Goal: Task Accomplishment & Management: Use online tool/utility

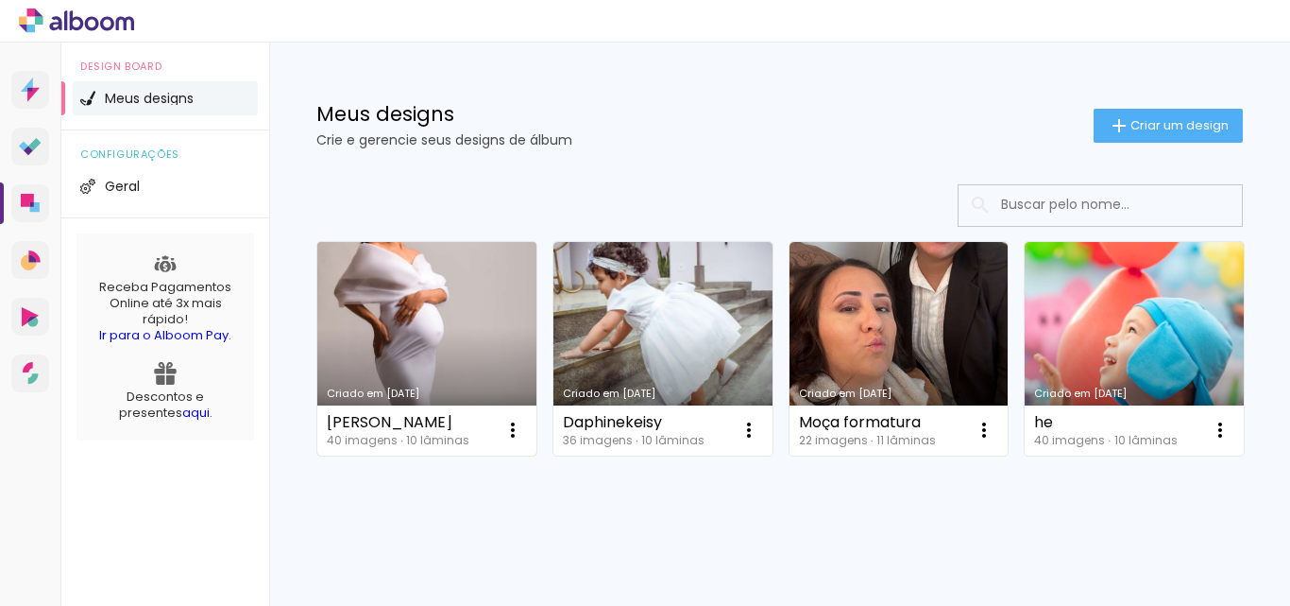
click at [409, 349] on link "Criado em [DATE]" at bounding box center [426, 348] width 219 height 213
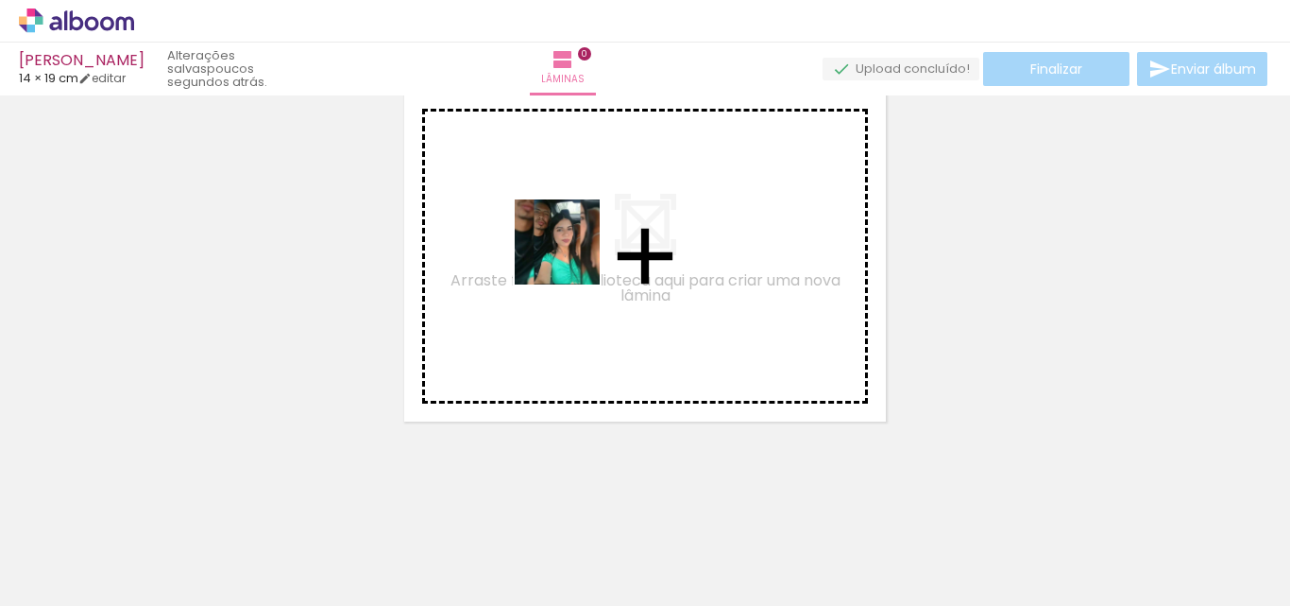
drag, startPoint x: 616, startPoint y: 573, endPoint x: 572, endPoint y: 254, distance: 322.4
click at [572, 254] on quentale-workspace at bounding box center [645, 303] width 1290 height 606
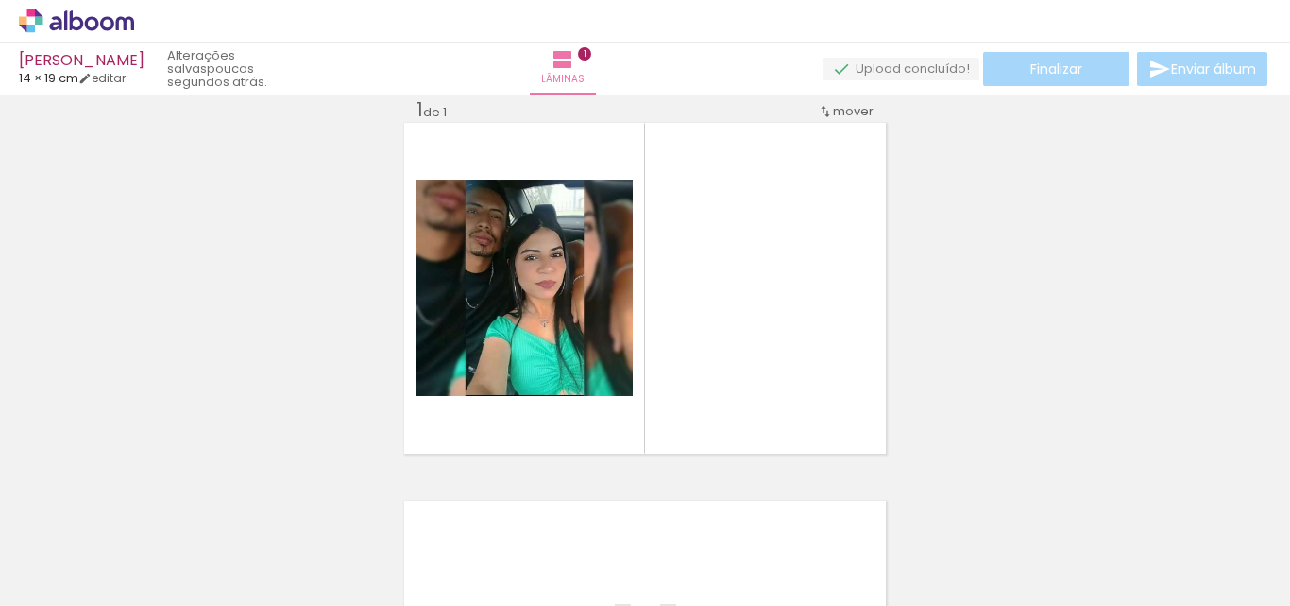
scroll to position [25, 0]
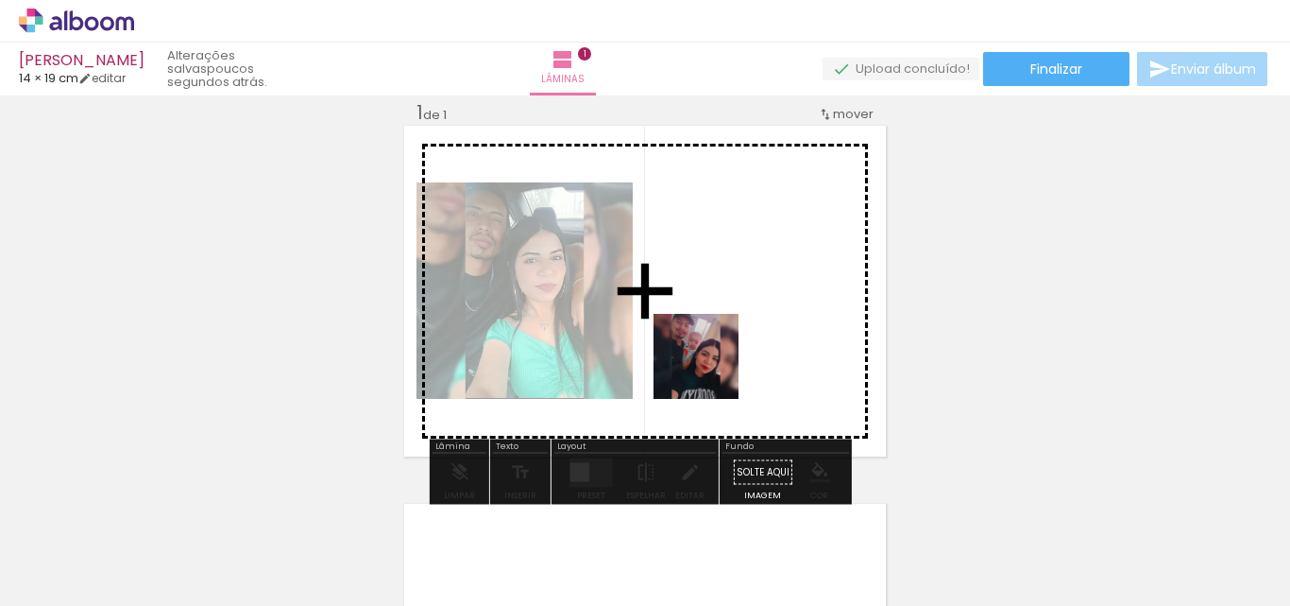
drag, startPoint x: 301, startPoint y: 560, endPoint x: 710, endPoint y: 370, distance: 451.0
click at [710, 370] on quentale-workspace at bounding box center [645, 303] width 1290 height 606
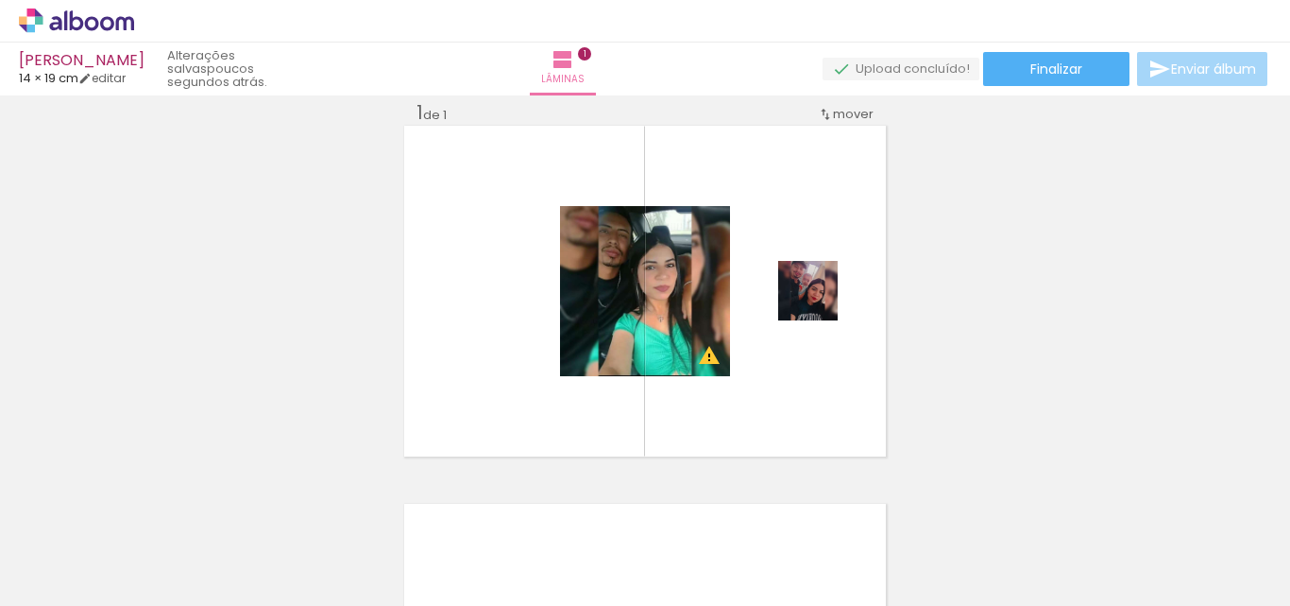
scroll to position [0, 630]
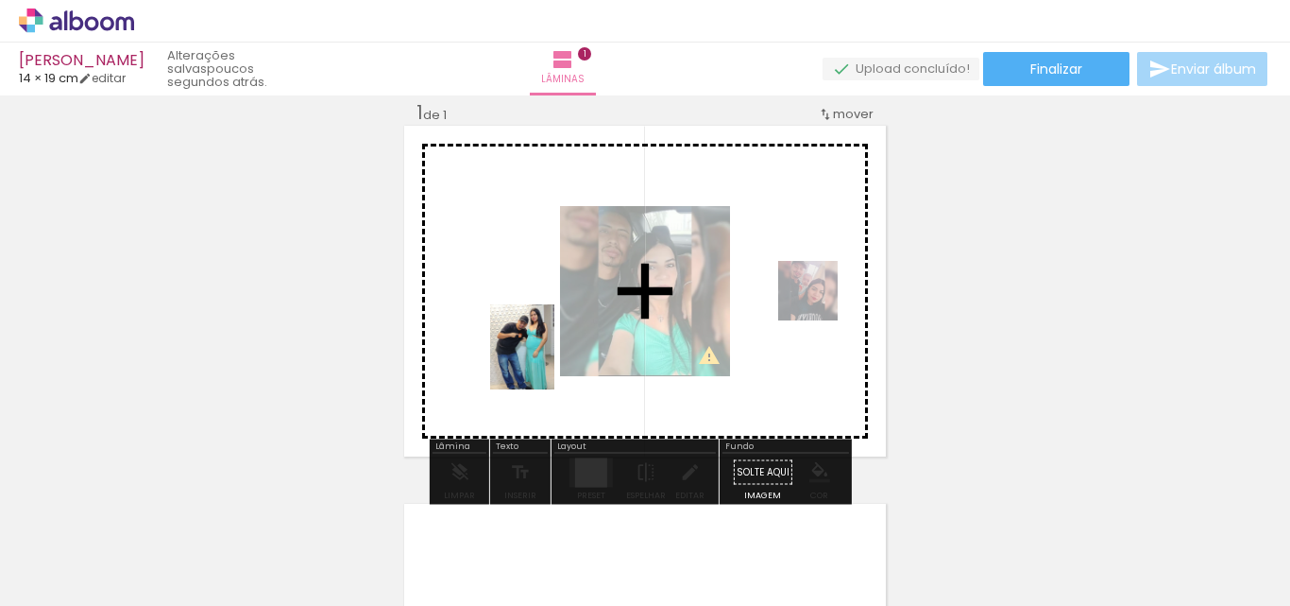
drag, startPoint x: 497, startPoint y: 563, endPoint x: 547, endPoint y: 359, distance: 210.1
click at [547, 359] on quentale-workspace at bounding box center [645, 303] width 1290 height 606
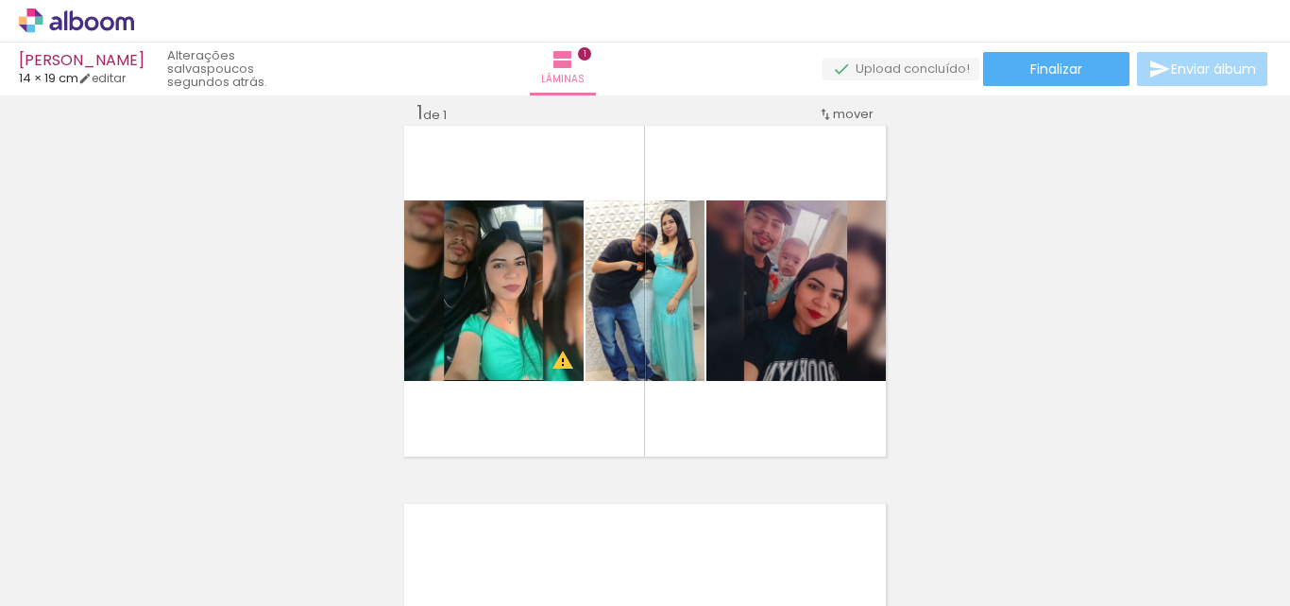
scroll to position [0, 1273]
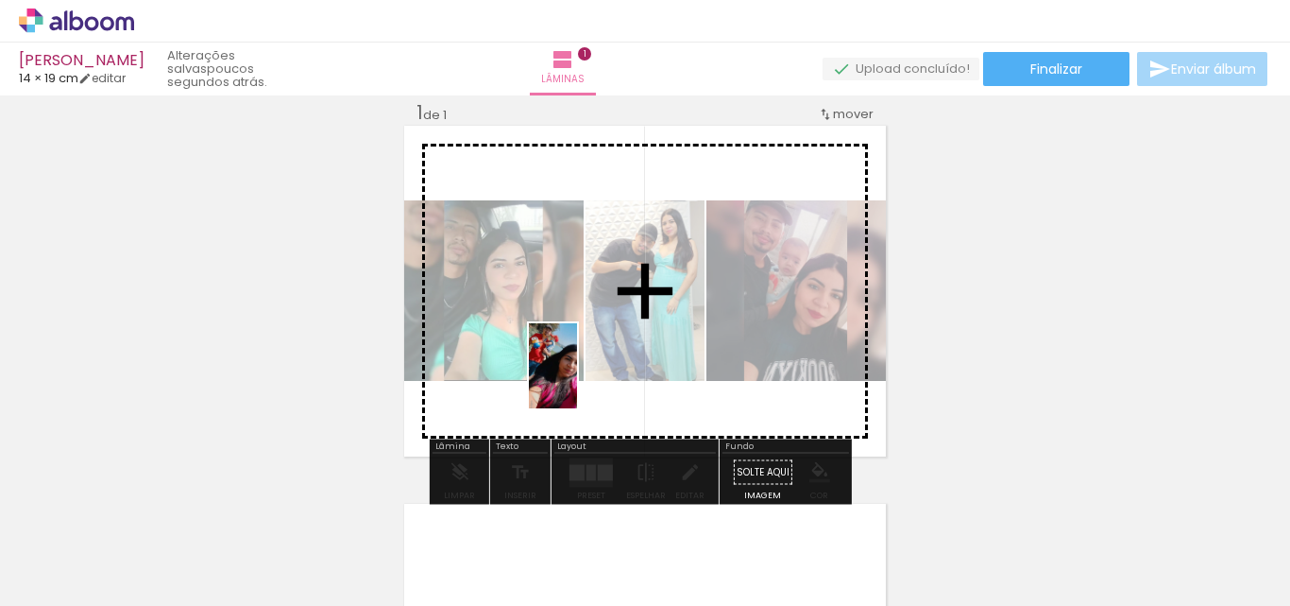
drag, startPoint x: 401, startPoint y: 537, endPoint x: 586, endPoint y: 380, distance: 242.6
click at [586, 380] on quentale-workspace at bounding box center [645, 303] width 1290 height 606
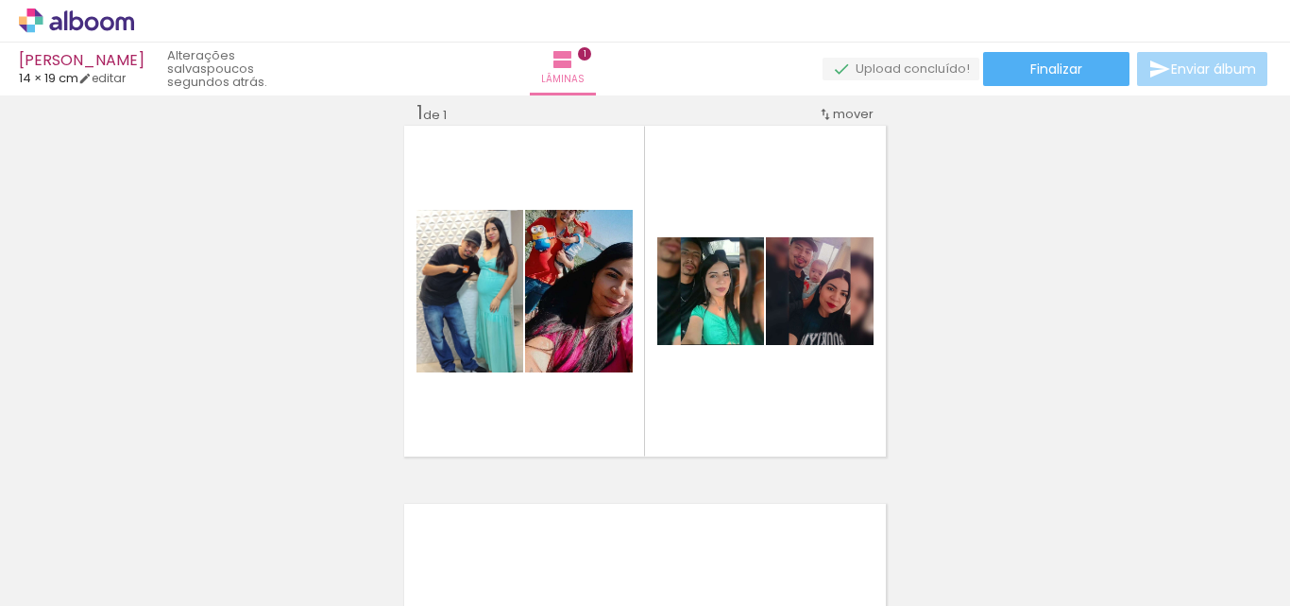
scroll to position [0, 0]
click at [84, 545] on input "Todas as fotos" at bounding box center [53, 548] width 72 height 16
click at [0, 0] on slot "Não utilizadas" at bounding box center [0, 0] width 0 height 0
type input "Não utilizadas"
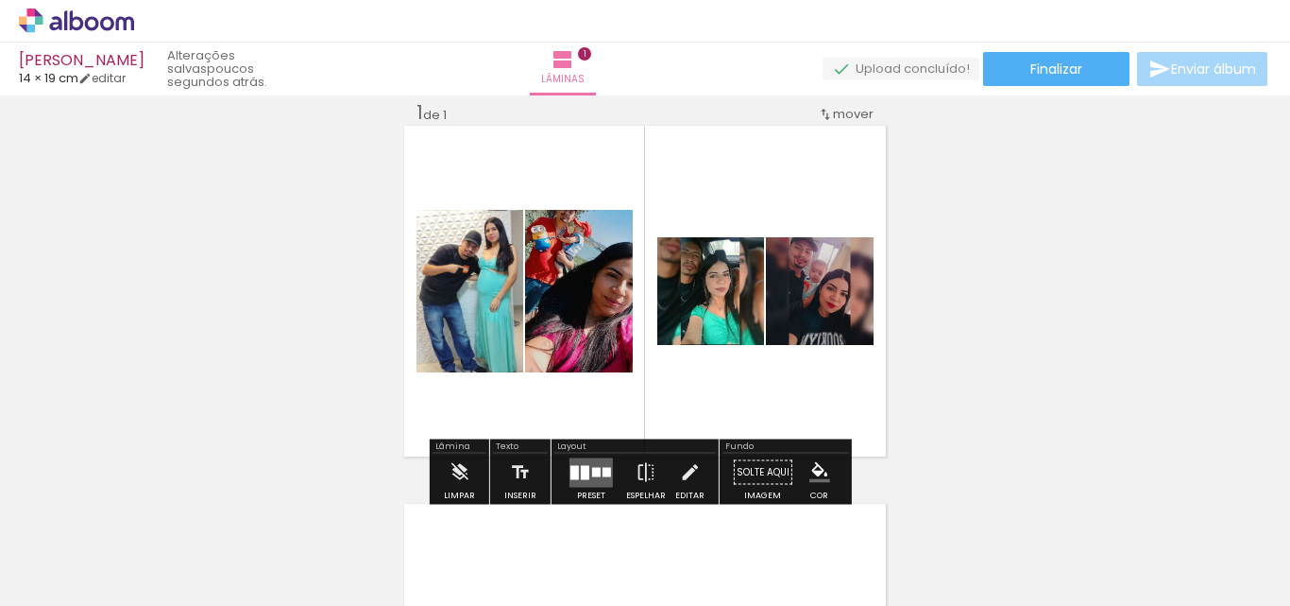
click at [592, 473] on div at bounding box center [596, 471] width 9 height 9
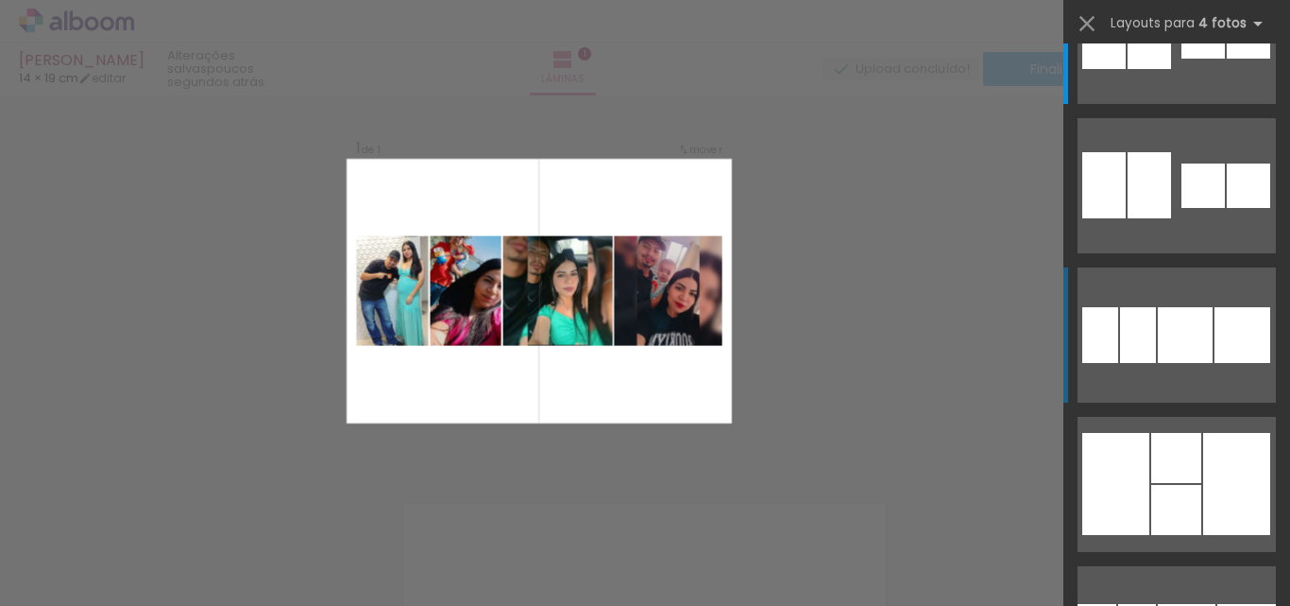
scroll to position [189, 0]
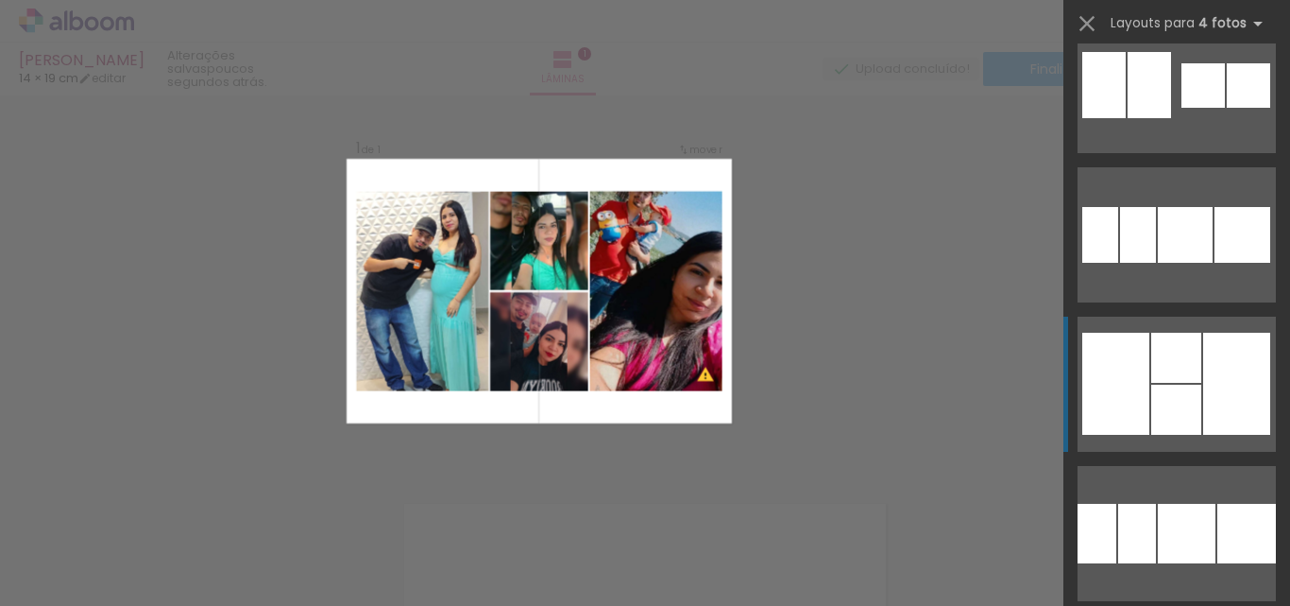
click at [1205, 386] on div at bounding box center [1236, 384] width 67 height 102
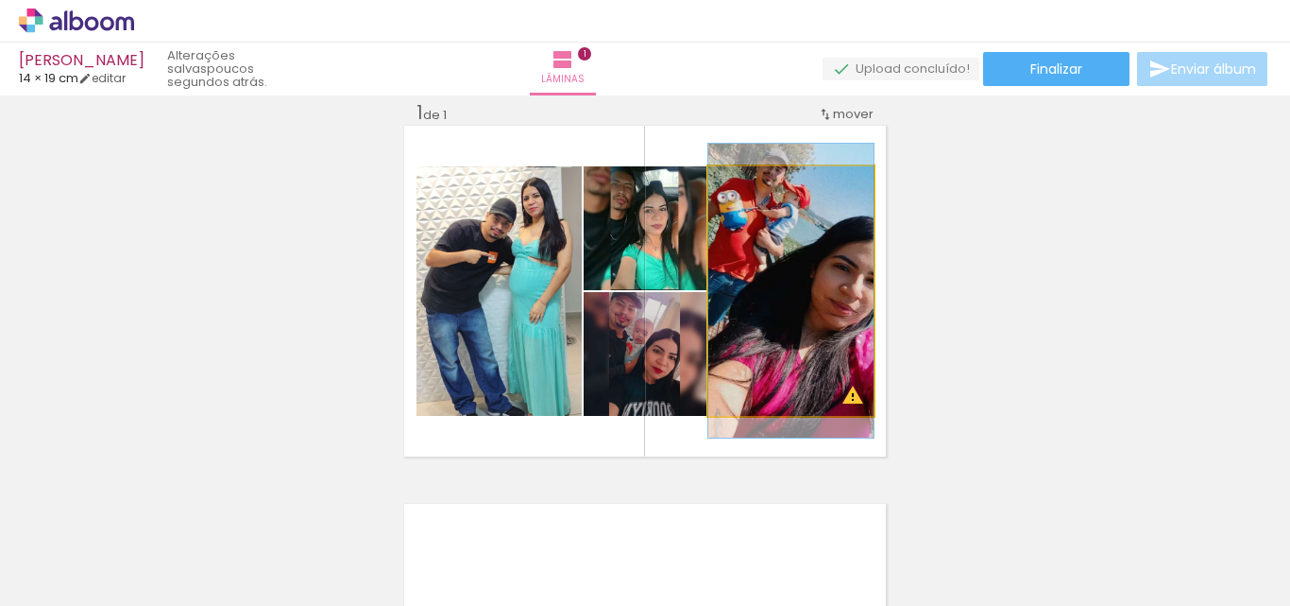
click at [745, 348] on quentale-photo at bounding box center [790, 290] width 165 height 249
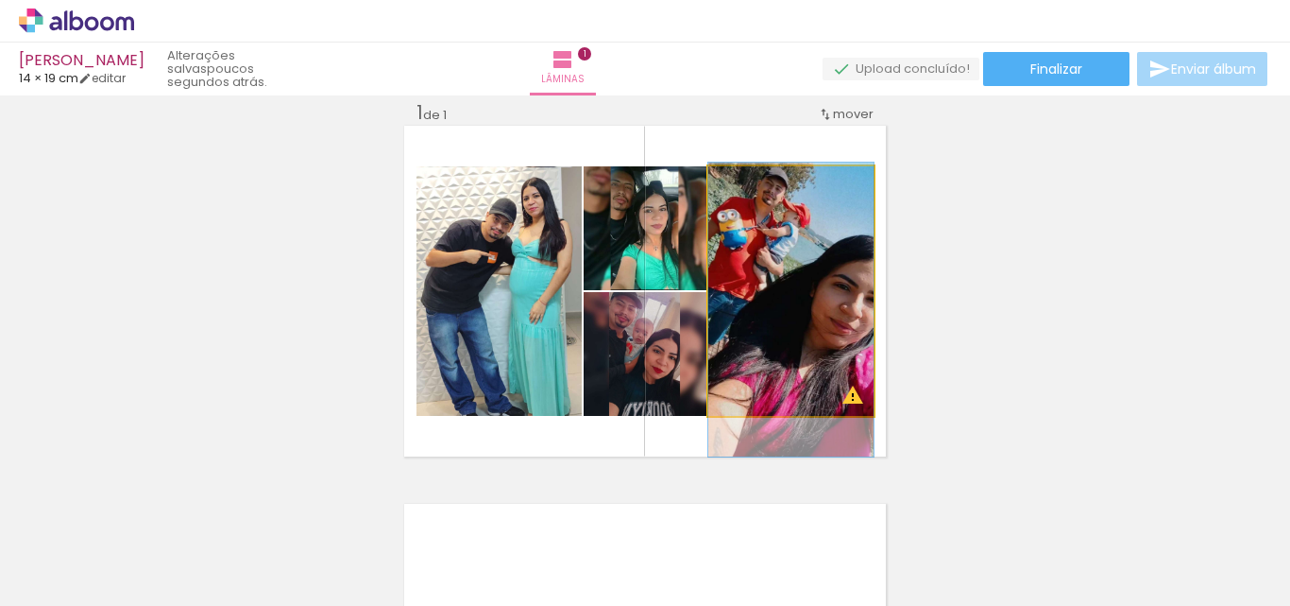
drag, startPoint x: 792, startPoint y: 339, endPoint x: 786, endPoint y: 358, distance: 19.7
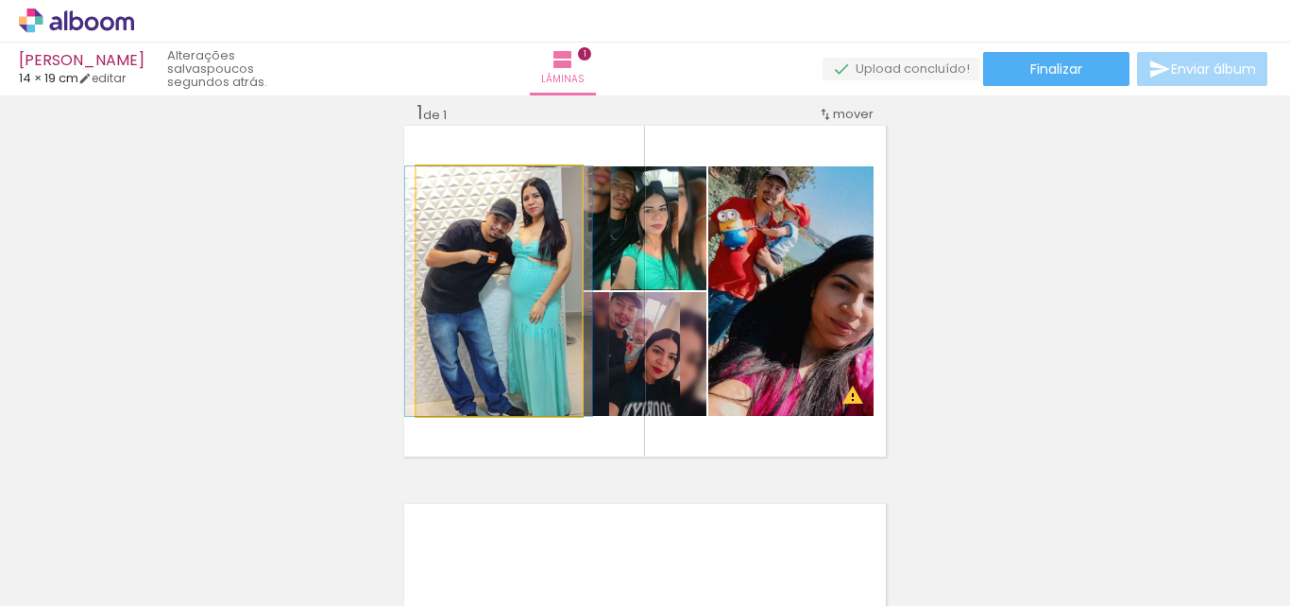
click at [511, 336] on quentale-photo at bounding box center [499, 290] width 165 height 249
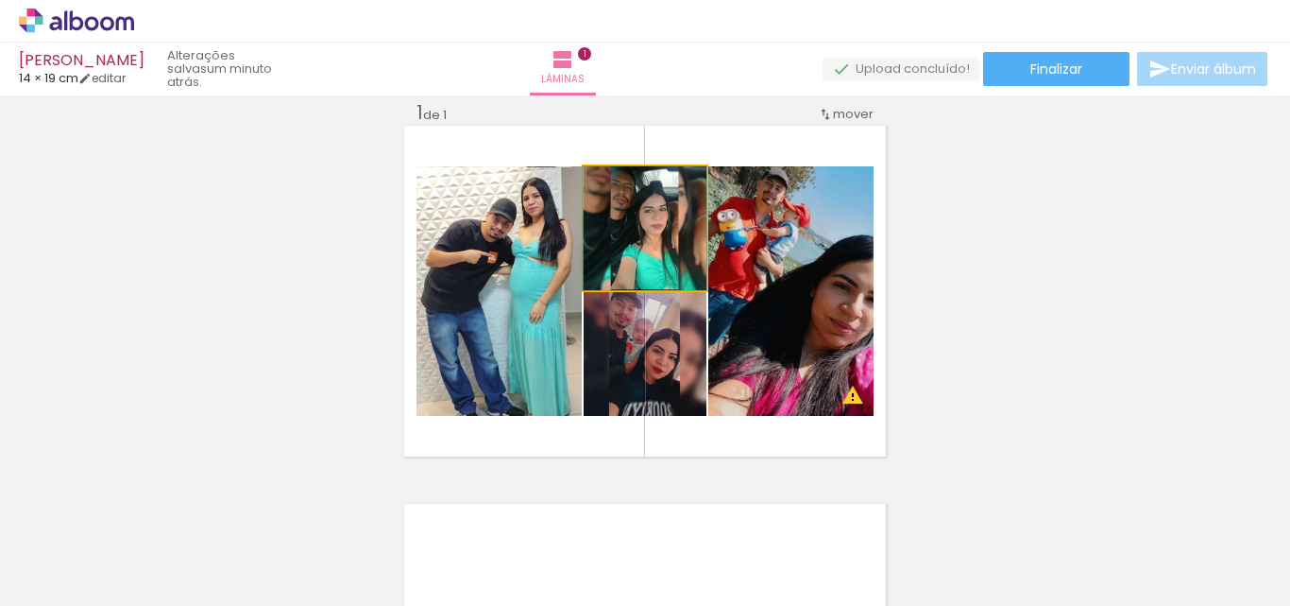
click at [644, 274] on quentale-photo at bounding box center [645, 228] width 123 height 124
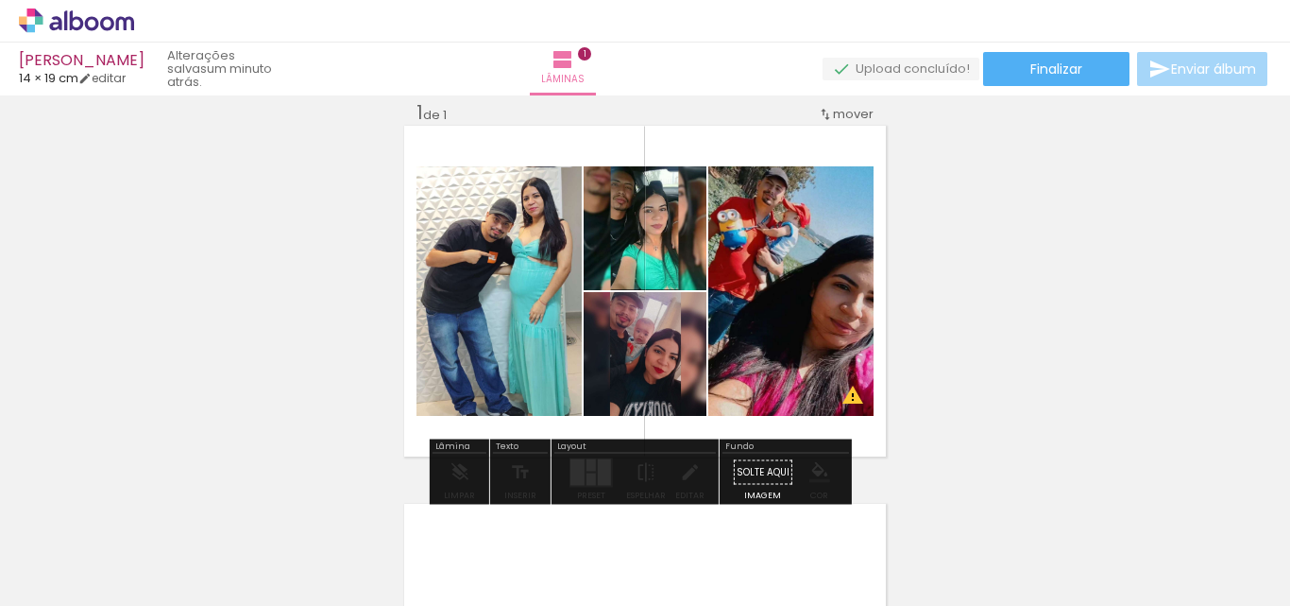
drag, startPoint x: 644, startPoint y: 364, endPoint x: 694, endPoint y: 365, distance: 50.1
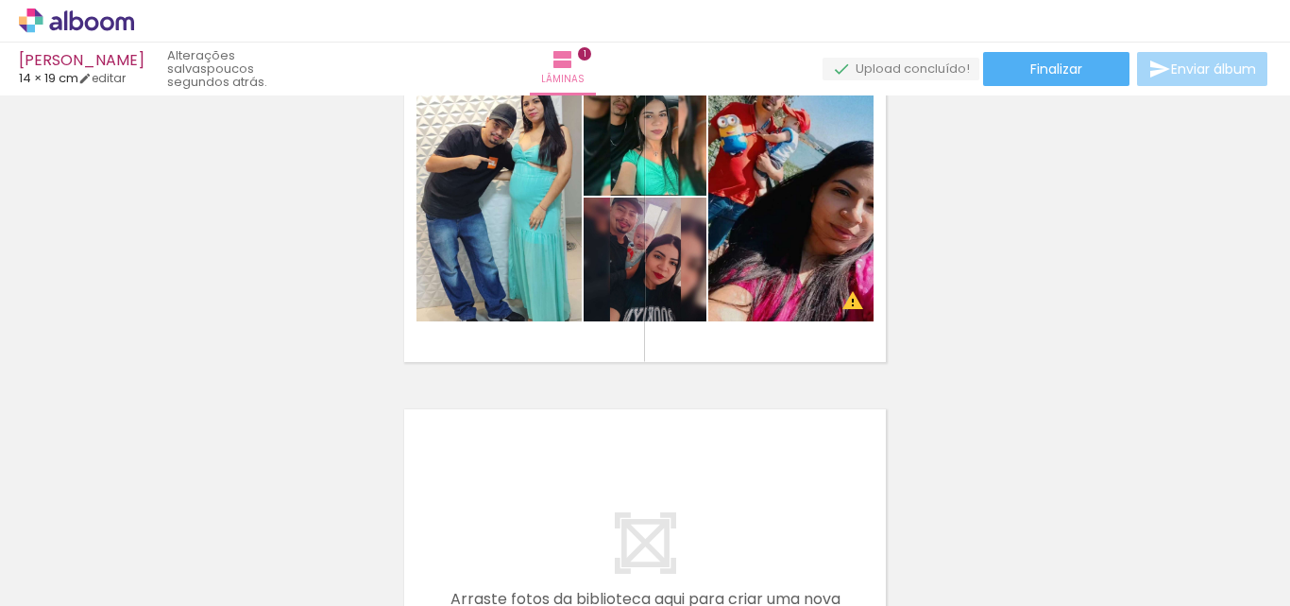
scroll to position [25, 0]
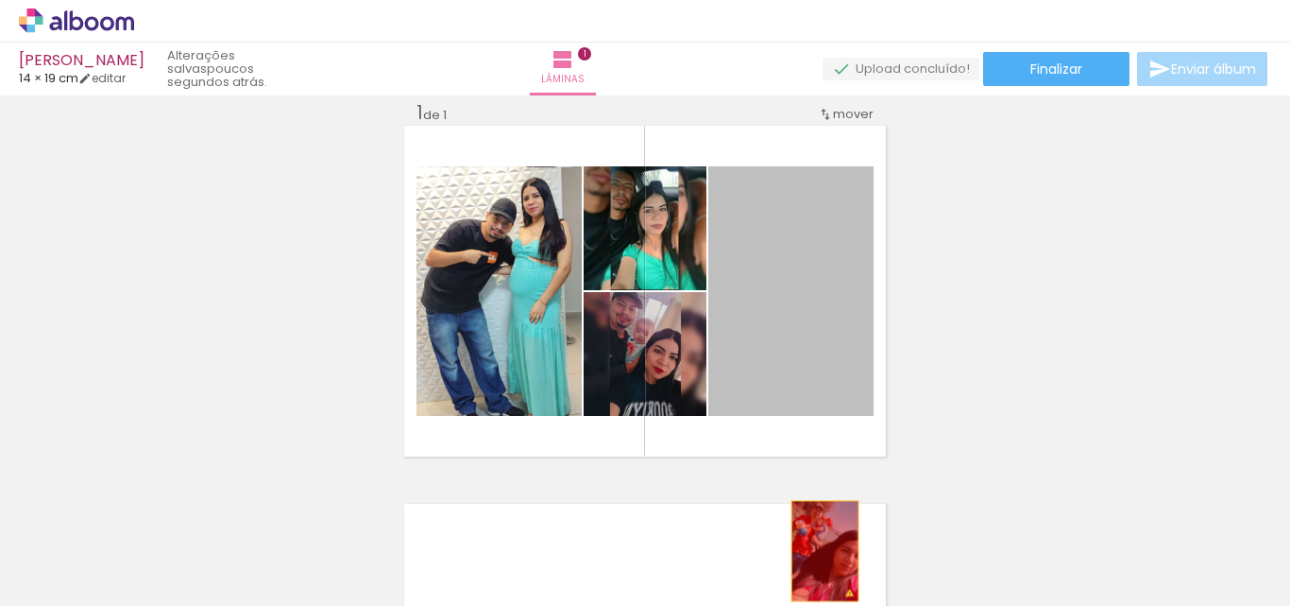
drag, startPoint x: 774, startPoint y: 305, endPoint x: 818, endPoint y: 551, distance: 249.6
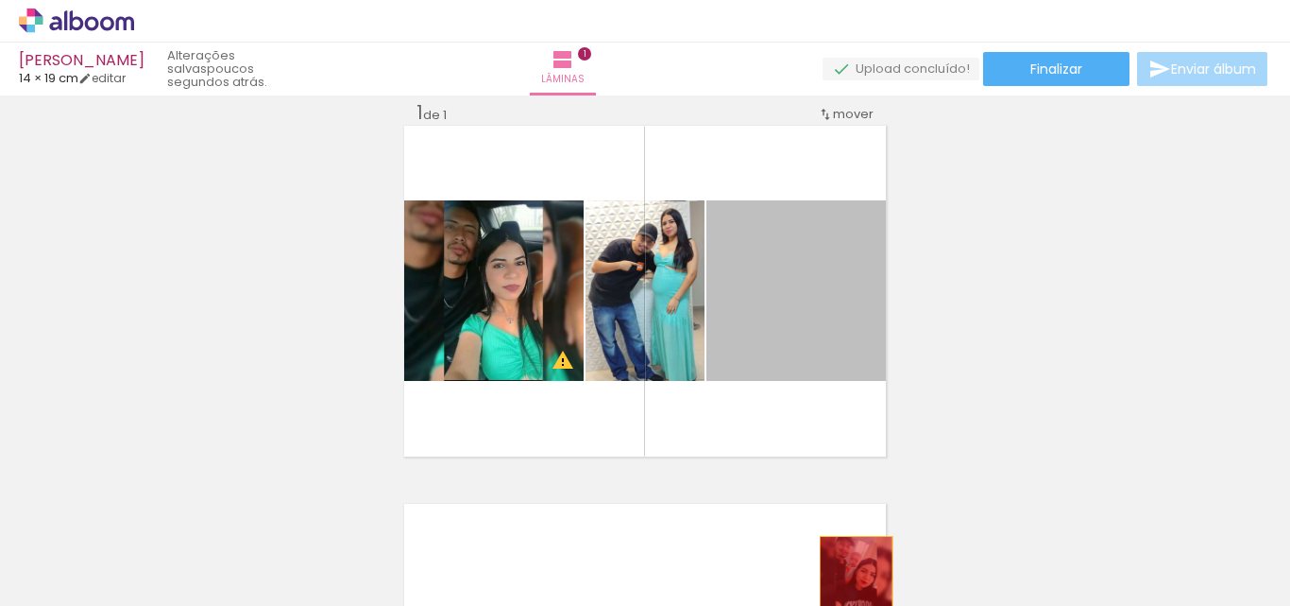
drag, startPoint x: 791, startPoint y: 298, endPoint x: 704, endPoint y: 588, distance: 302.7
click at [849, 577] on quentale-workspace at bounding box center [645, 303] width 1290 height 606
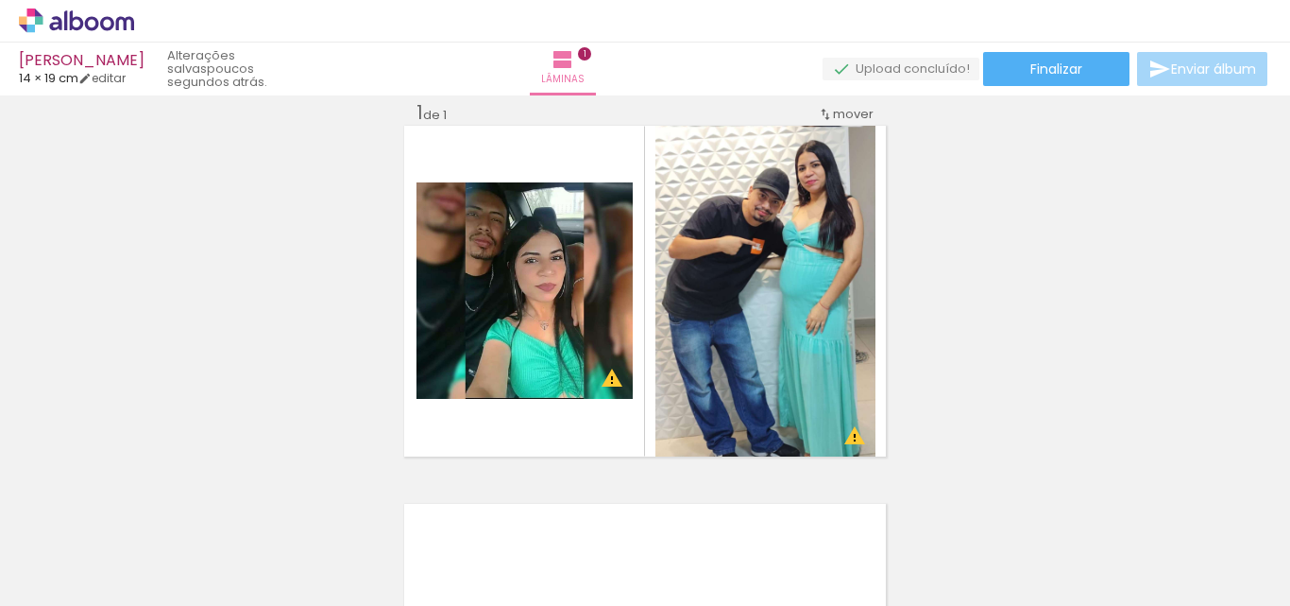
scroll to position [0, 2891]
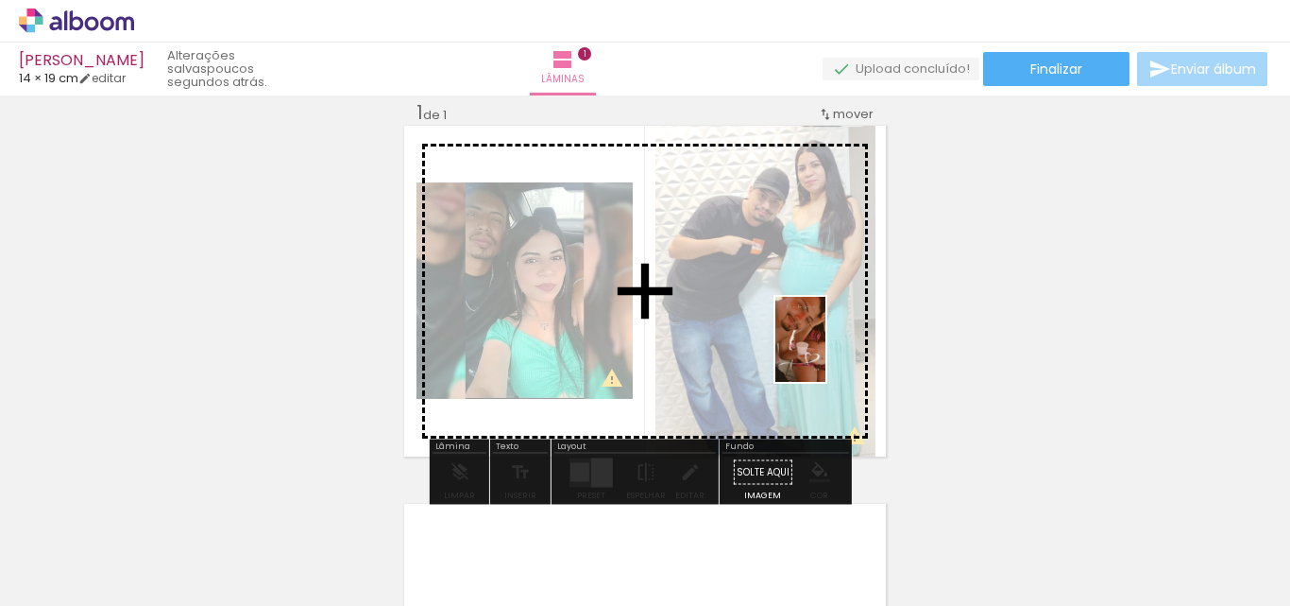
drag, startPoint x: 1239, startPoint y: 546, endPoint x: 832, endPoint y: 353, distance: 450.4
click at [832, 353] on quentale-workspace at bounding box center [645, 303] width 1290 height 606
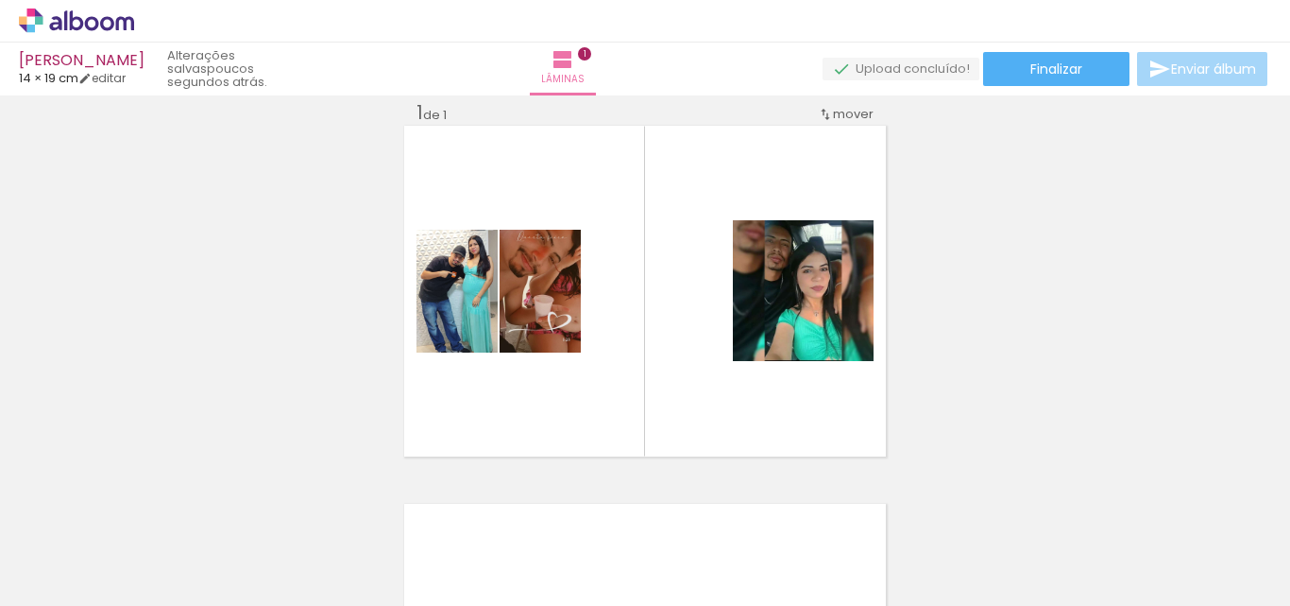
scroll to position [0, 0]
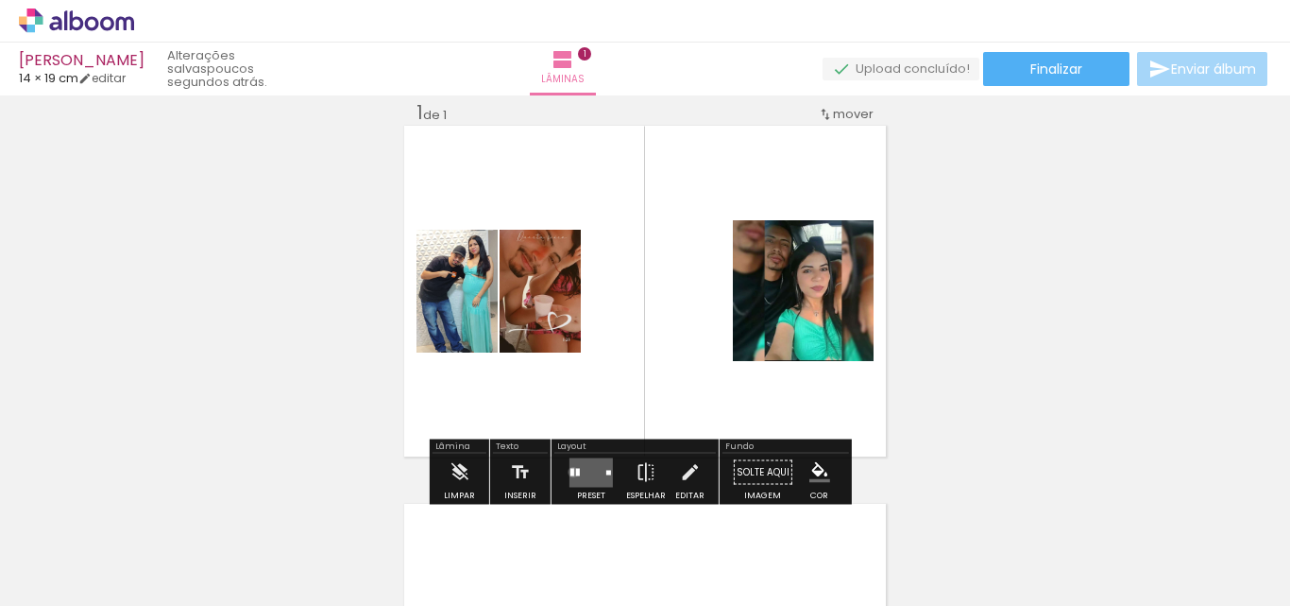
click at [571, 471] on div at bounding box center [573, 472] width 4 height 8
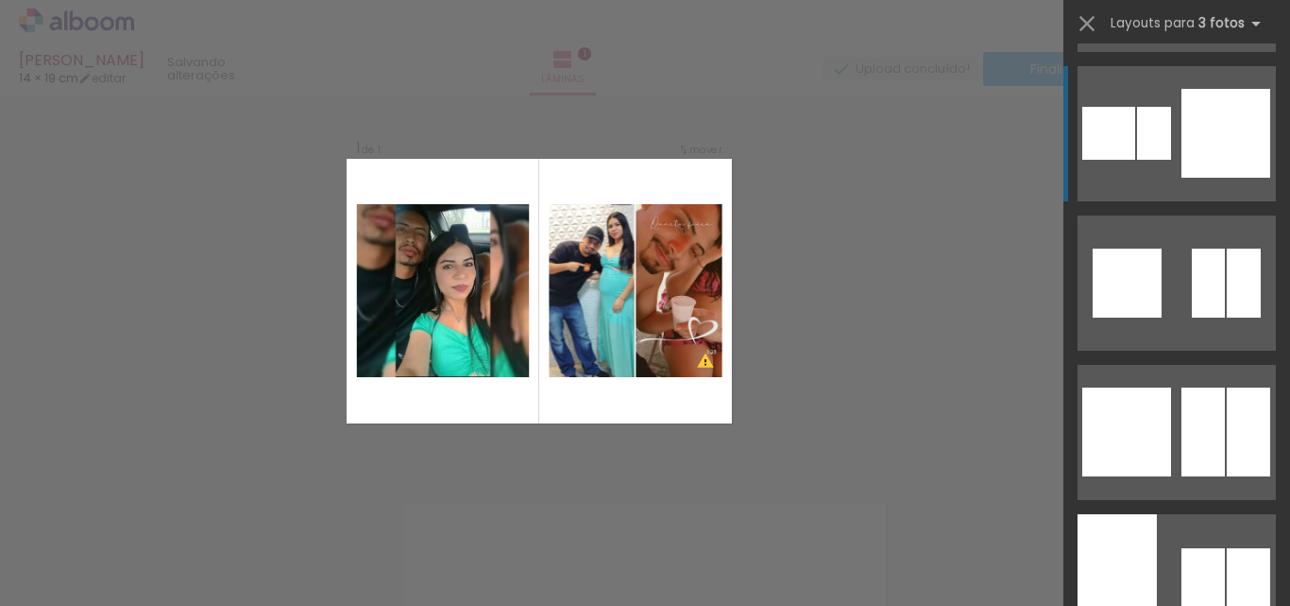
scroll to position [1134, 0]
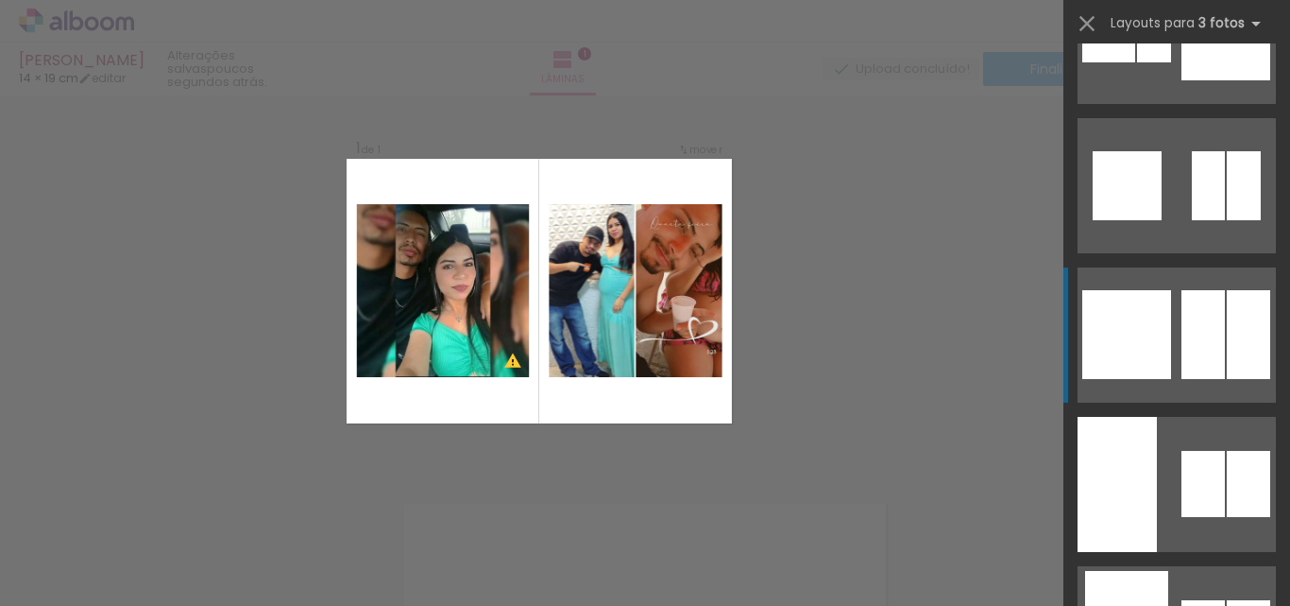
click at [1244, 330] on div at bounding box center [1248, 334] width 43 height 89
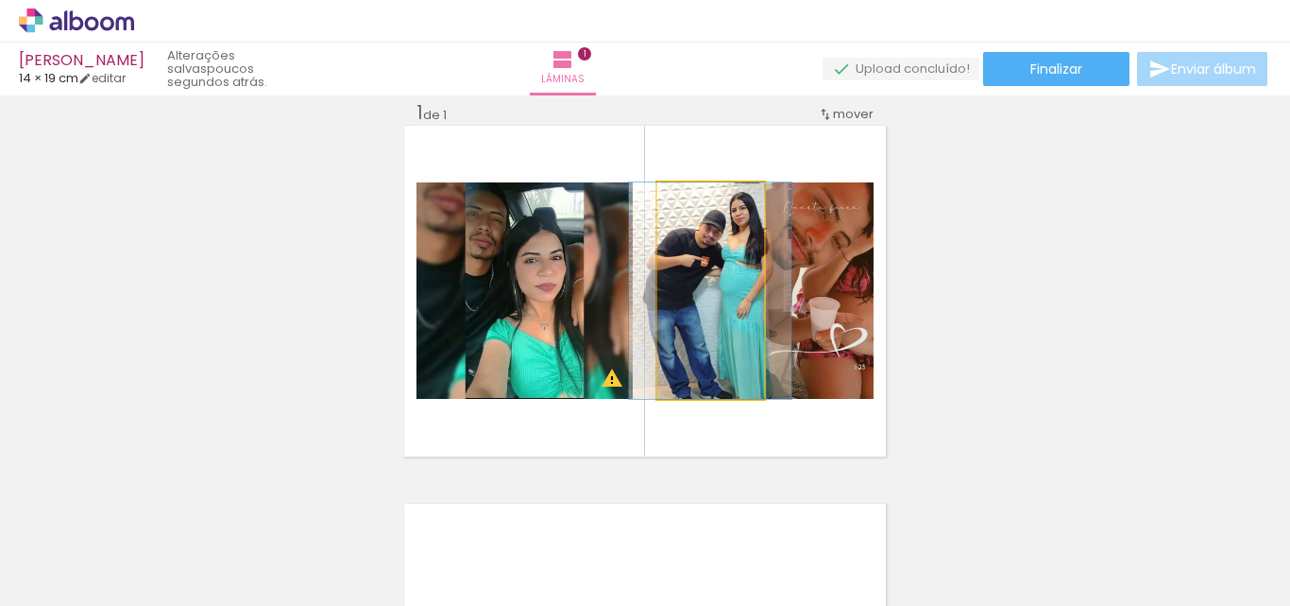
click at [738, 325] on quentale-photo at bounding box center [710, 290] width 107 height 216
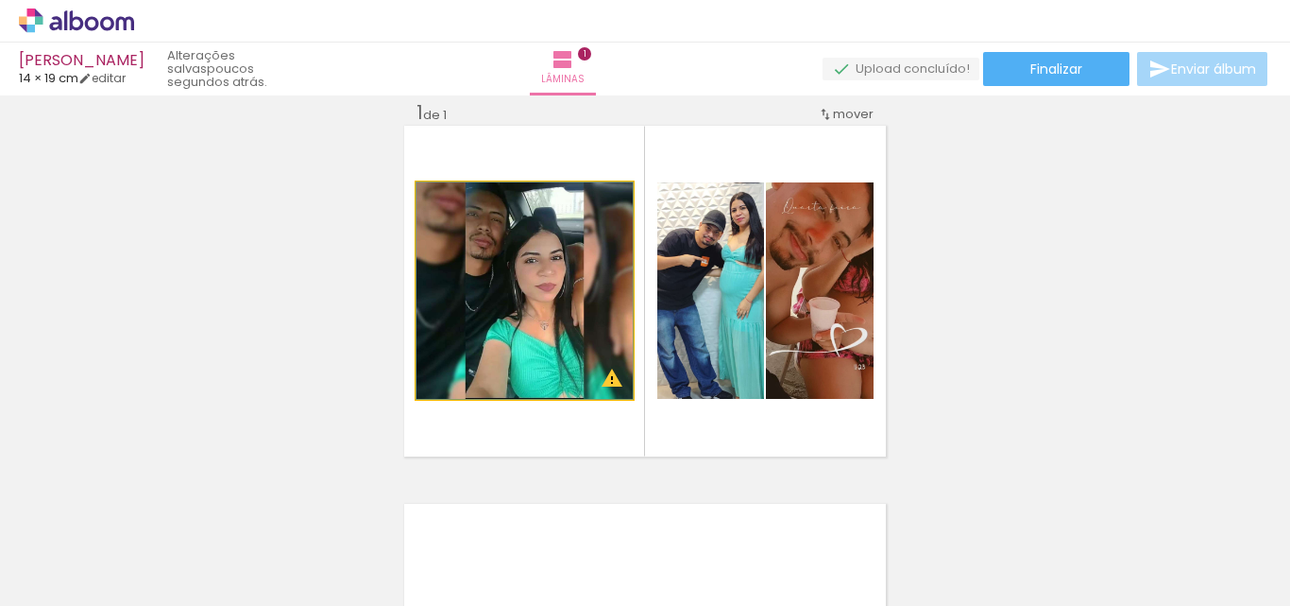
click at [550, 302] on quentale-photo at bounding box center [525, 290] width 216 height 216
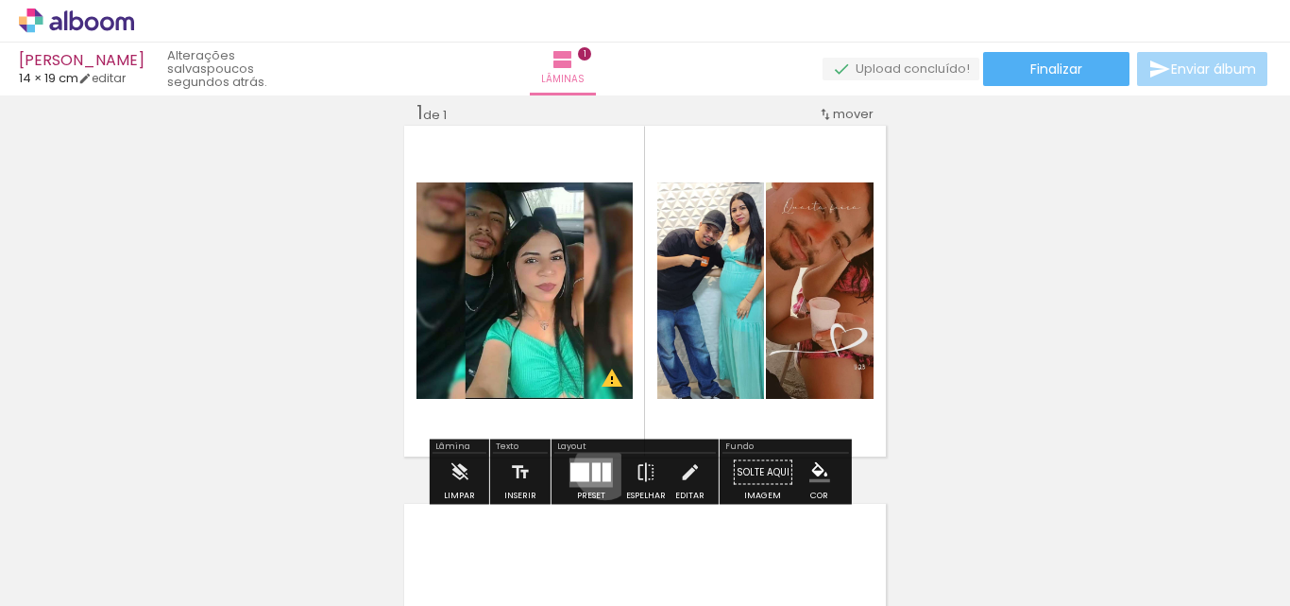
click at [603, 468] on div at bounding box center [607, 471] width 9 height 19
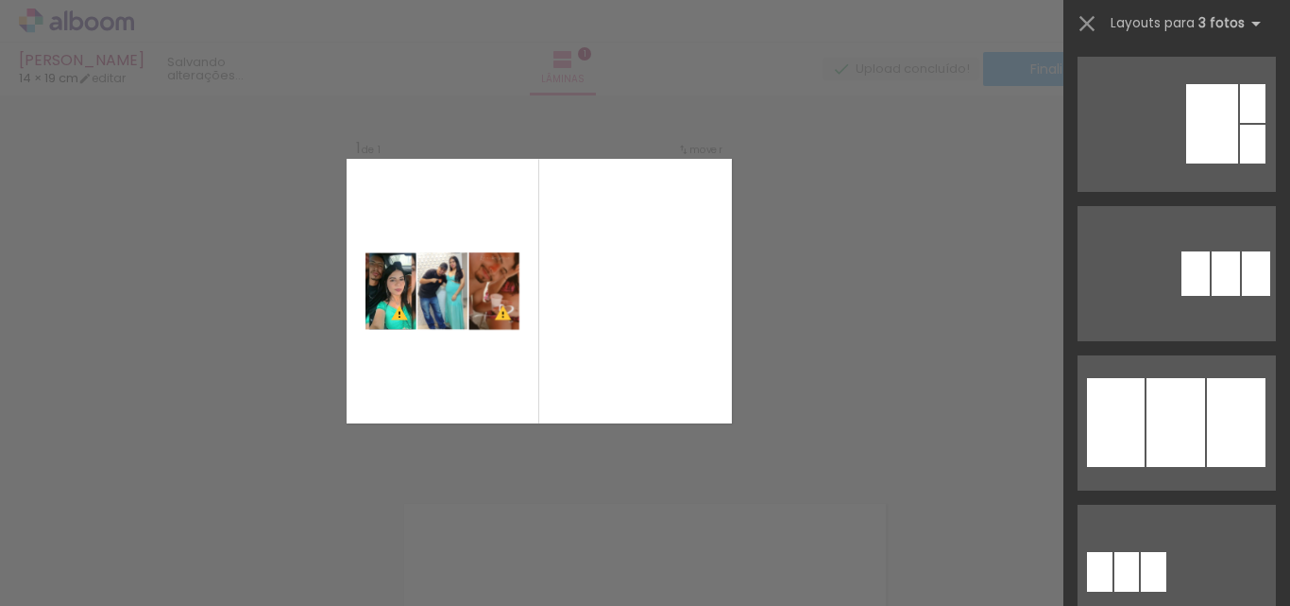
scroll to position [2760, 0]
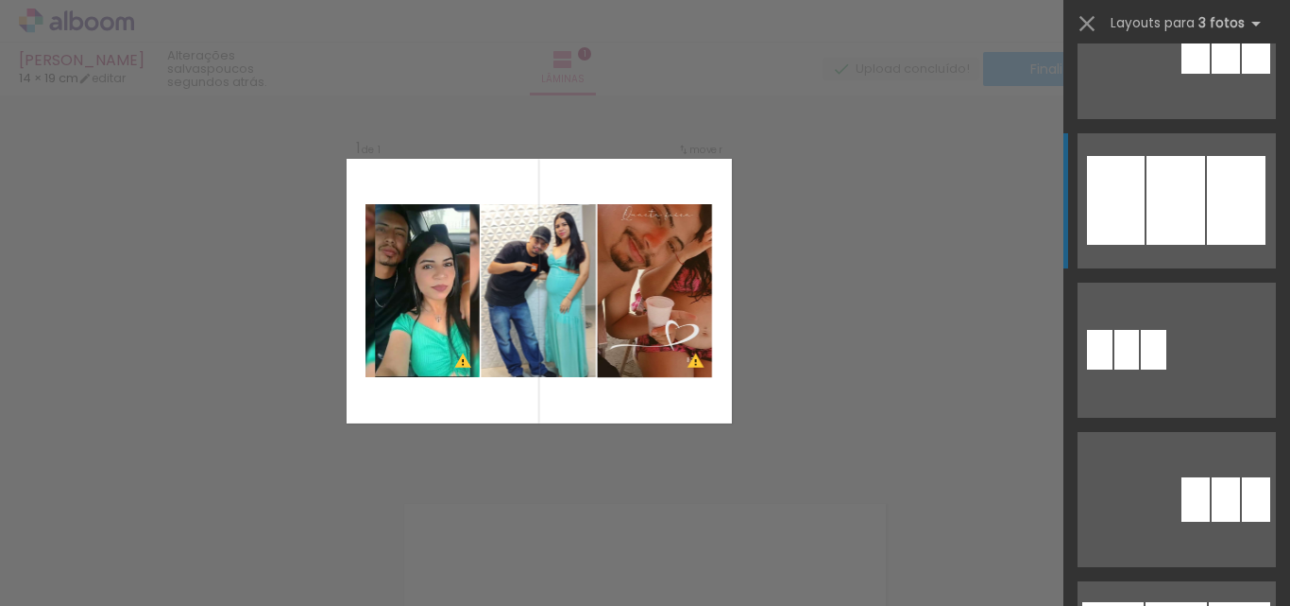
click at [1238, 217] on div at bounding box center [1236, 200] width 59 height 89
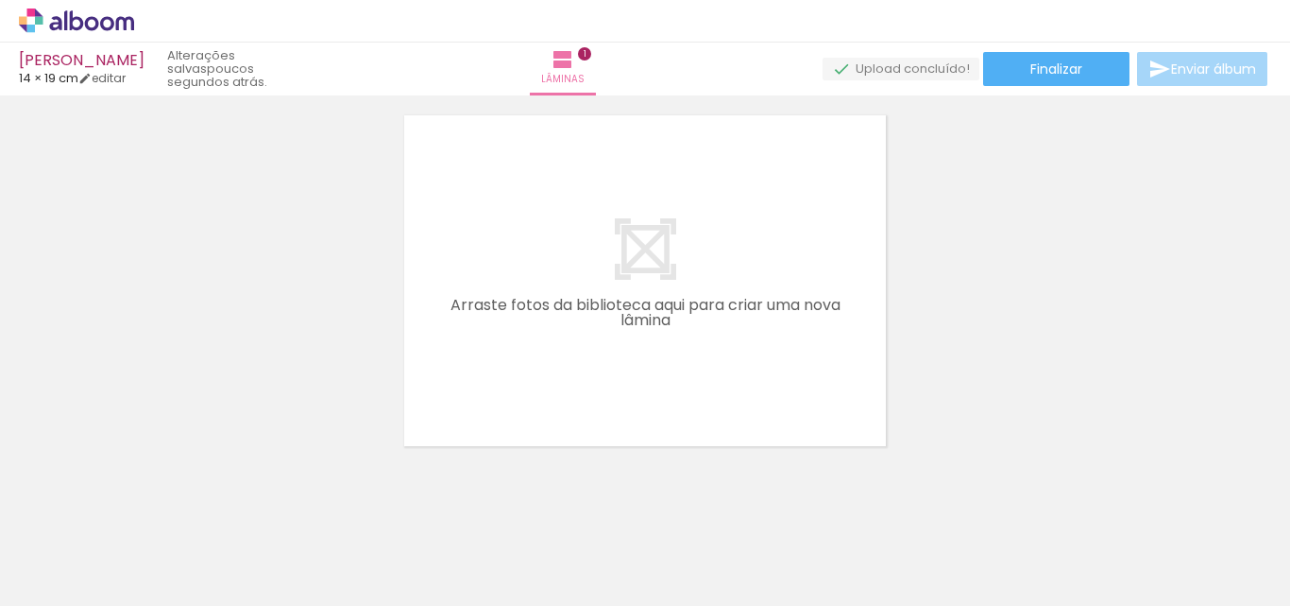
scroll to position [437, 0]
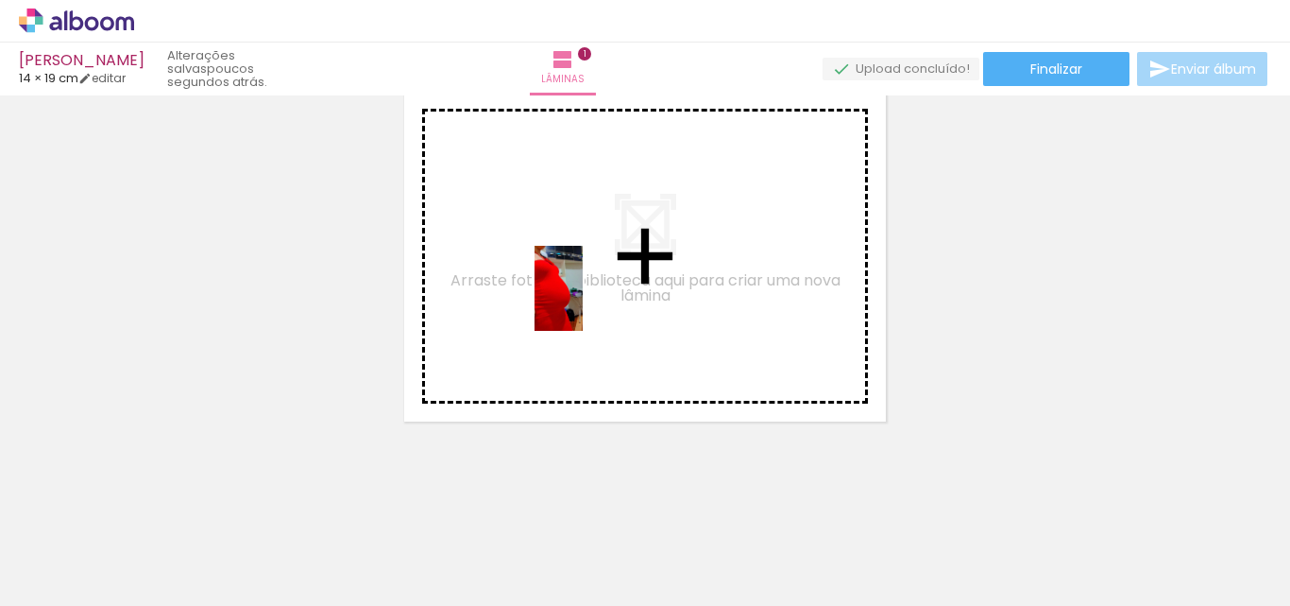
drag, startPoint x: 610, startPoint y: 574, endPoint x: 591, endPoint y: 302, distance: 272.7
click at [591, 302] on quentale-workspace at bounding box center [645, 303] width 1290 height 606
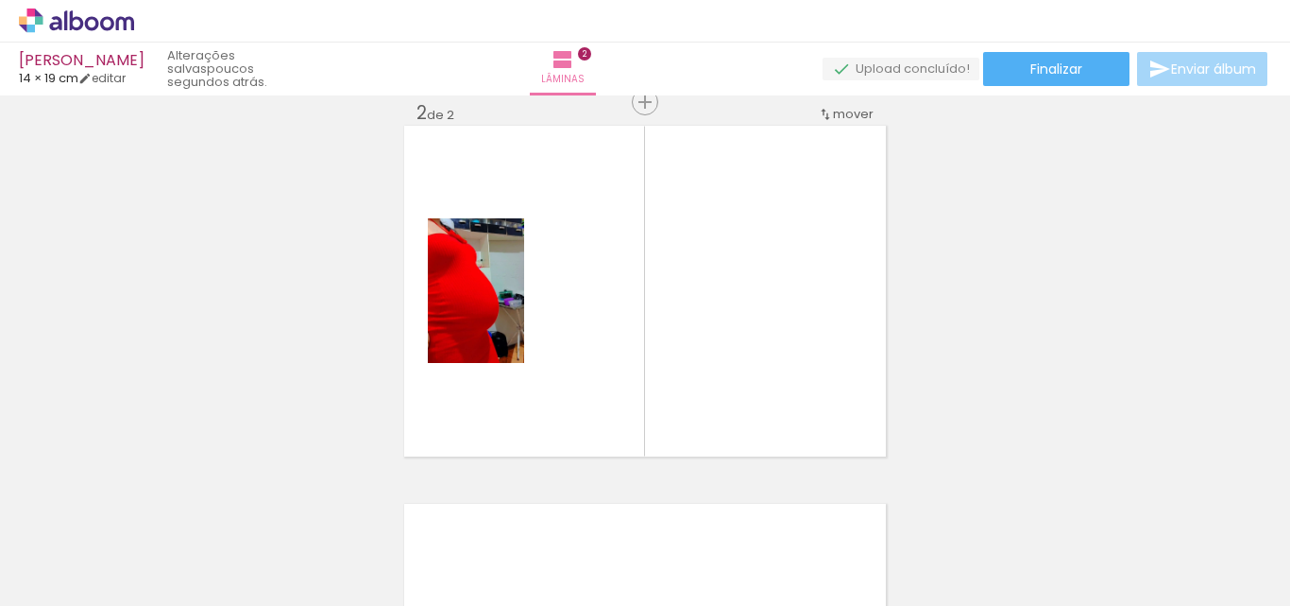
scroll to position [402, 0]
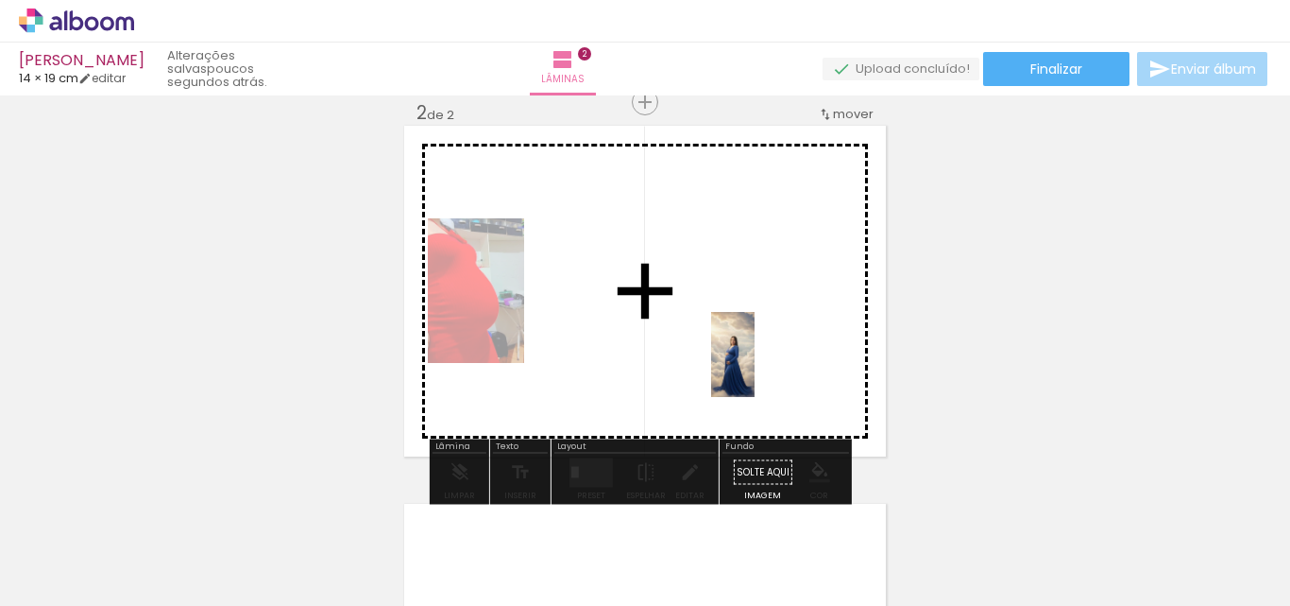
drag, startPoint x: 211, startPoint y: 569, endPoint x: 768, endPoint y: 368, distance: 592.2
click at [768, 368] on quentale-workspace at bounding box center [645, 303] width 1290 height 606
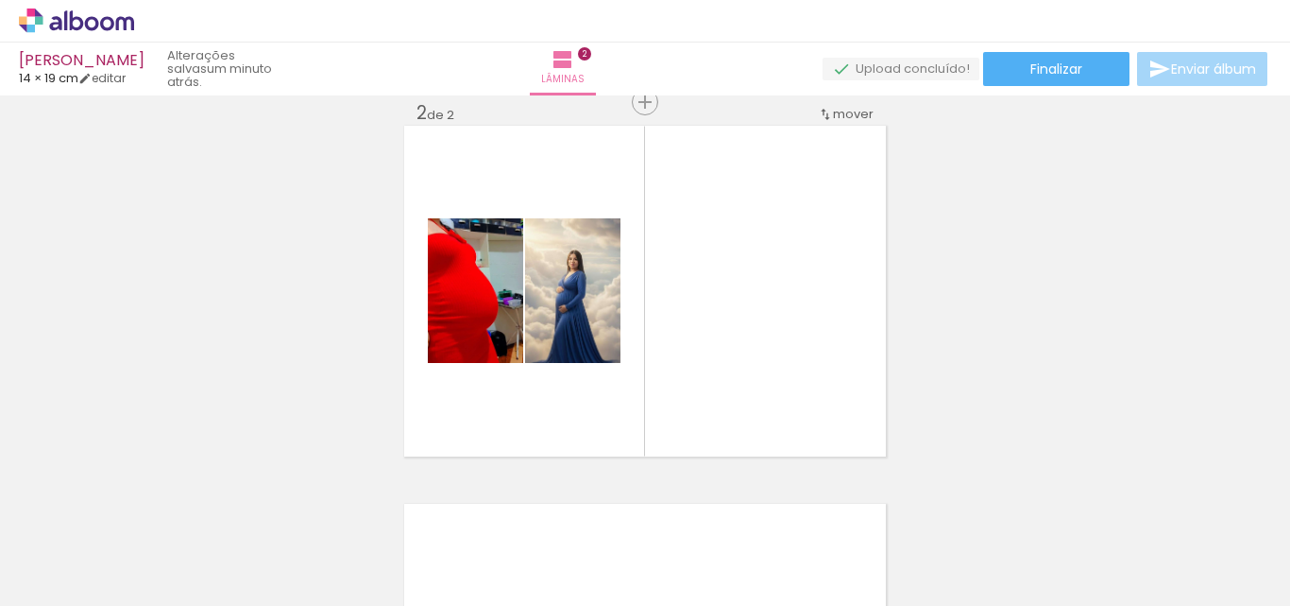
scroll to position [0, 1488]
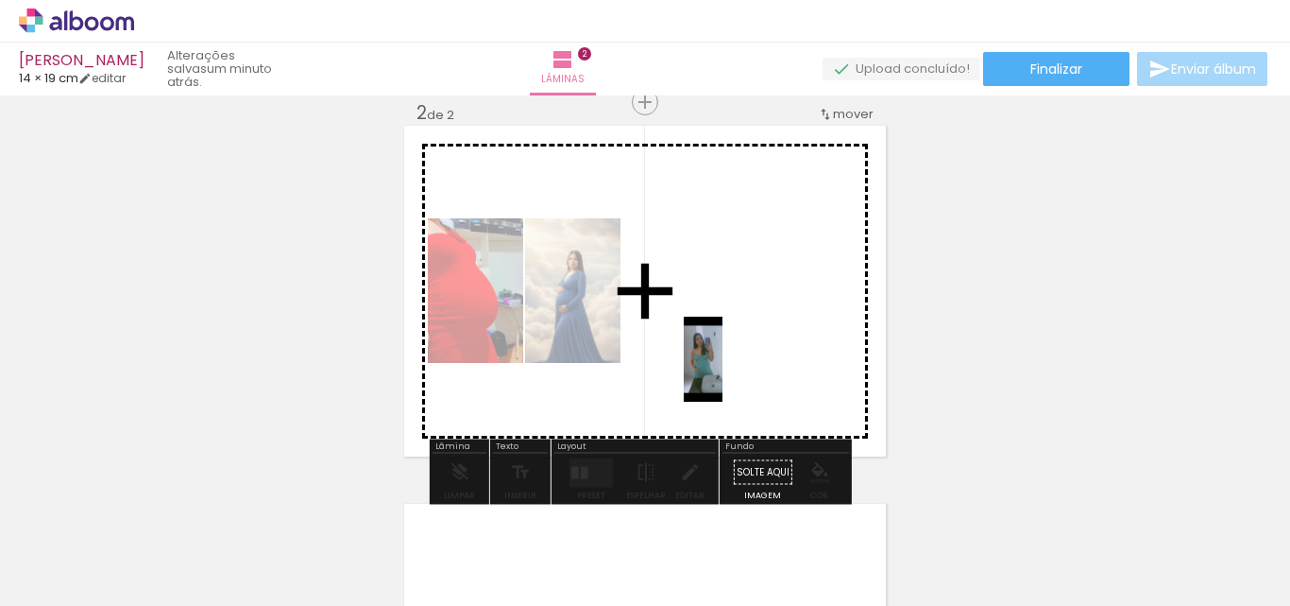
drag, startPoint x: 931, startPoint y: 560, endPoint x: 741, endPoint y: 373, distance: 267.2
click at [741, 373] on quentale-workspace at bounding box center [645, 303] width 1290 height 606
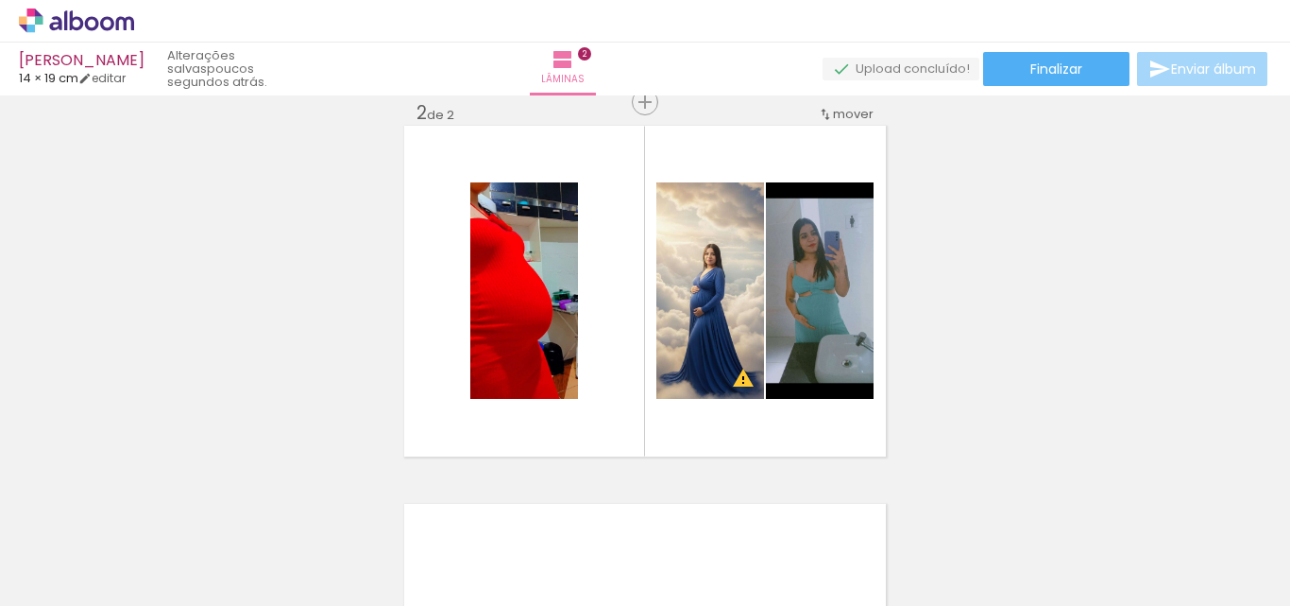
scroll to position [0, 0]
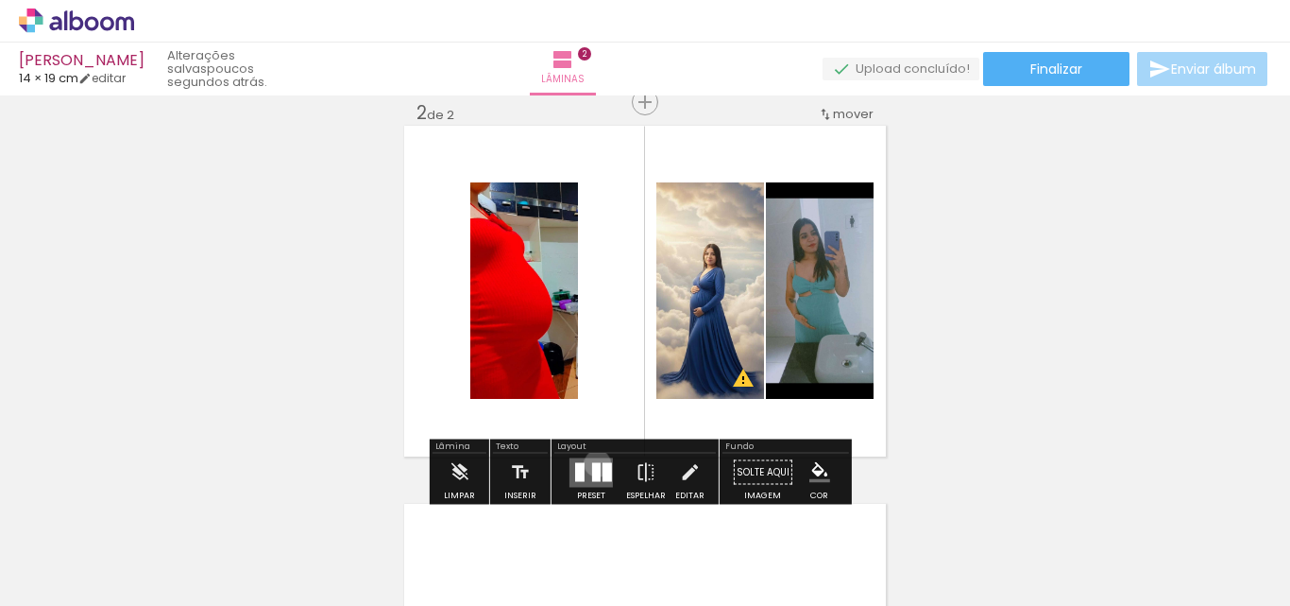
click at [593, 463] on div at bounding box center [596, 471] width 9 height 19
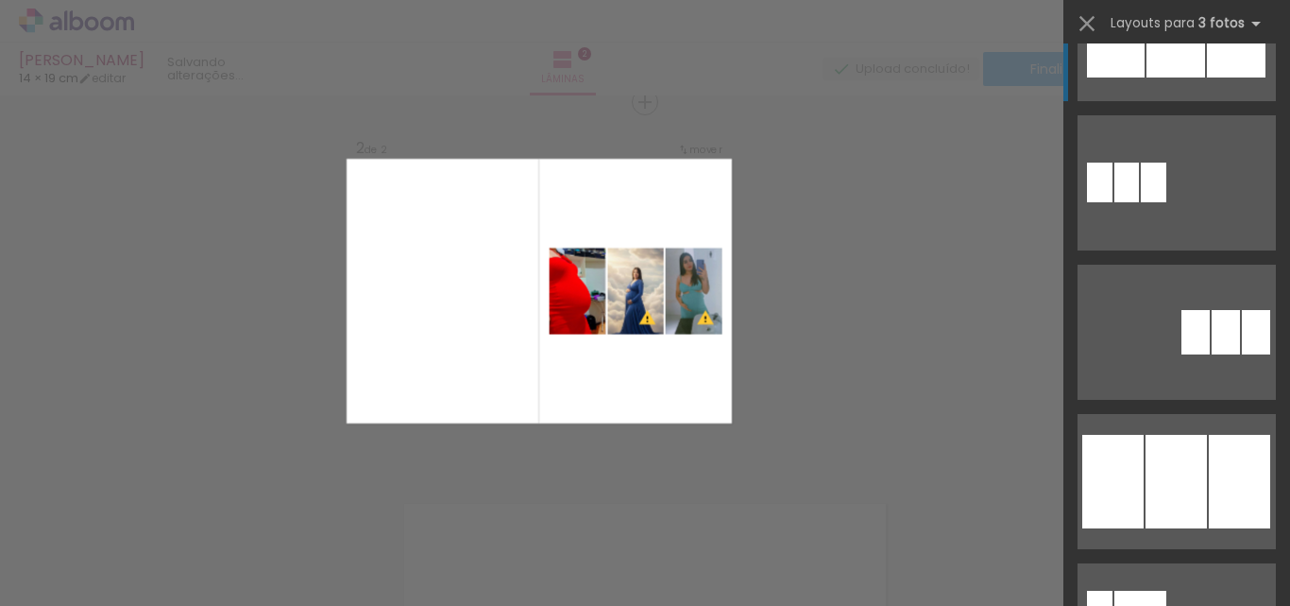
scroll to position [1606, 0]
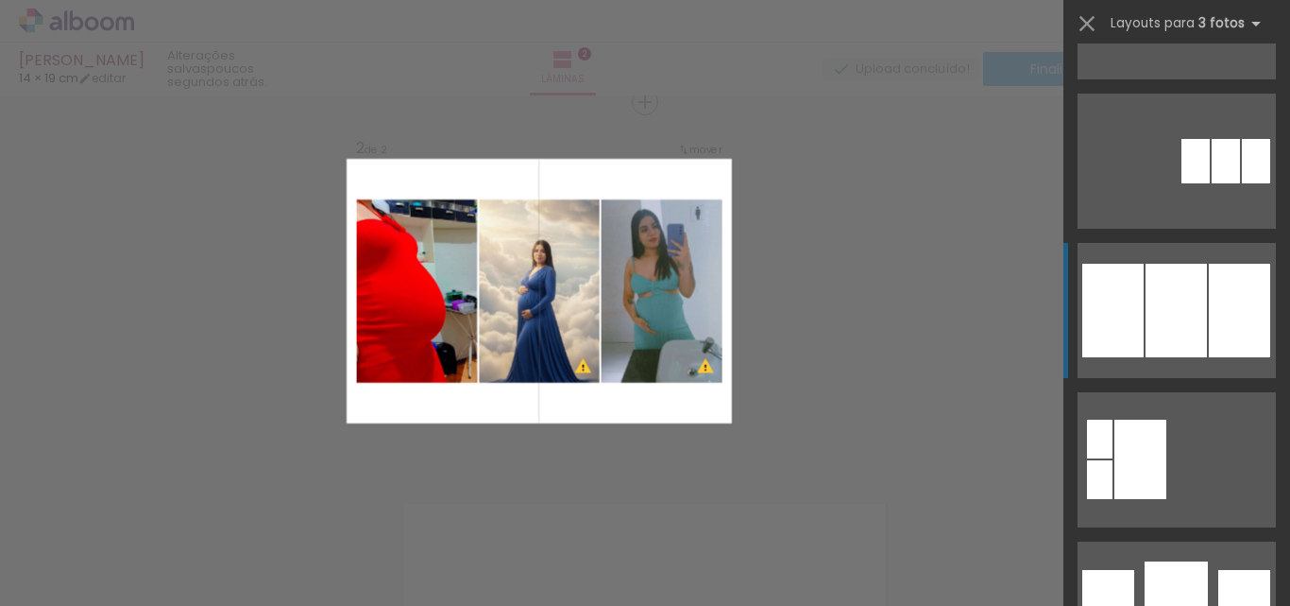
click at [1215, 281] on div at bounding box center [1239, 311] width 61 height 94
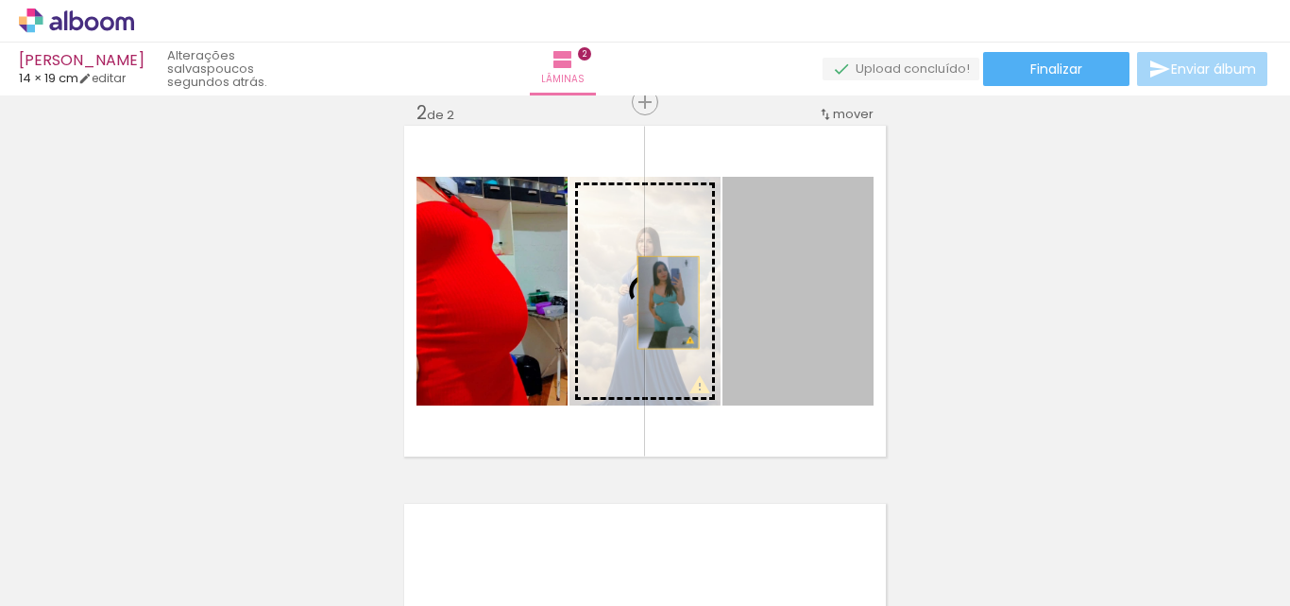
drag, startPoint x: 809, startPoint y: 305, endPoint x: 661, endPoint y: 302, distance: 147.4
click at [0, 0] on slot at bounding box center [0, 0] width 0 height 0
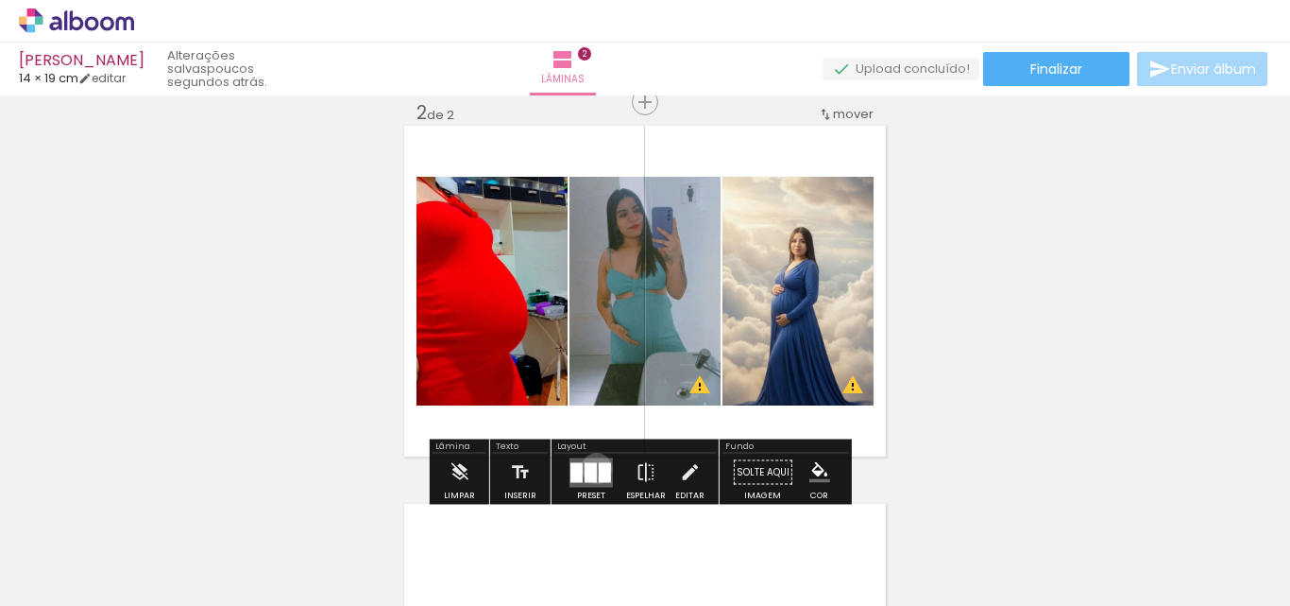
click at [592, 468] on div at bounding box center [591, 472] width 12 height 20
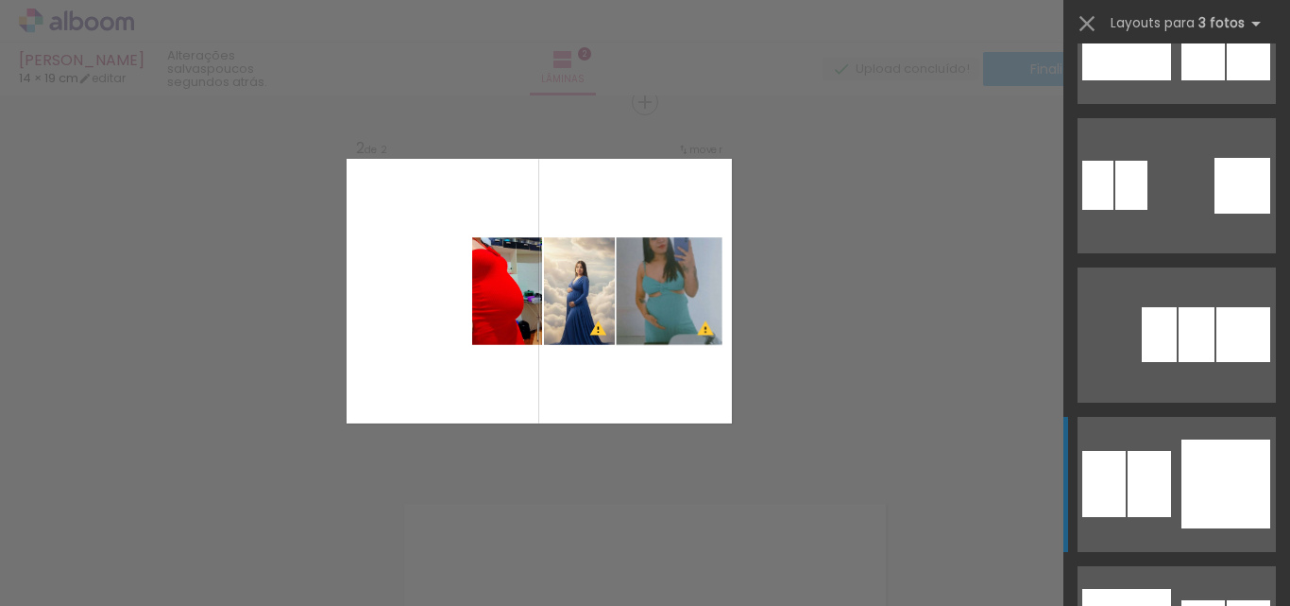
scroll to position [2830, 0]
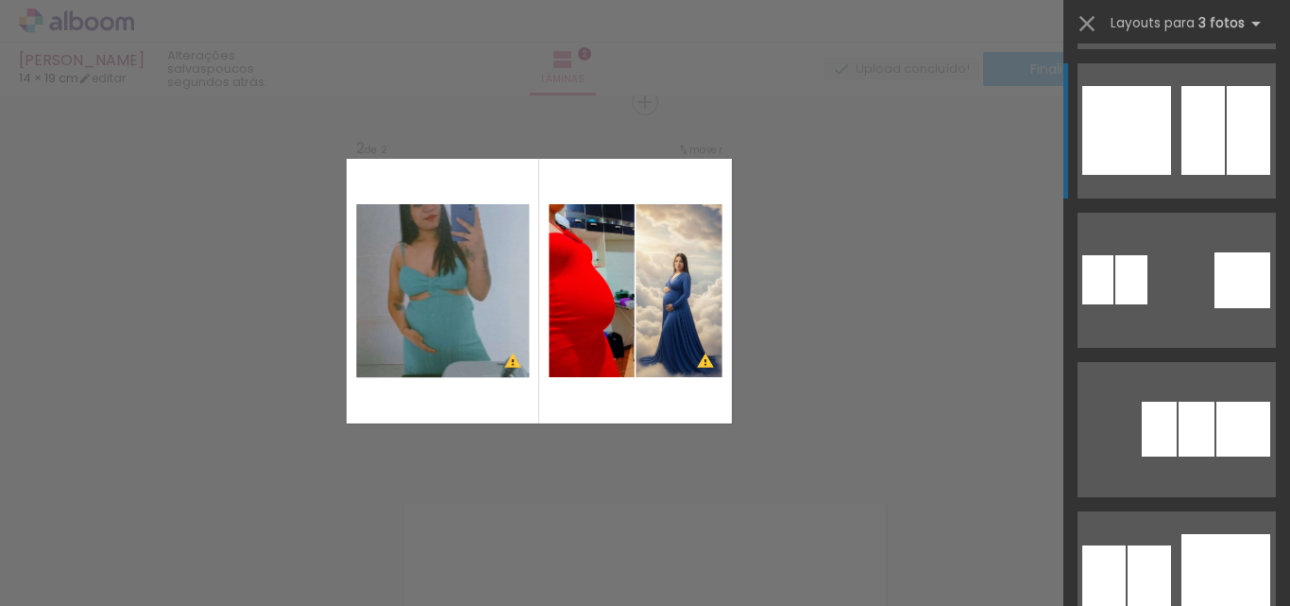
click at [1241, 161] on div at bounding box center [1248, 130] width 43 height 89
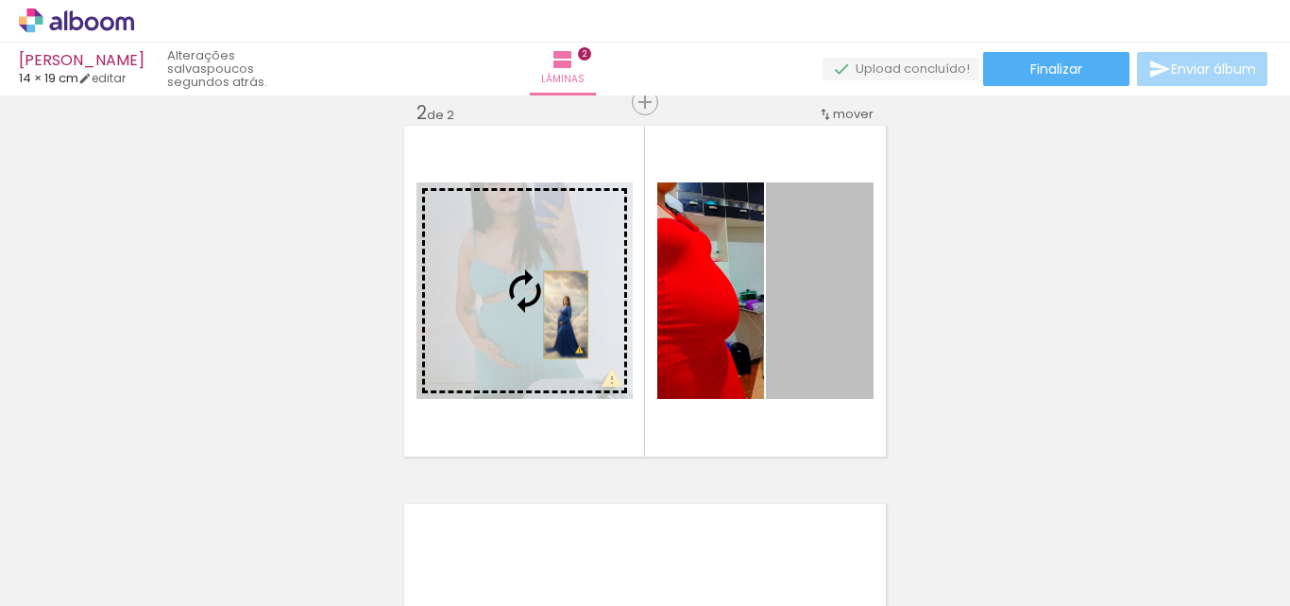
drag, startPoint x: 815, startPoint y: 315, endPoint x: 559, endPoint y: 315, distance: 256.0
click at [0, 0] on slot at bounding box center [0, 0] width 0 height 0
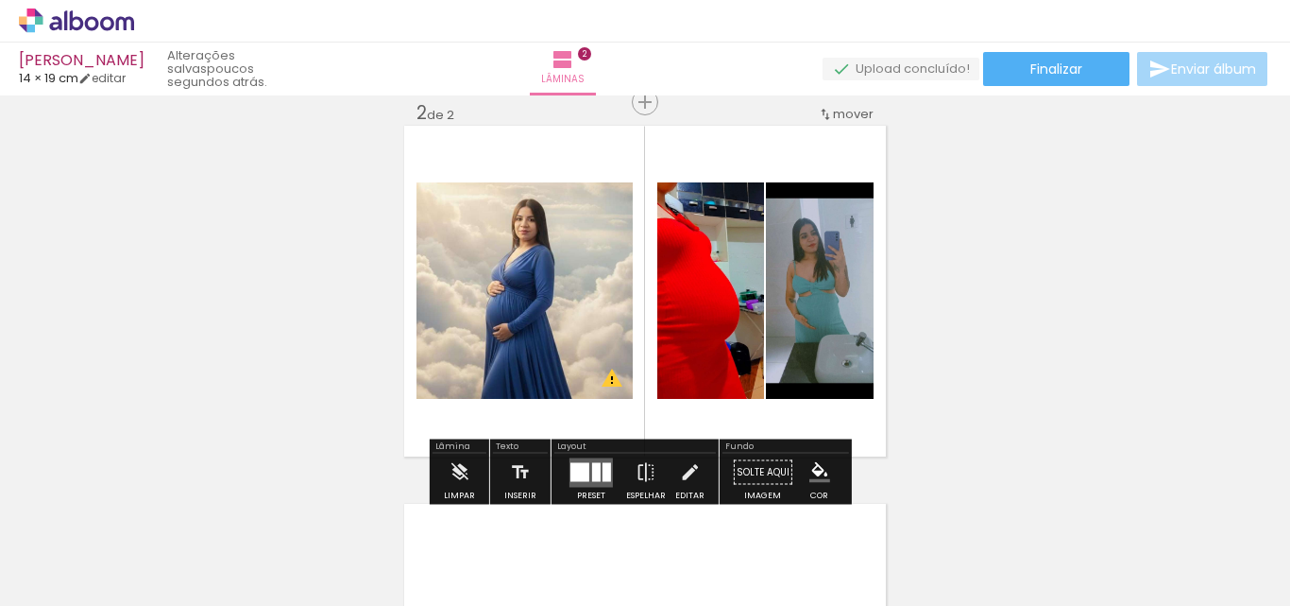
click at [583, 477] on div at bounding box center [580, 471] width 19 height 19
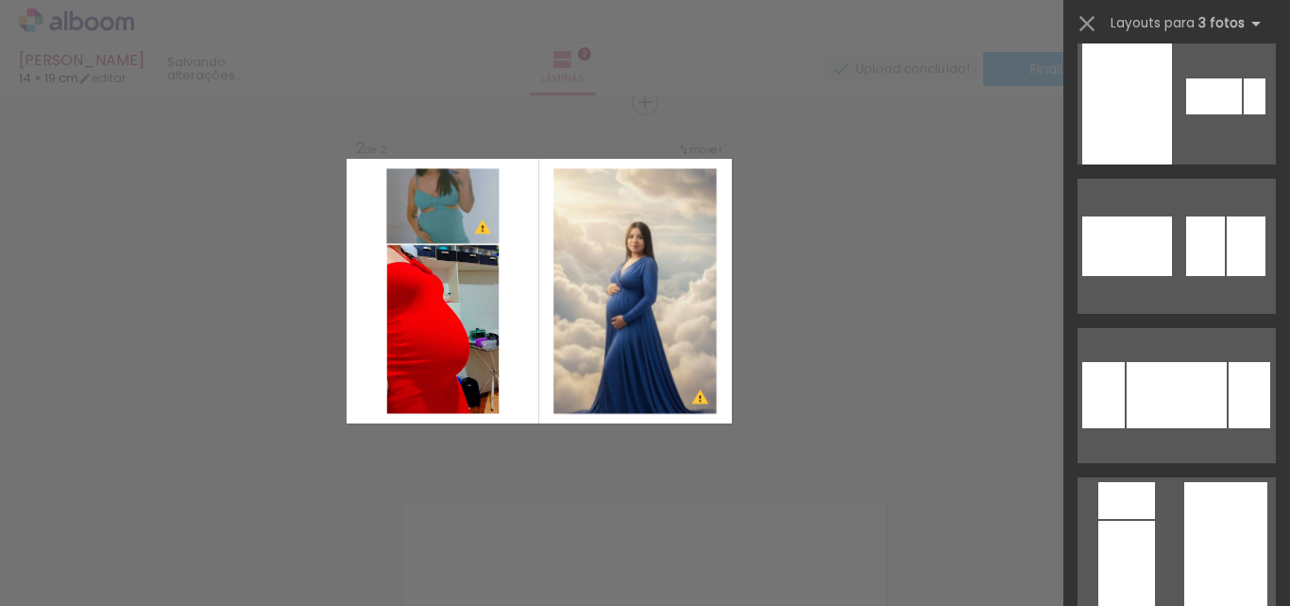
scroll to position [5386, 0]
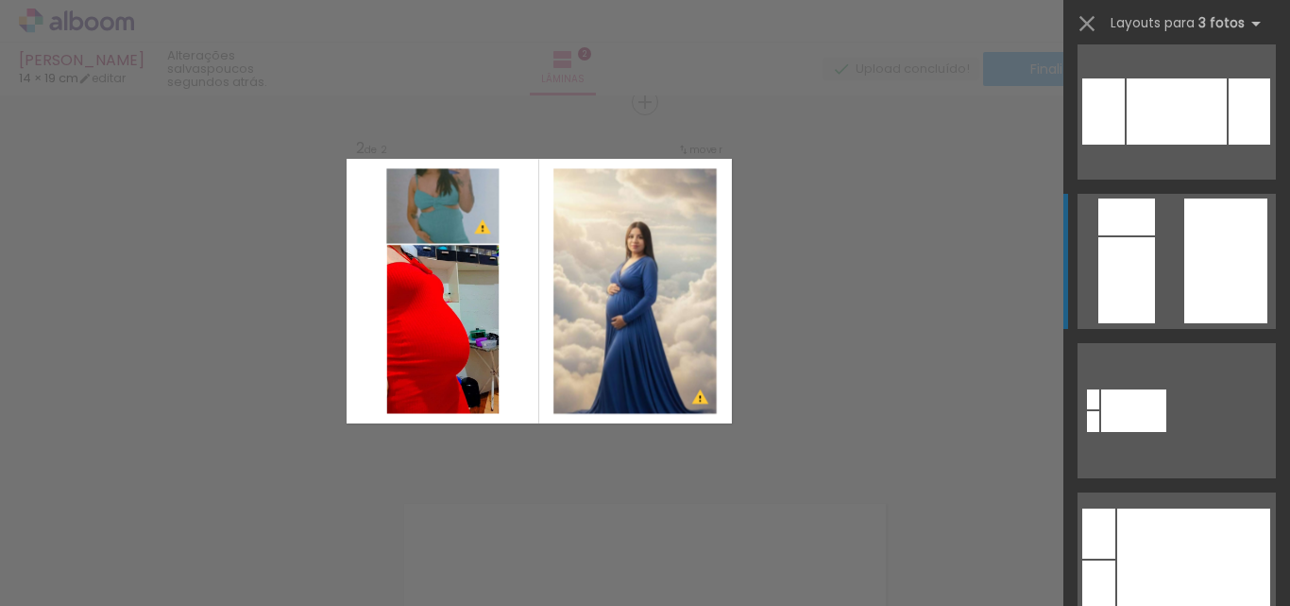
click at [1240, 280] on div at bounding box center [1226, 260] width 83 height 125
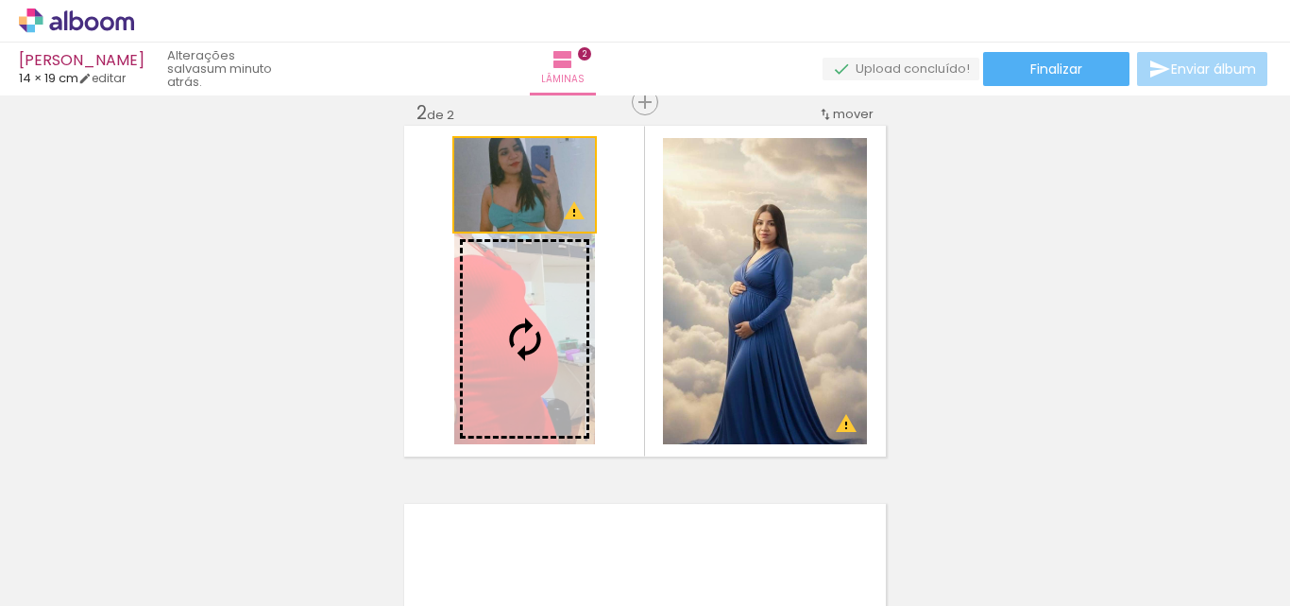
drag, startPoint x: 527, startPoint y: 201, endPoint x: 527, endPoint y: 242, distance: 40.6
click at [0, 0] on slot at bounding box center [0, 0] width 0 height 0
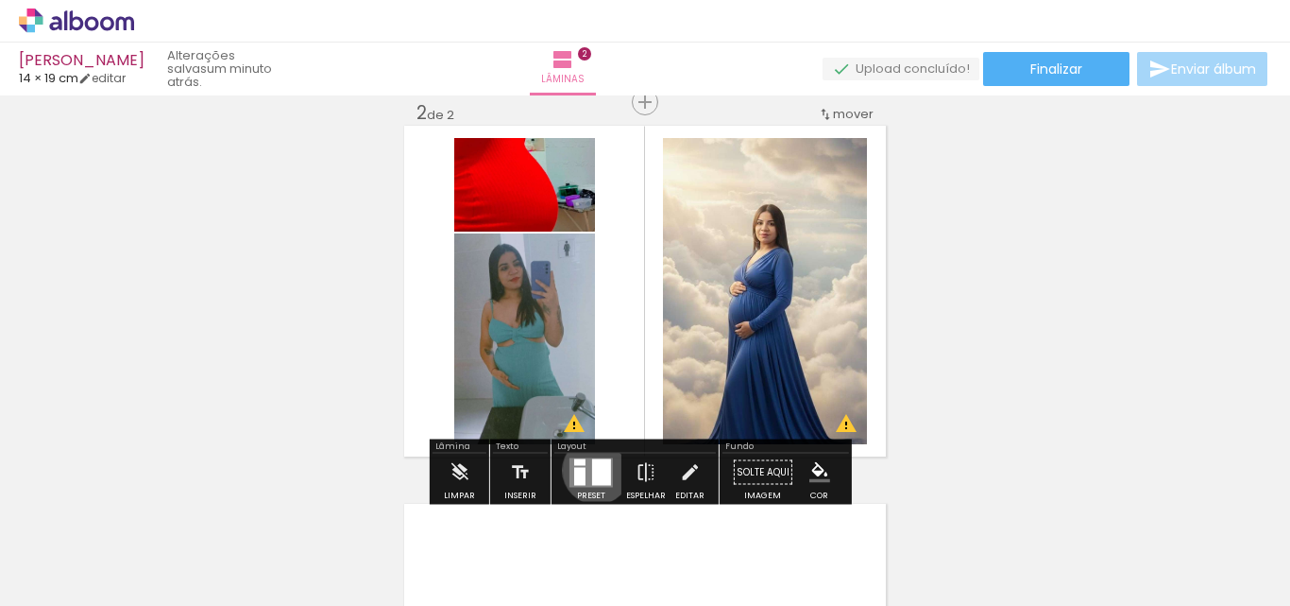
click at [592, 469] on div at bounding box center [601, 471] width 19 height 26
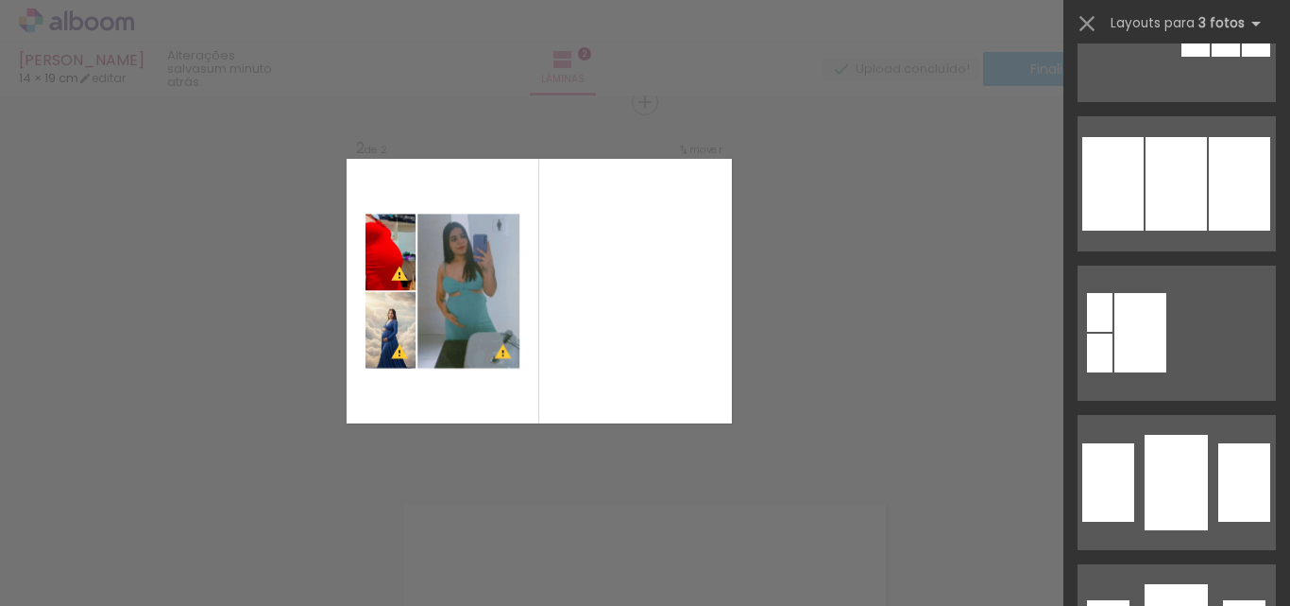
scroll to position [1700, 0]
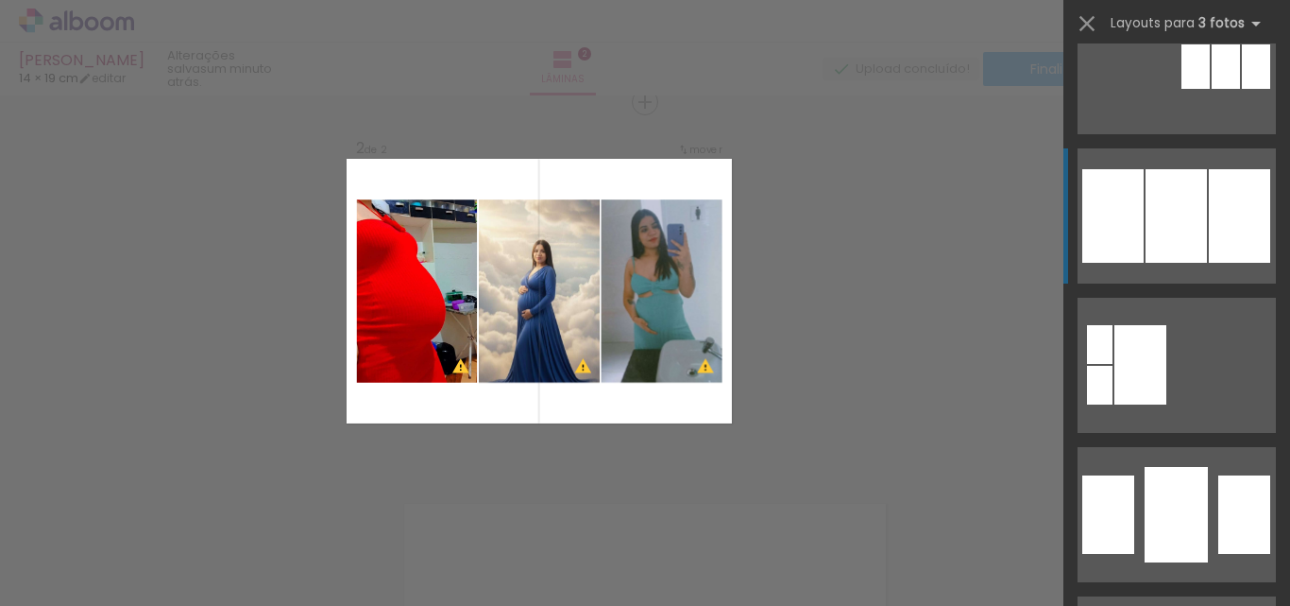
click at [1244, 211] on div at bounding box center [1239, 216] width 61 height 94
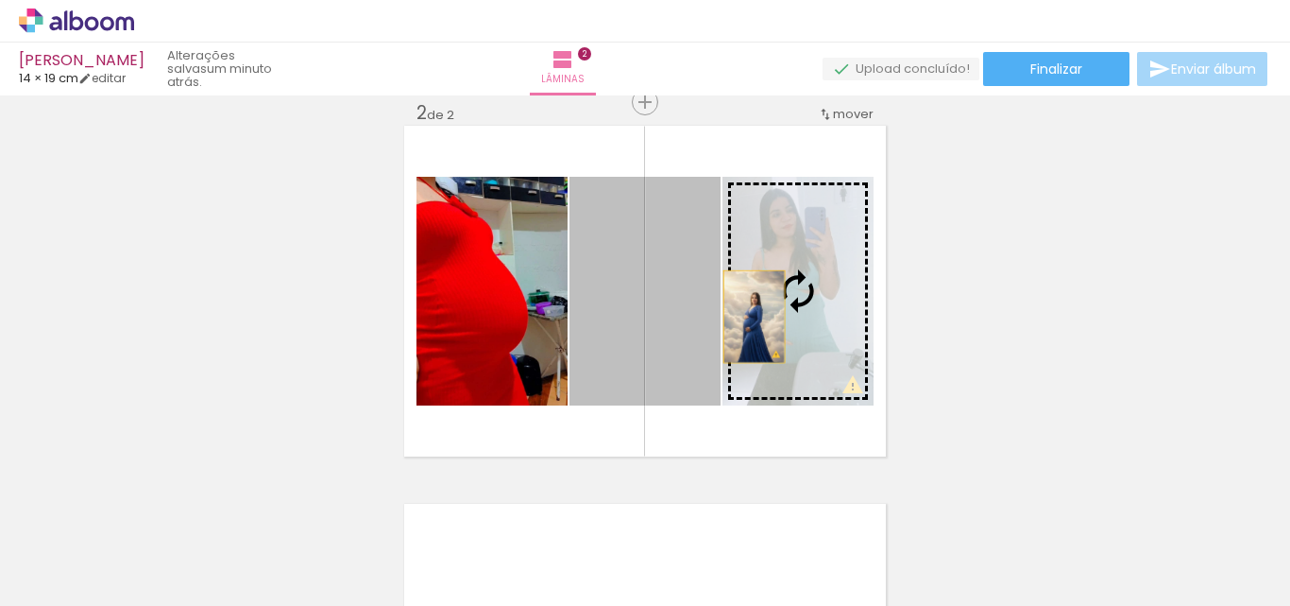
drag, startPoint x: 683, startPoint y: 314, endPoint x: 759, endPoint y: 317, distance: 75.7
click at [0, 0] on slot at bounding box center [0, 0] width 0 height 0
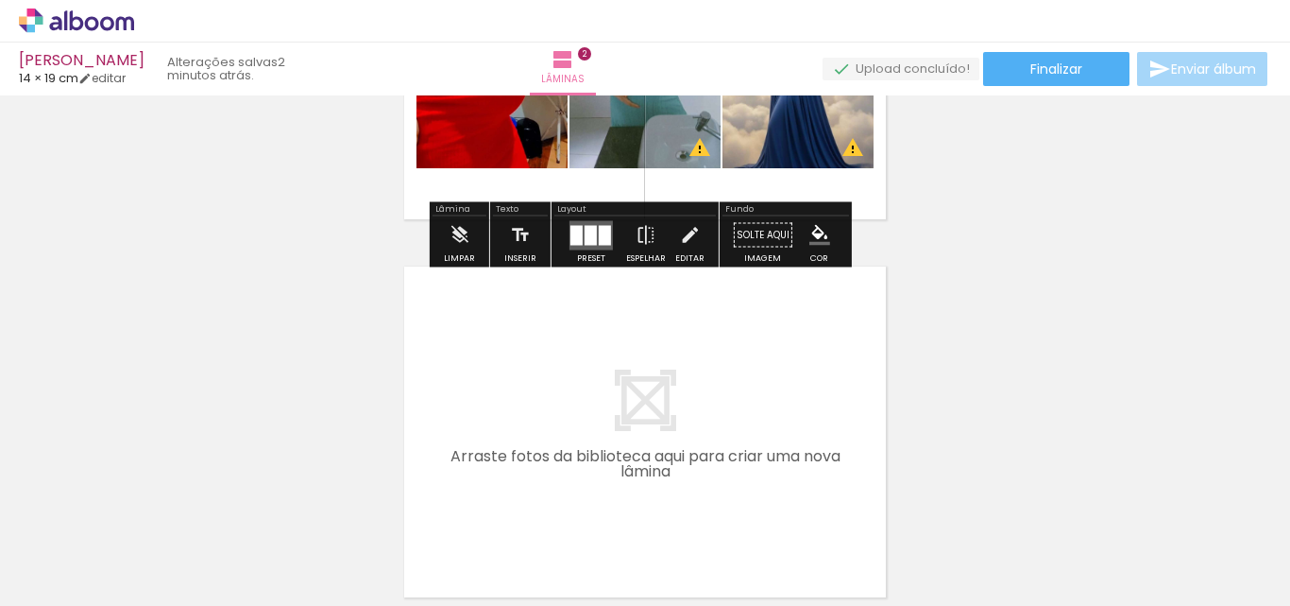
scroll to position [686, 0]
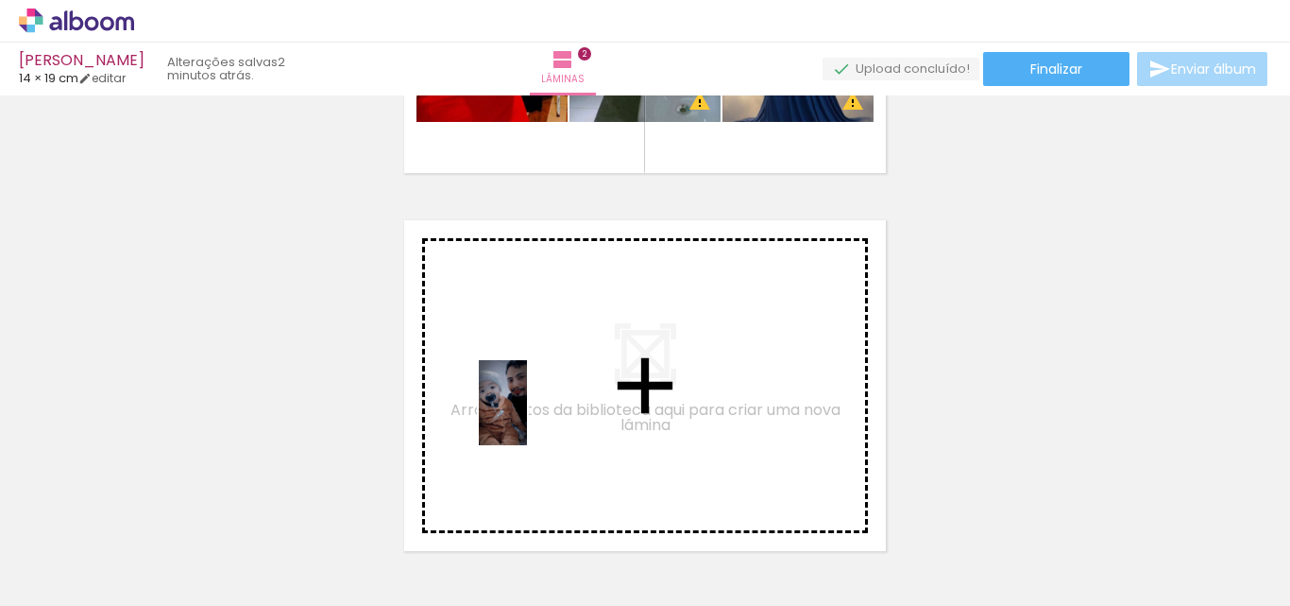
drag, startPoint x: 311, startPoint y: 545, endPoint x: 536, endPoint y: 417, distance: 258.9
click at [536, 417] on quentale-workspace at bounding box center [645, 303] width 1290 height 606
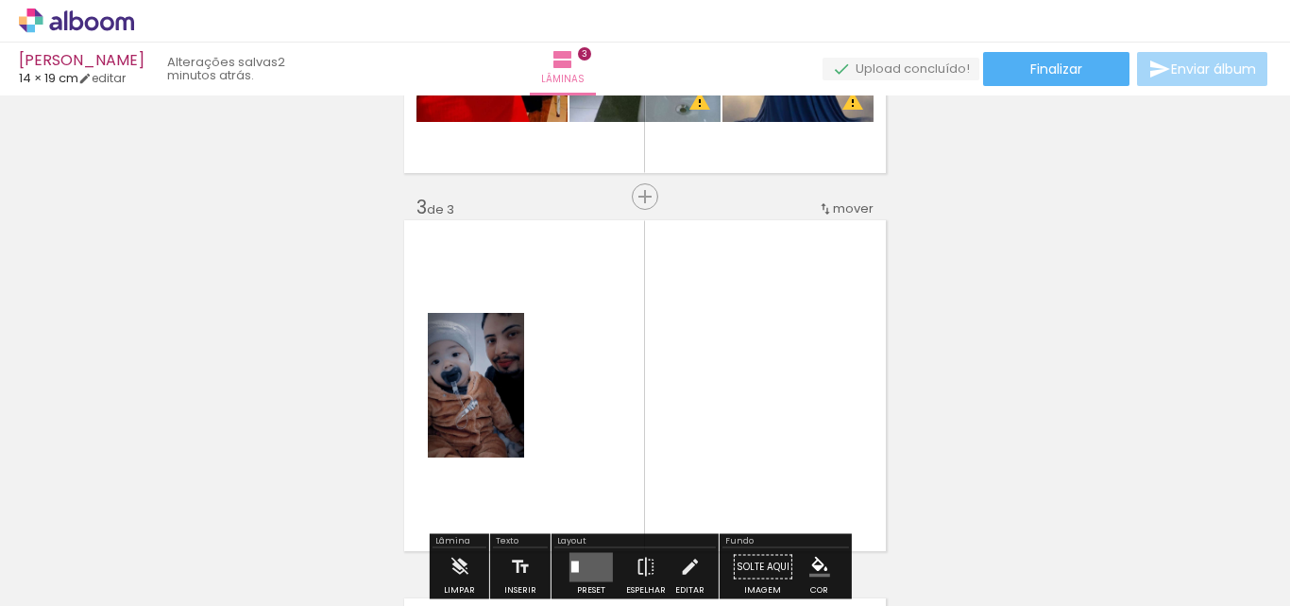
scroll to position [780, 0]
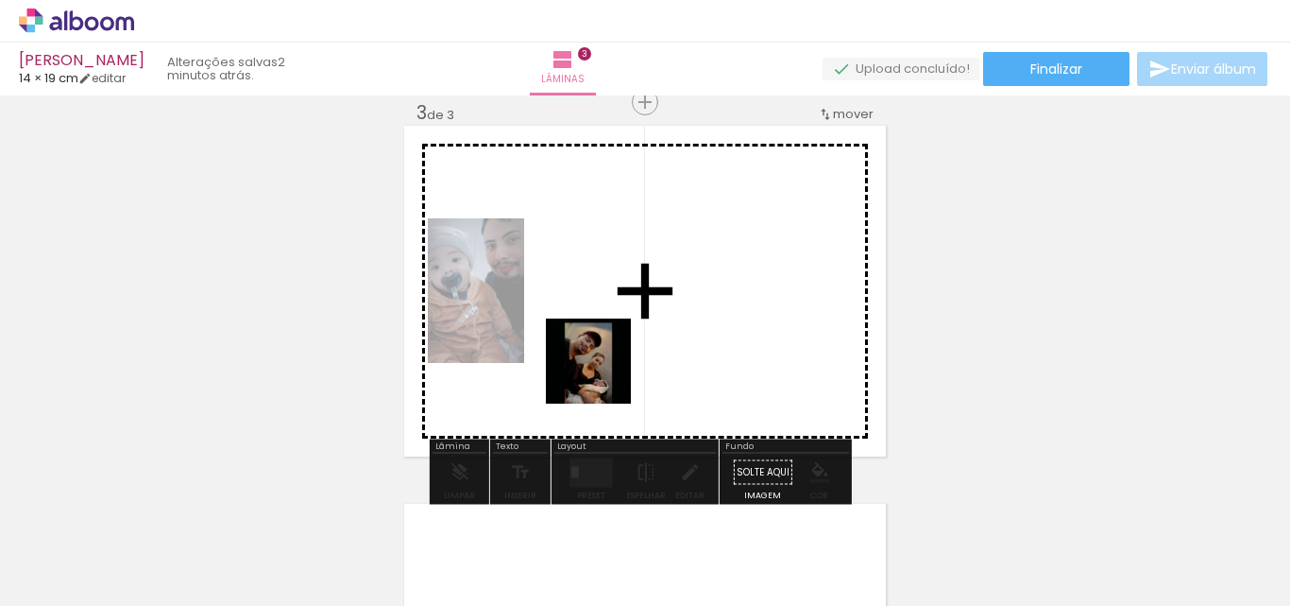
drag, startPoint x: 296, startPoint y: 566, endPoint x: 635, endPoint y: 363, distance: 395.3
click at [635, 363] on quentale-workspace at bounding box center [645, 303] width 1290 height 606
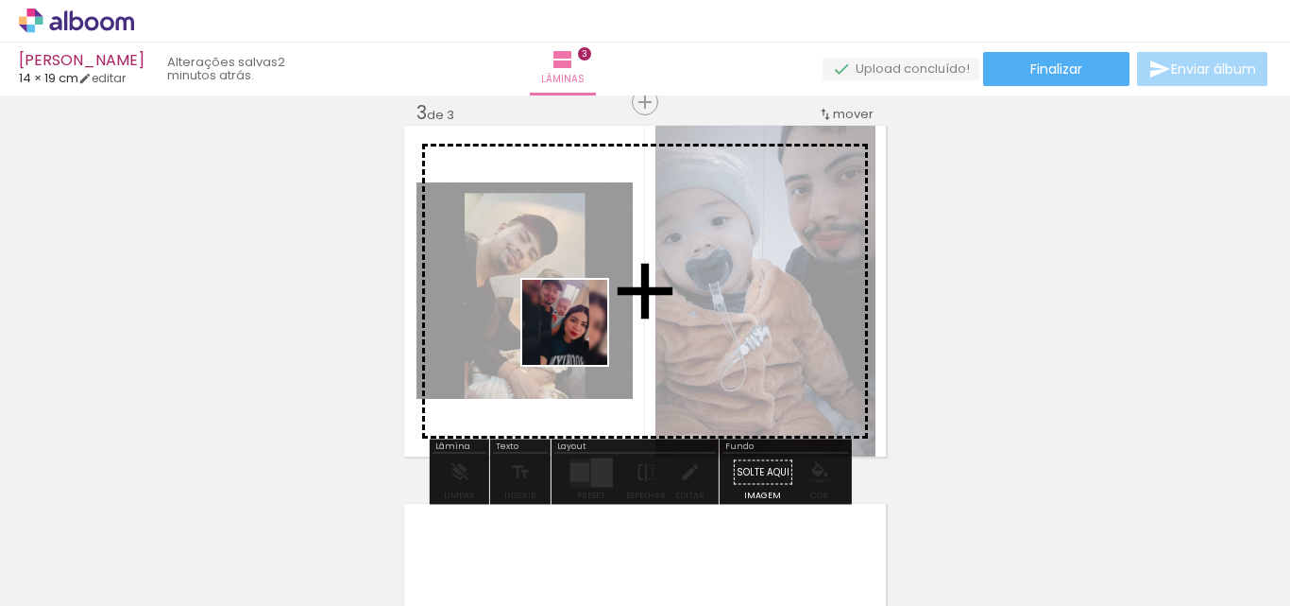
drag, startPoint x: 186, startPoint y: 554, endPoint x: 579, endPoint y: 336, distance: 449.0
click at [579, 336] on quentale-workspace at bounding box center [645, 303] width 1290 height 606
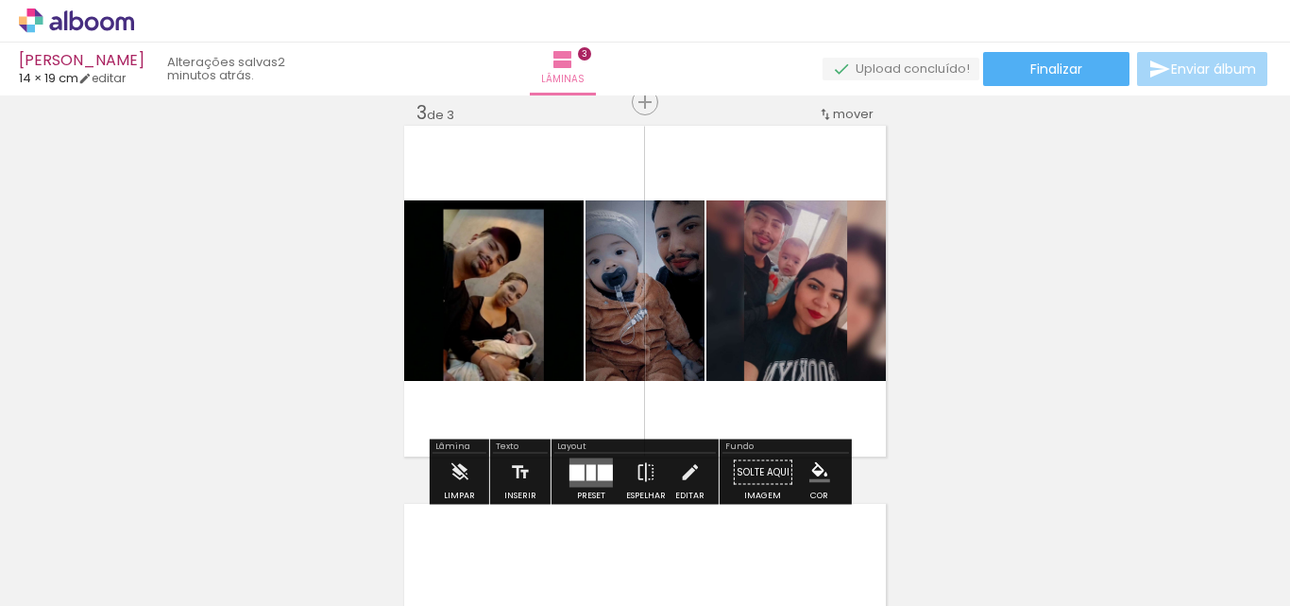
click at [570, 460] on quentale-layouter at bounding box center [591, 471] width 43 height 29
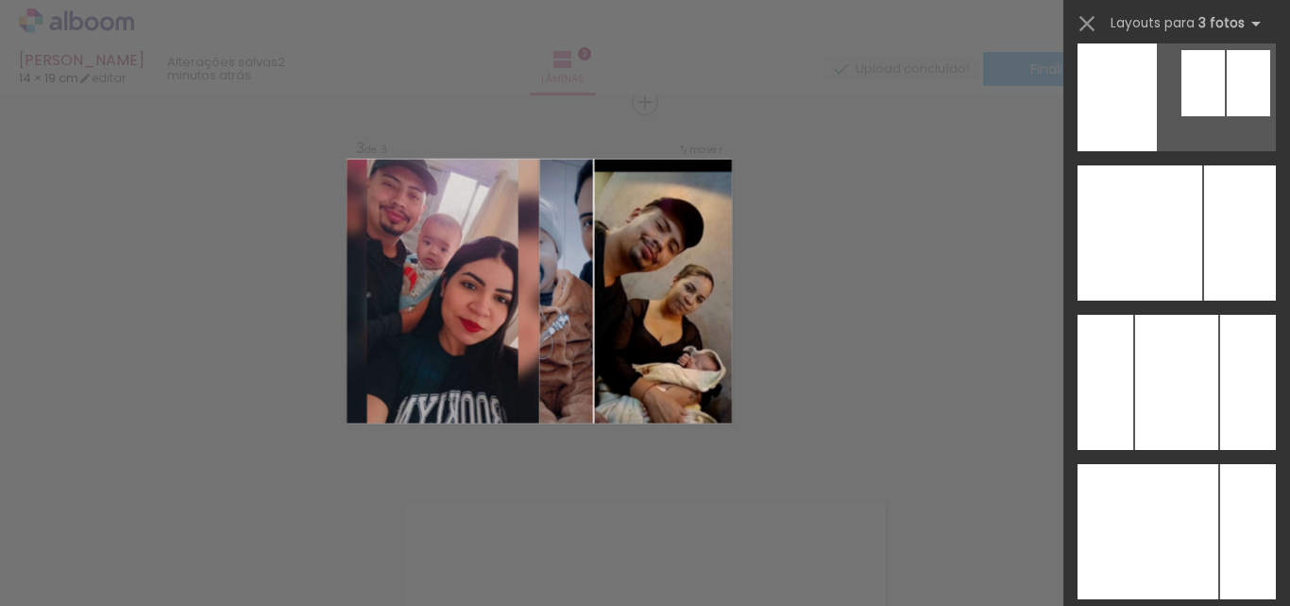
scroll to position [4440, 0]
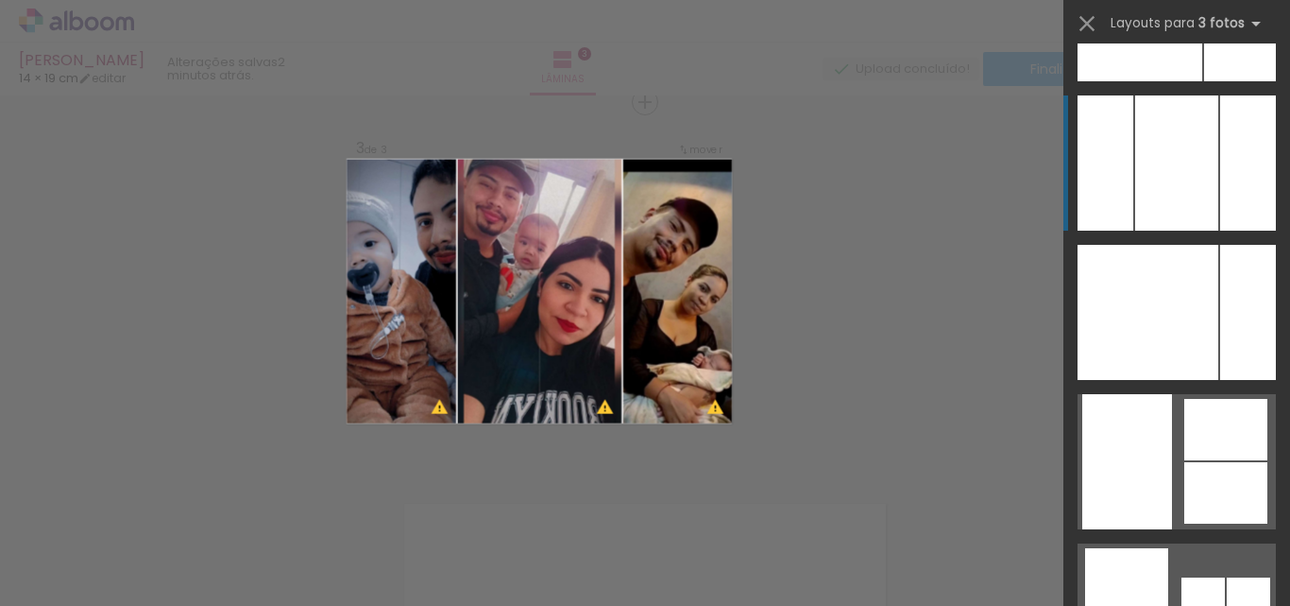
click at [1187, 181] on div at bounding box center [1176, 162] width 83 height 135
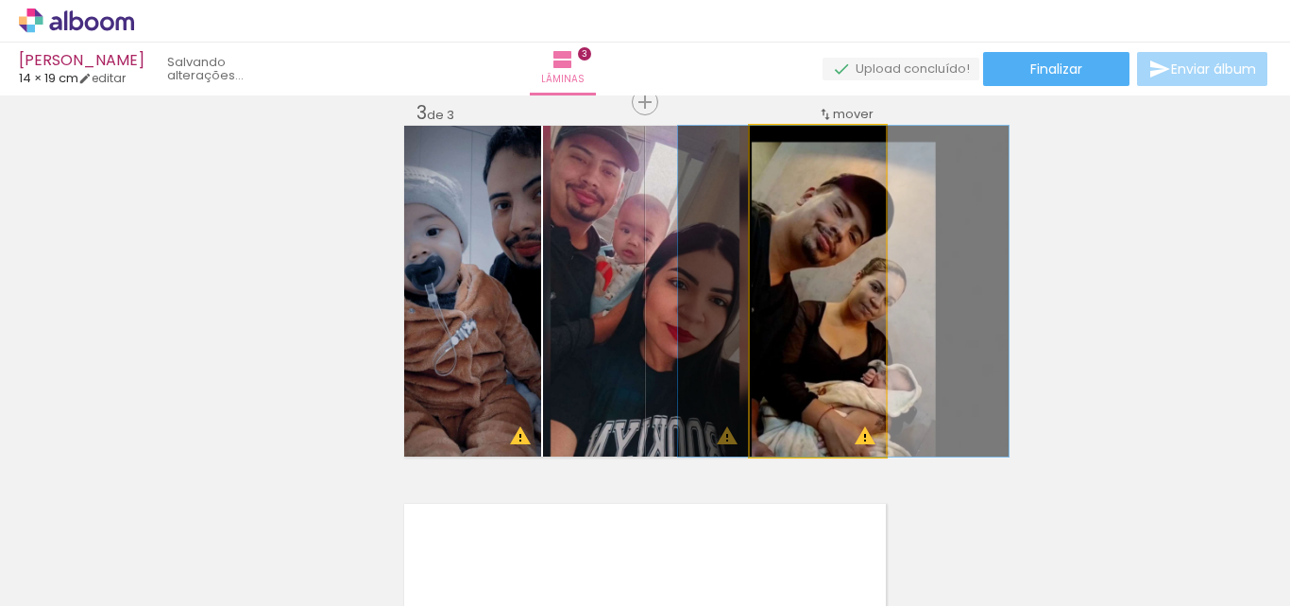
drag, startPoint x: 851, startPoint y: 282, endPoint x: 877, endPoint y: 285, distance: 25.7
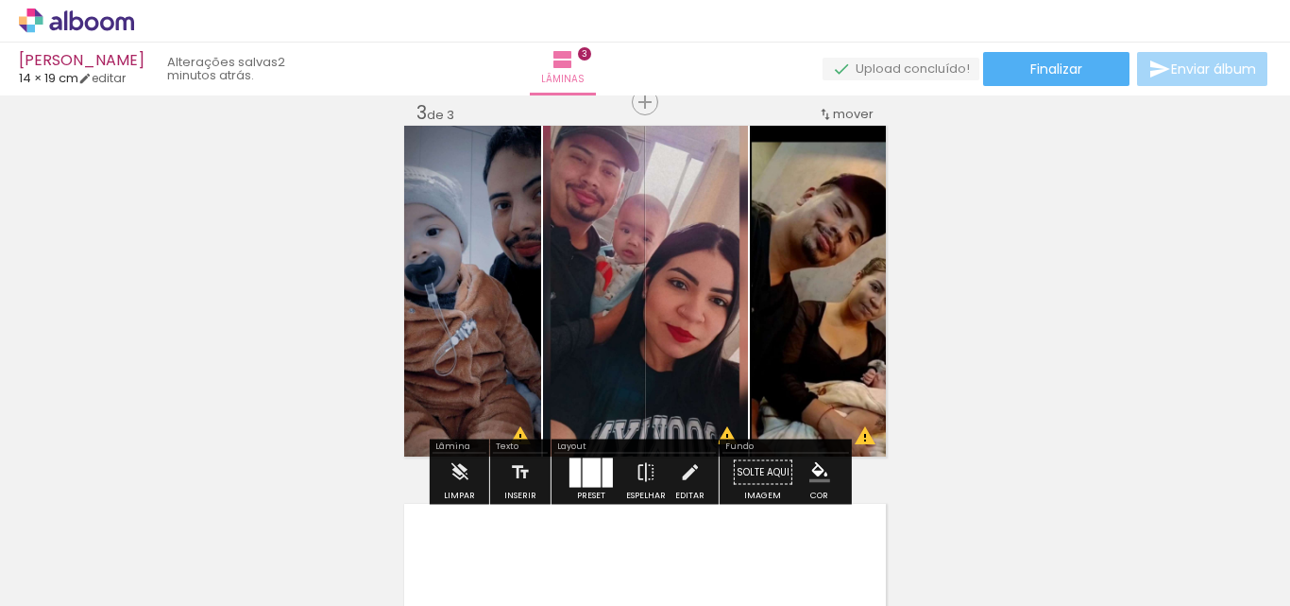
click at [593, 460] on div at bounding box center [592, 471] width 18 height 29
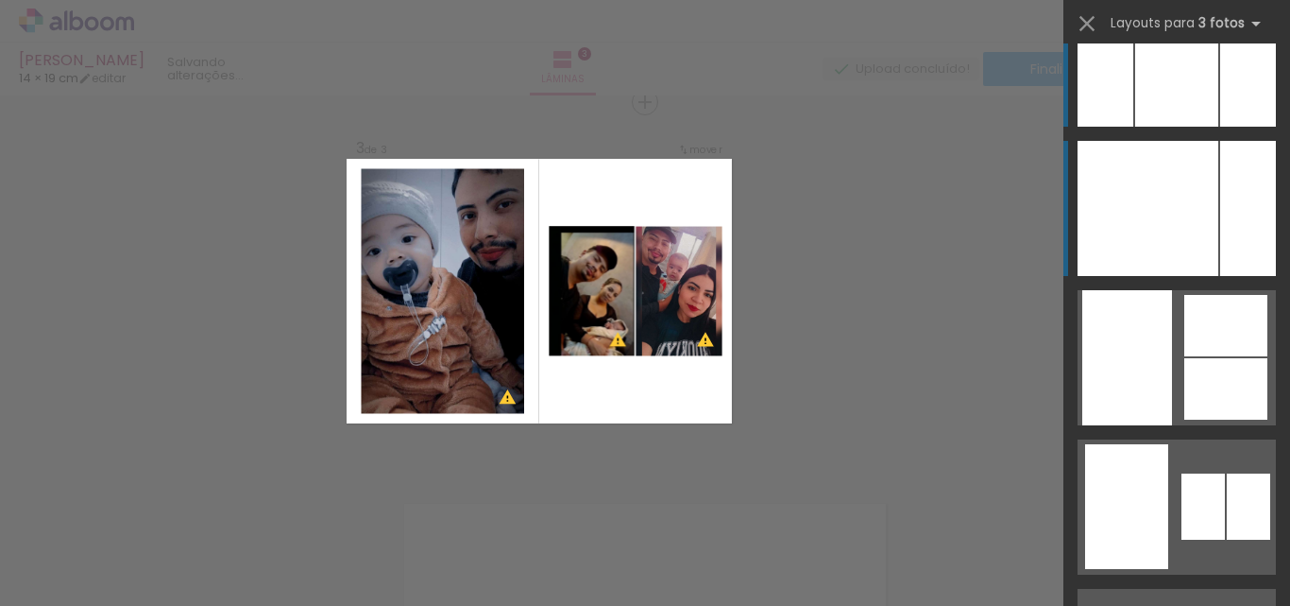
scroll to position [4761, 0]
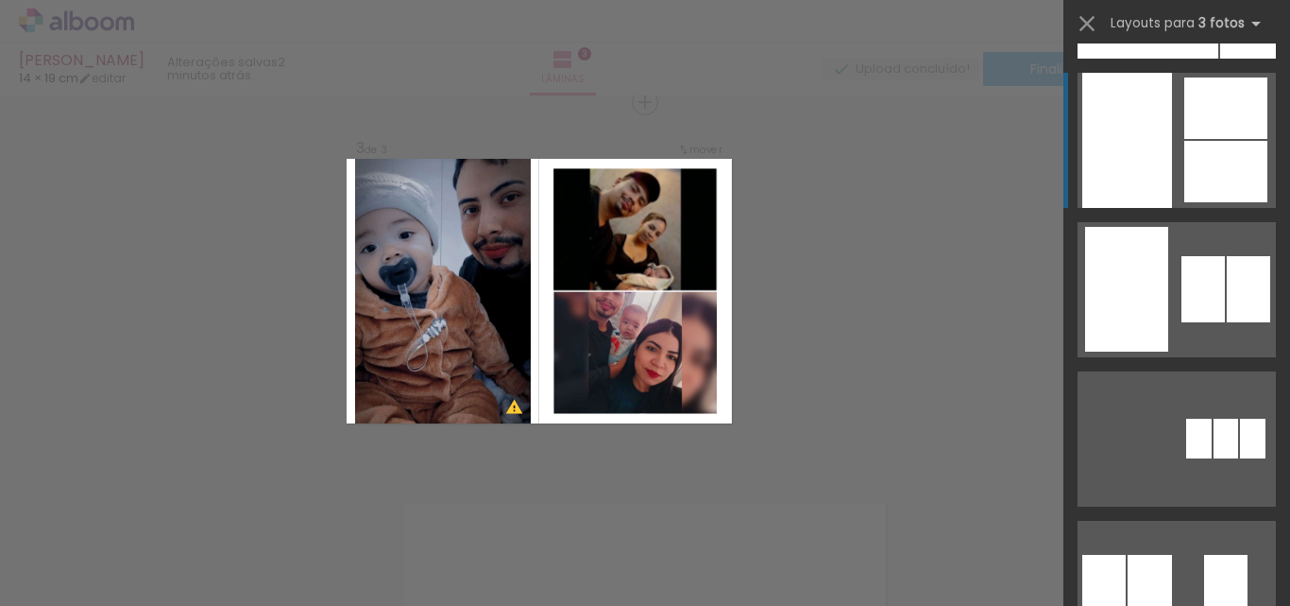
click at [1225, 118] on div at bounding box center [1226, 107] width 83 height 61
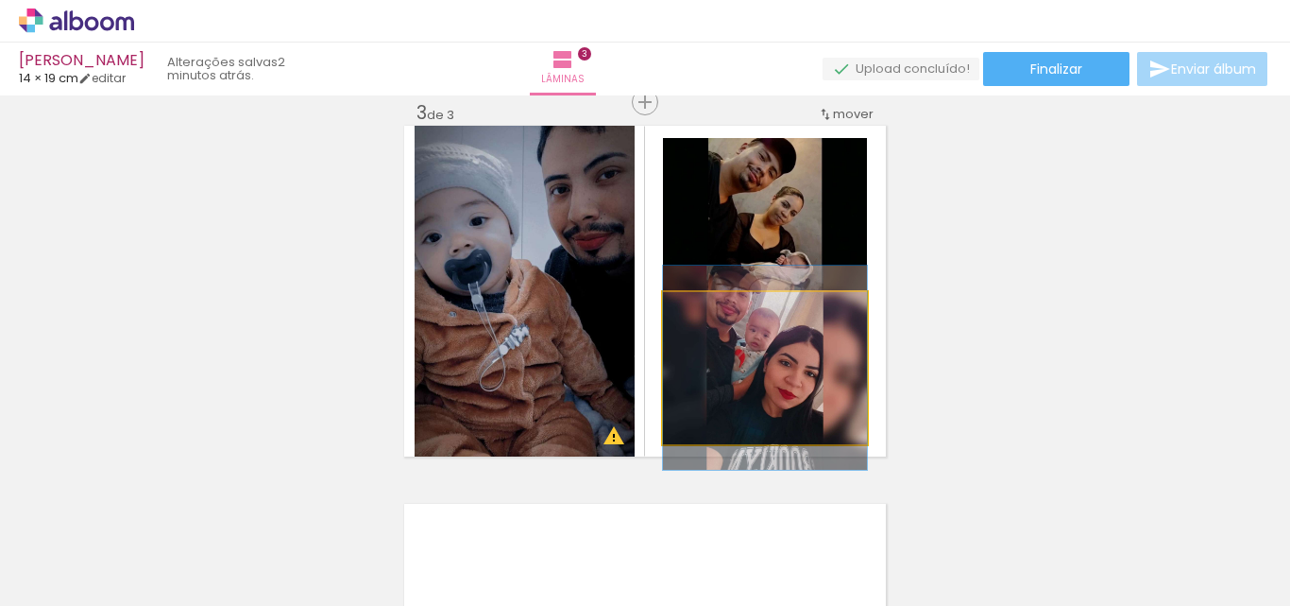
click at [814, 377] on quentale-photo at bounding box center [765, 368] width 204 height 152
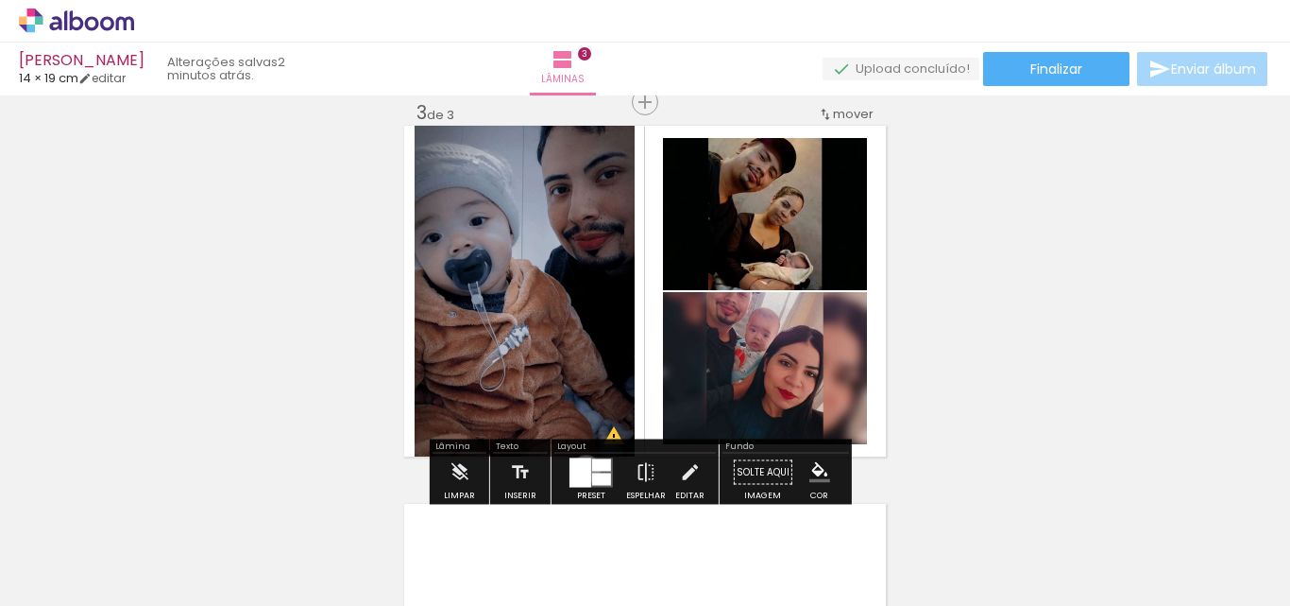
drag, startPoint x: 582, startPoint y: 469, endPoint x: 1219, endPoint y: 338, distance: 649.9
click at [583, 469] on div at bounding box center [581, 471] width 22 height 29
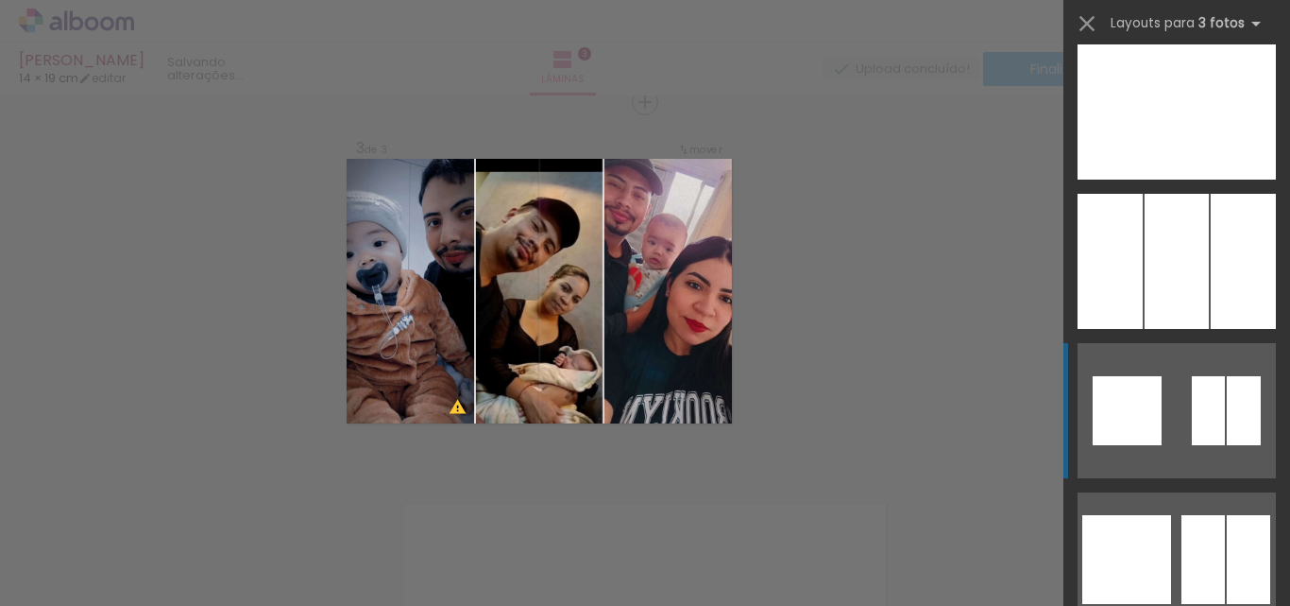
scroll to position [2645, 0]
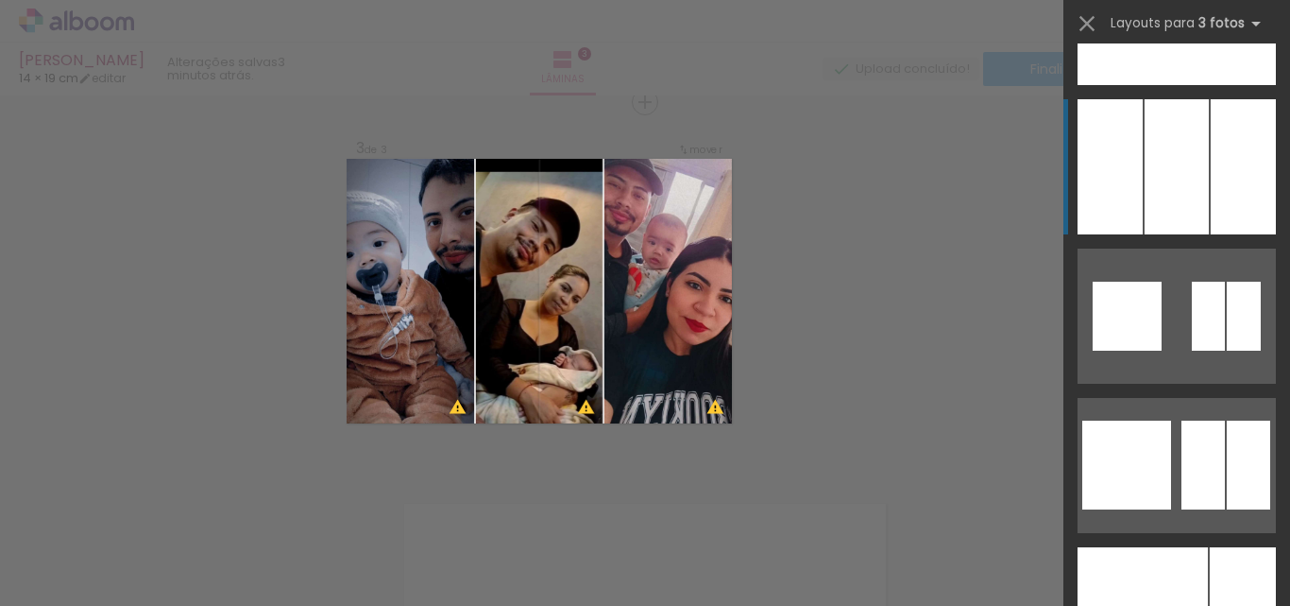
click at [1221, 166] on div at bounding box center [1243, 166] width 65 height 135
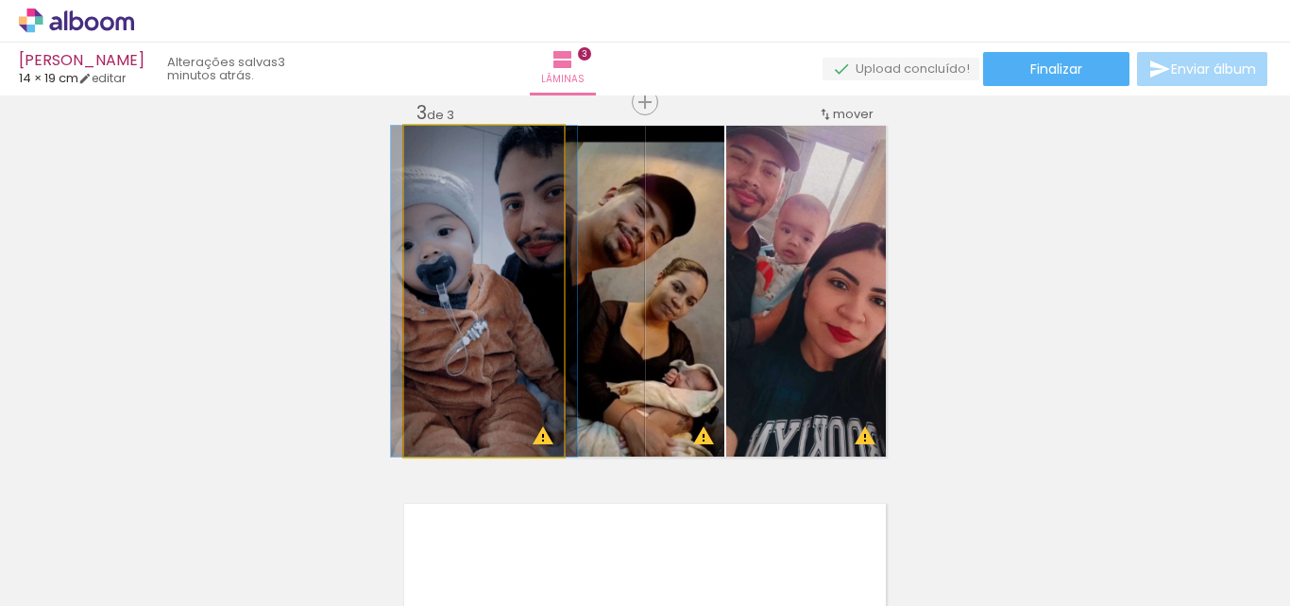
click at [510, 270] on quentale-photo at bounding box center [484, 291] width 160 height 331
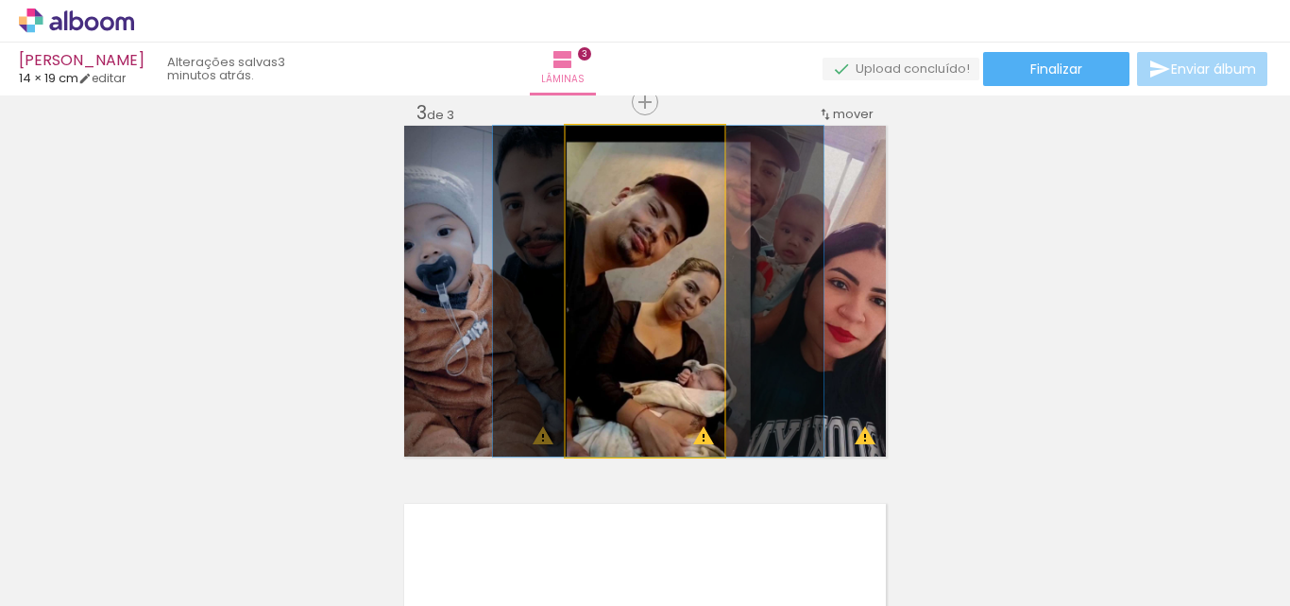
drag, startPoint x: 637, startPoint y: 269, endPoint x: 650, endPoint y: 268, distance: 13.3
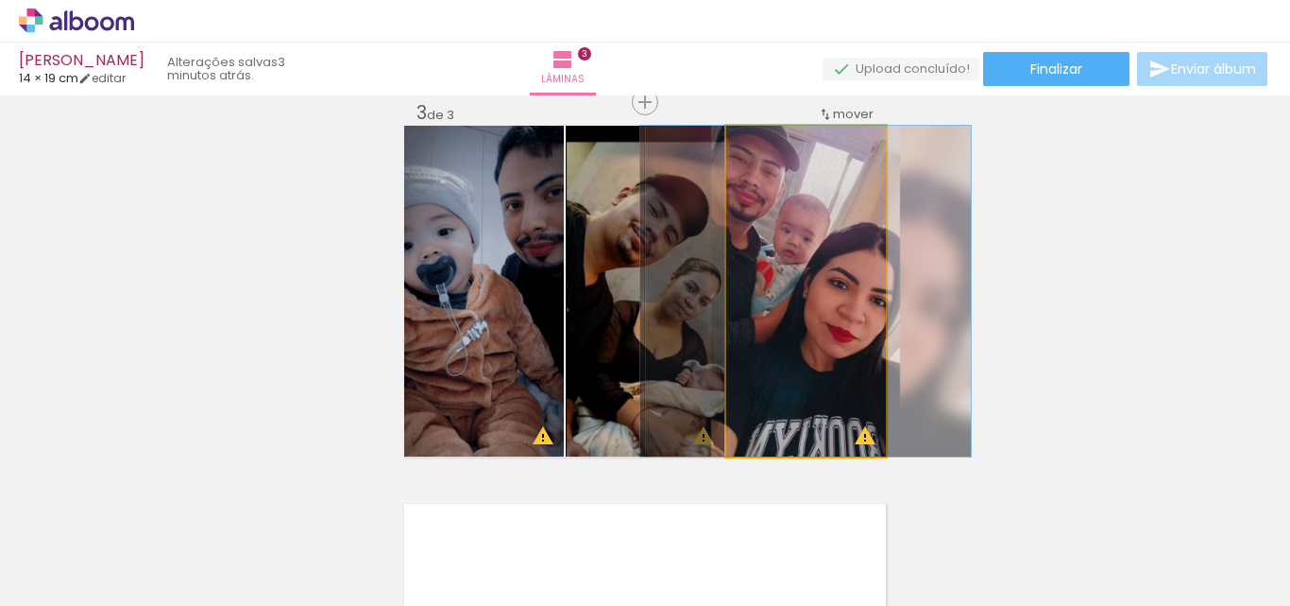
click at [794, 279] on quentale-photo at bounding box center [806, 291] width 160 height 331
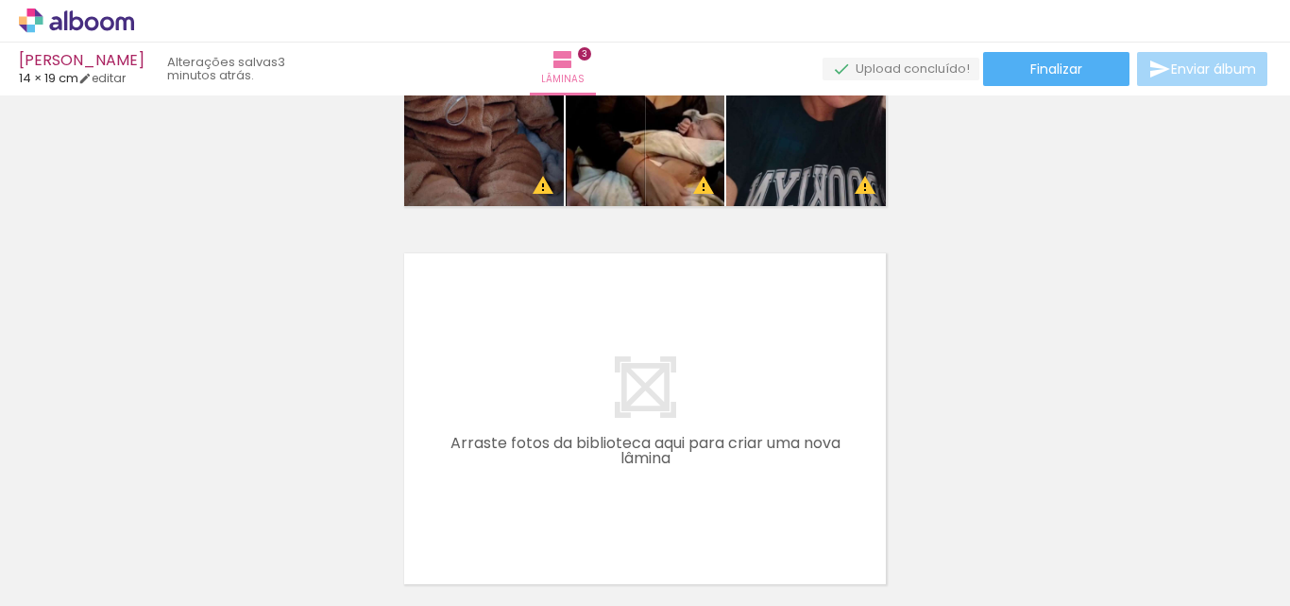
scroll to position [1064, 0]
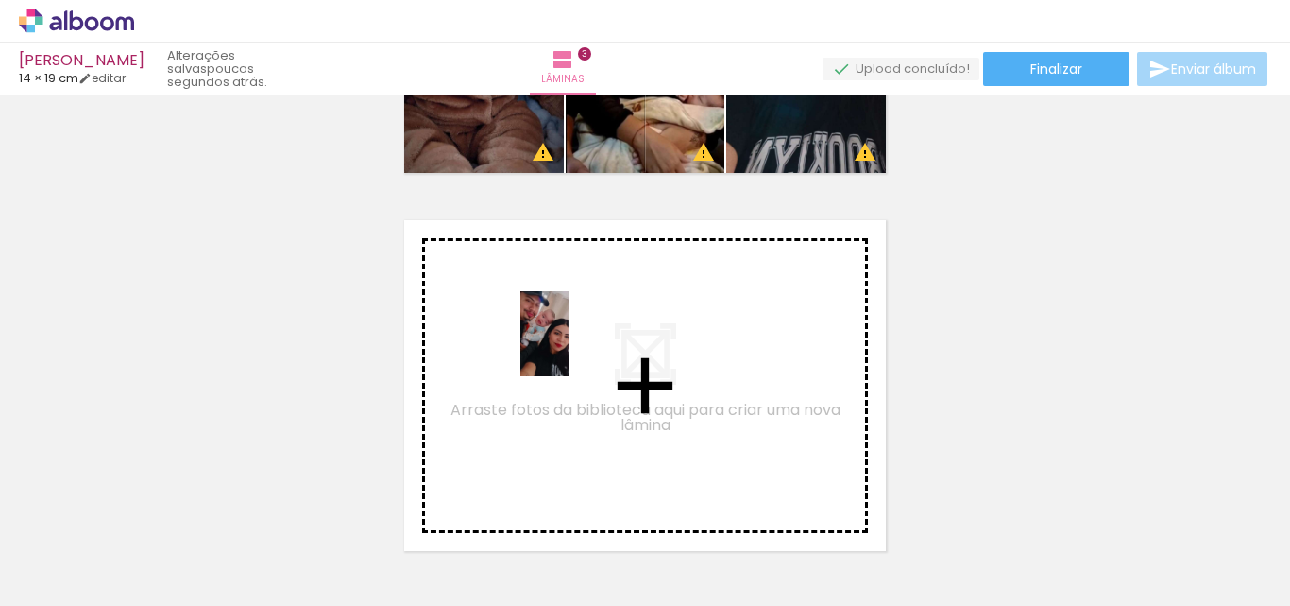
drag, startPoint x: 724, startPoint y: 574, endPoint x: 577, endPoint y: 348, distance: 269.9
click at [577, 348] on quentale-workspace at bounding box center [645, 303] width 1290 height 606
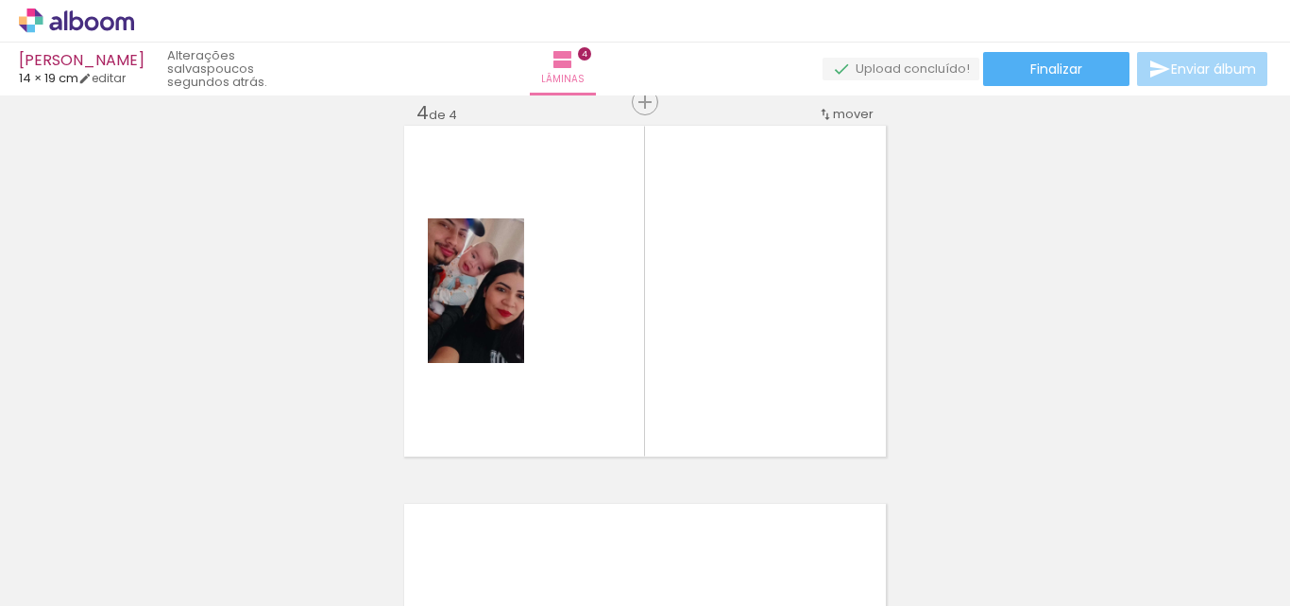
scroll to position [0, 1870]
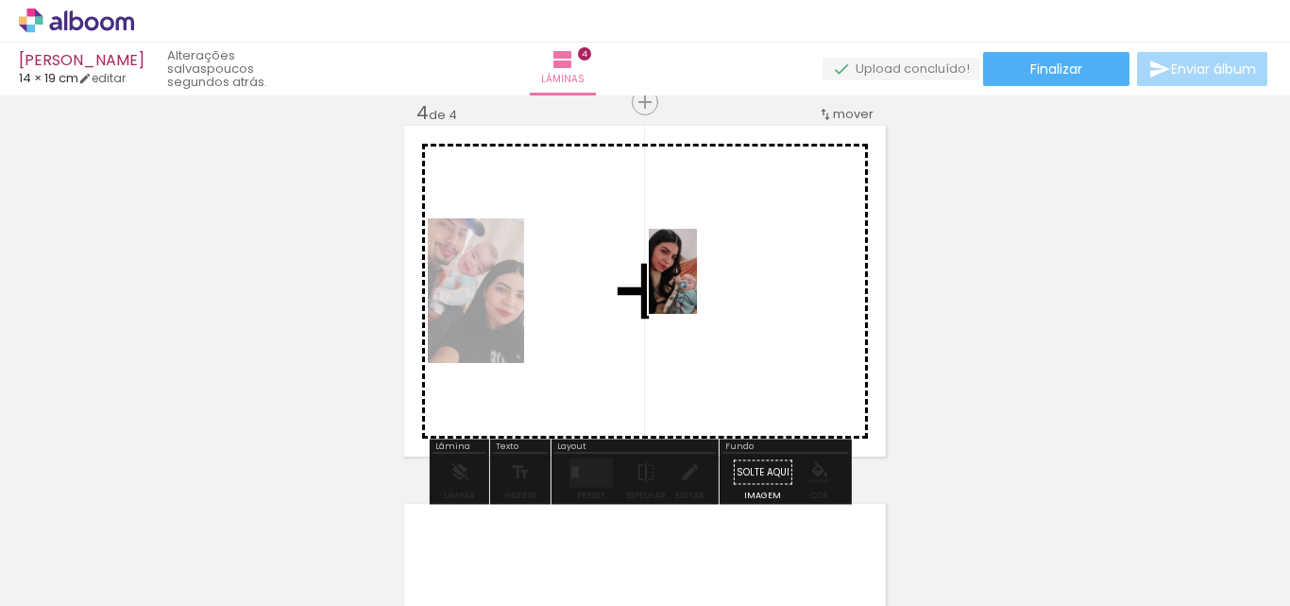
drag, startPoint x: 766, startPoint y: 560, endPoint x: 706, endPoint y: 285, distance: 281.5
click at [706, 285] on quentale-workspace at bounding box center [645, 303] width 1290 height 606
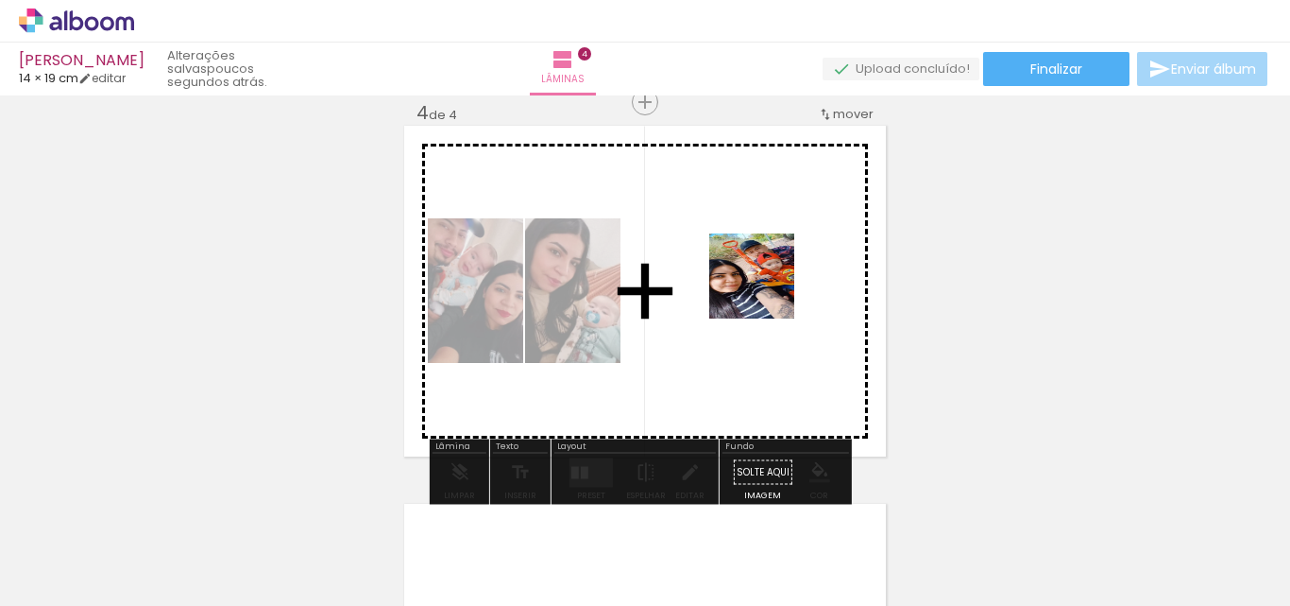
drag, startPoint x: 868, startPoint y: 553, endPoint x: 765, endPoint y: 289, distance: 283.0
click at [765, 289] on quentale-workspace at bounding box center [645, 303] width 1290 height 606
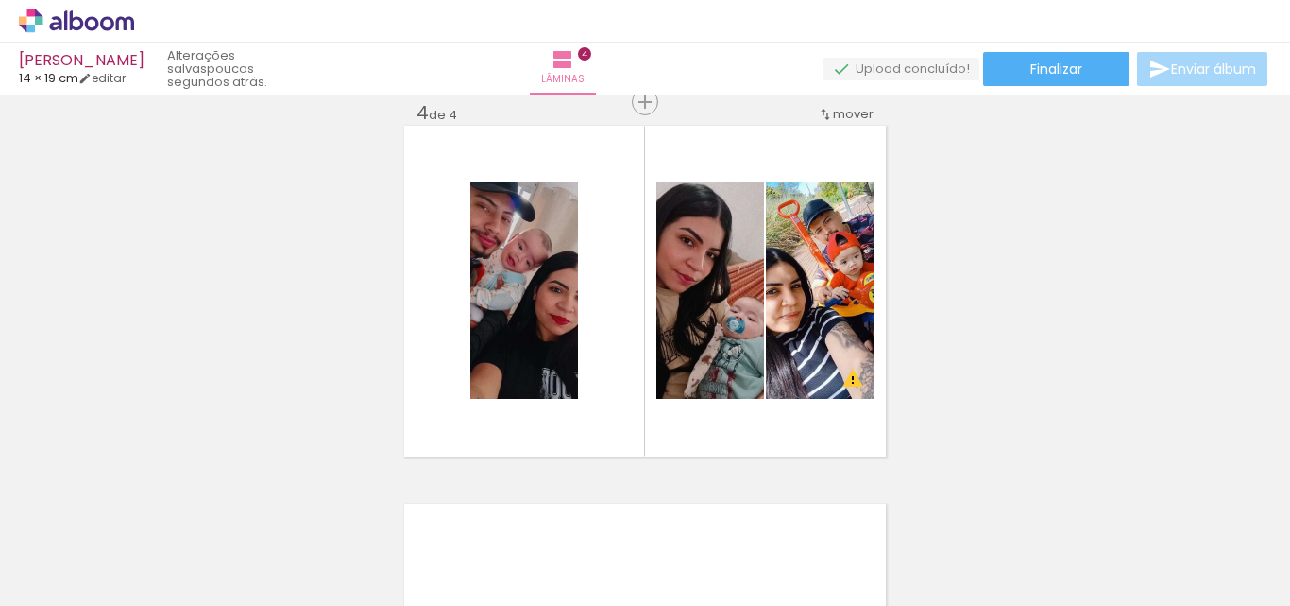
scroll to position [0, 0]
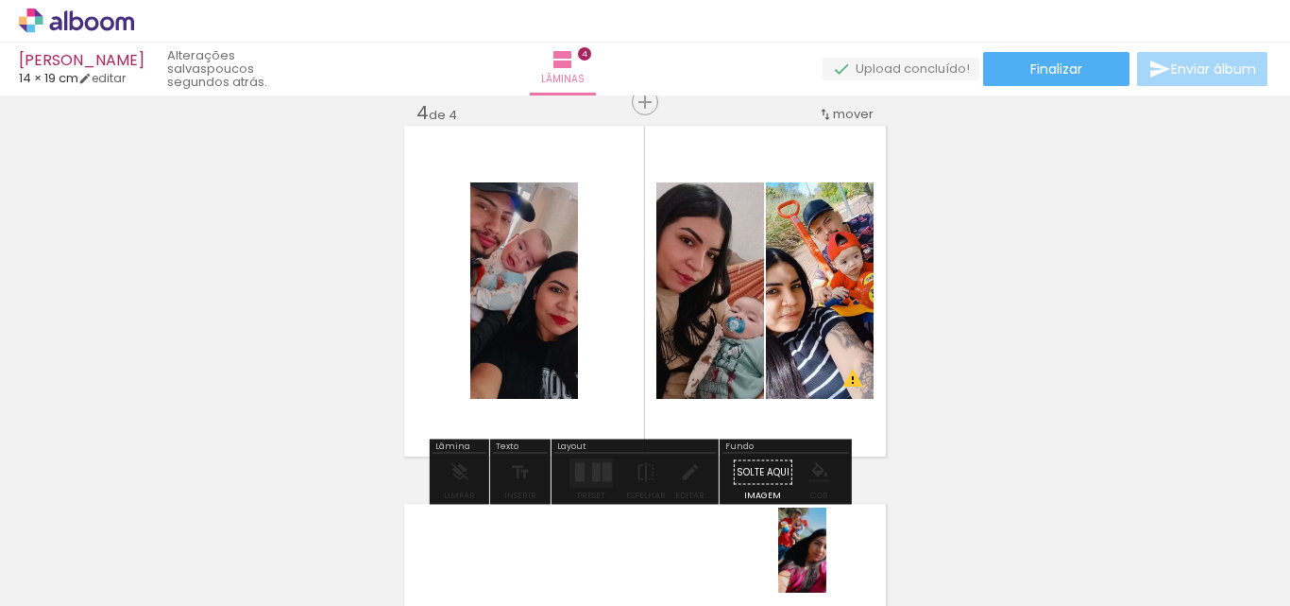
drag, startPoint x: 821, startPoint y: 555, endPoint x: 841, endPoint y: 567, distance: 22.8
click at [841, 567] on div at bounding box center [823, 542] width 53 height 94
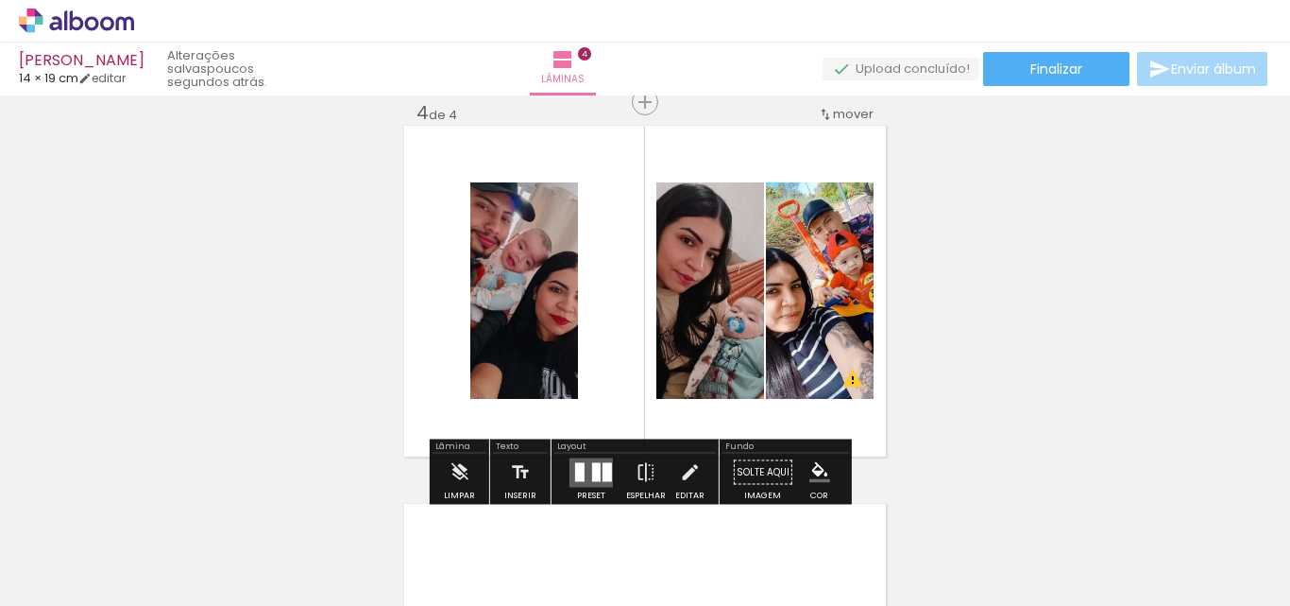
scroll to position [1253, 0]
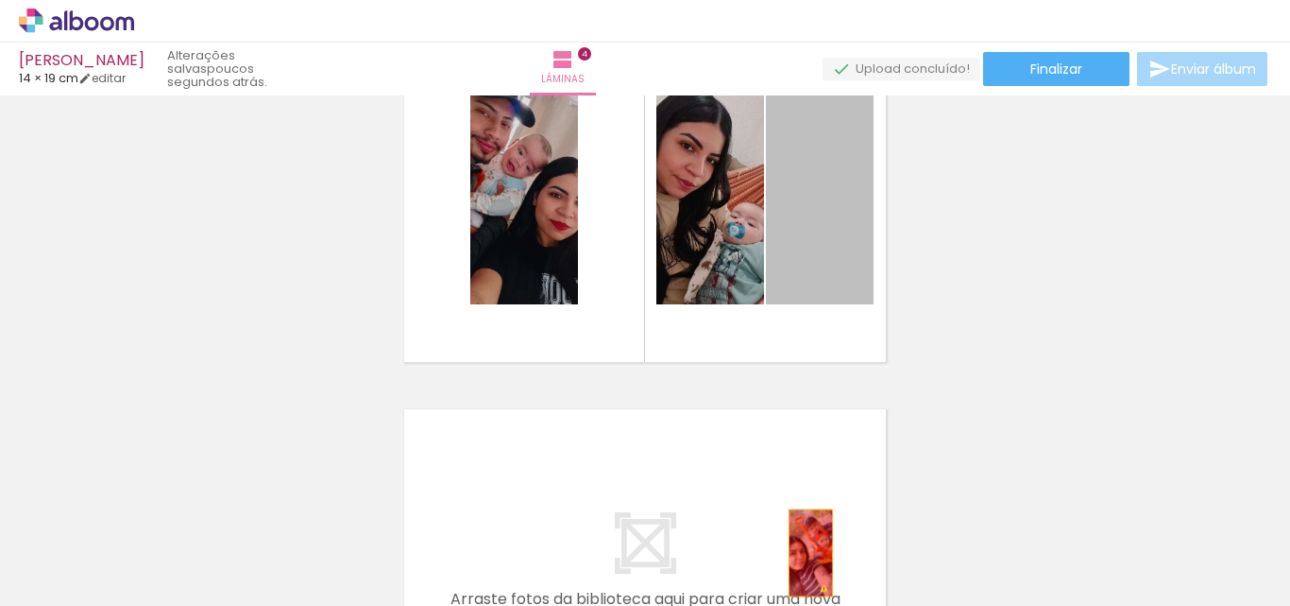
drag, startPoint x: 808, startPoint y: 228, endPoint x: 805, endPoint y: 553, distance: 325.0
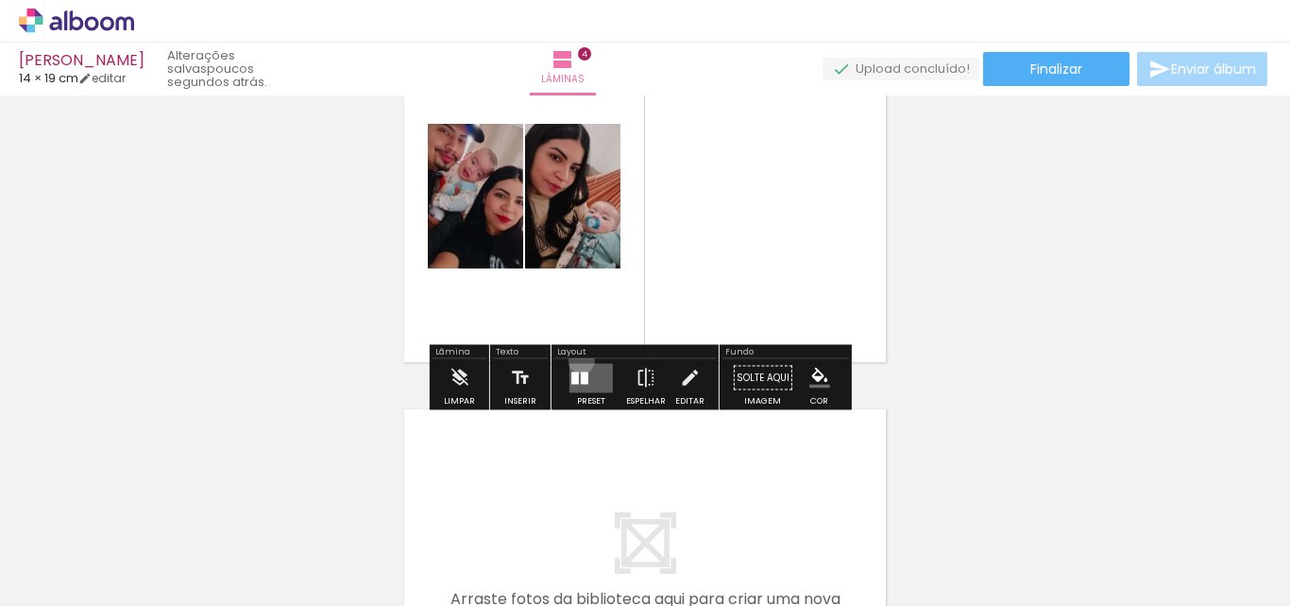
click at [577, 360] on div at bounding box center [591, 378] width 51 height 38
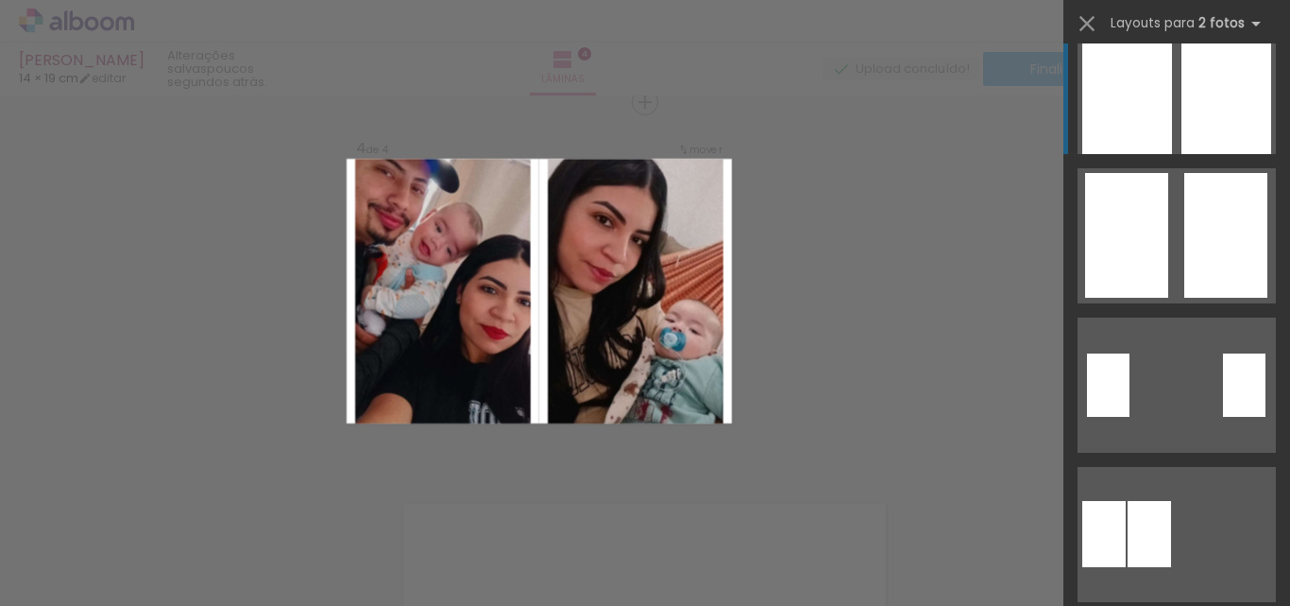
scroll to position [189, 0]
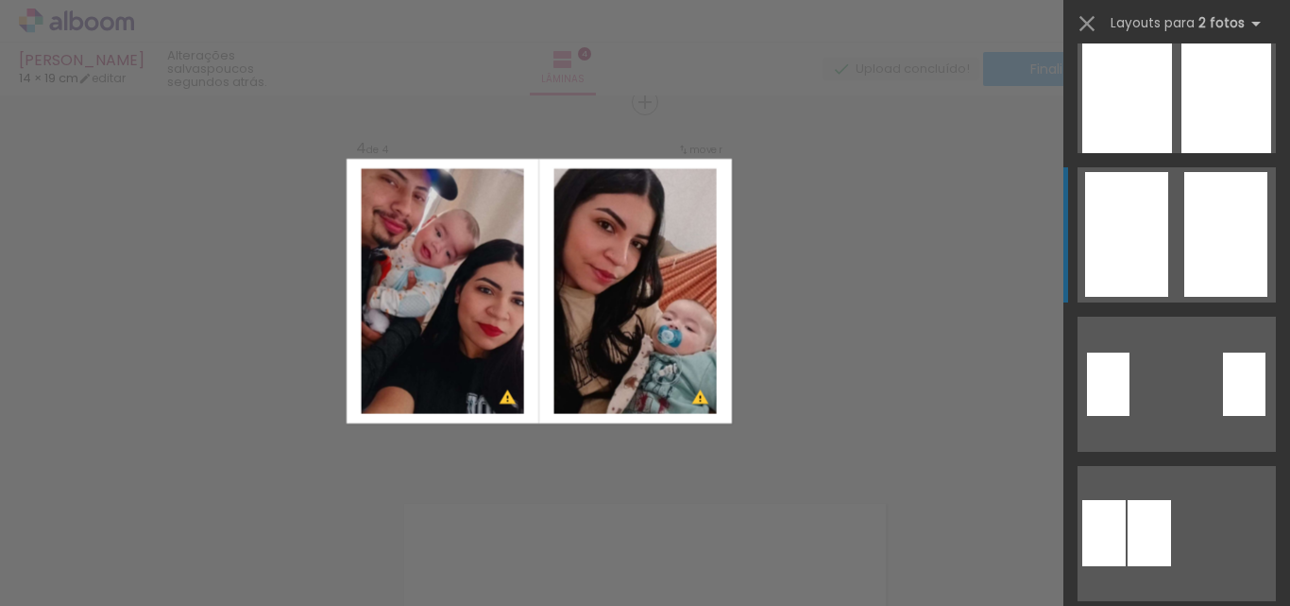
click at [1148, 277] on div at bounding box center [1126, 234] width 83 height 125
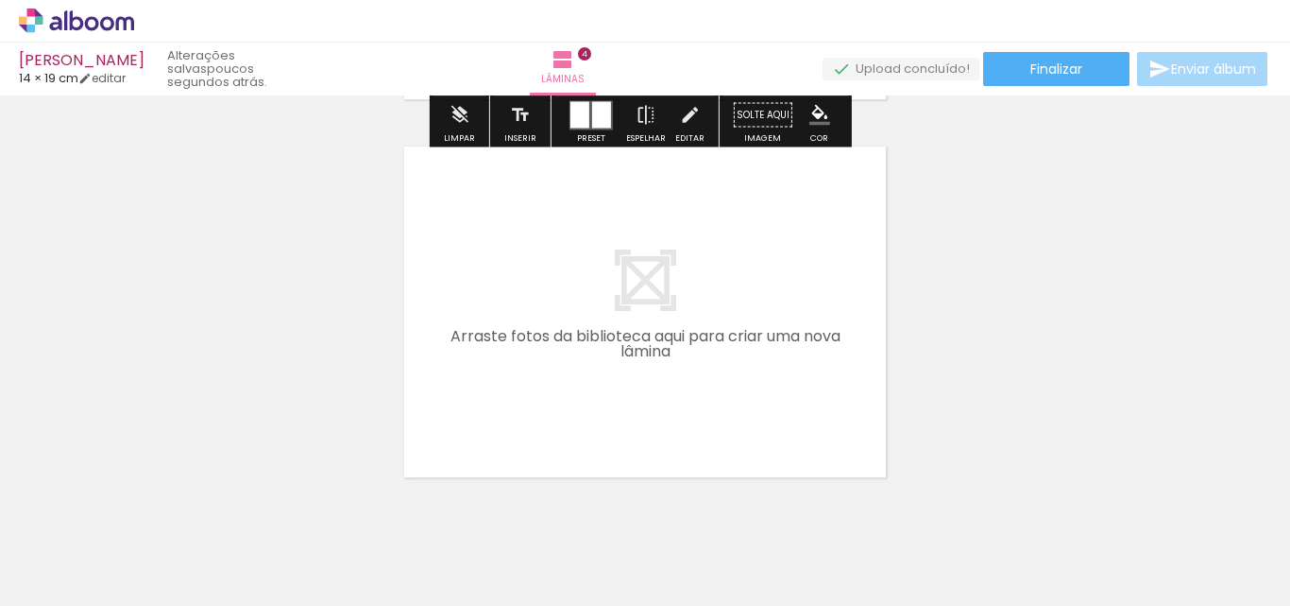
scroll to position [1536, 0]
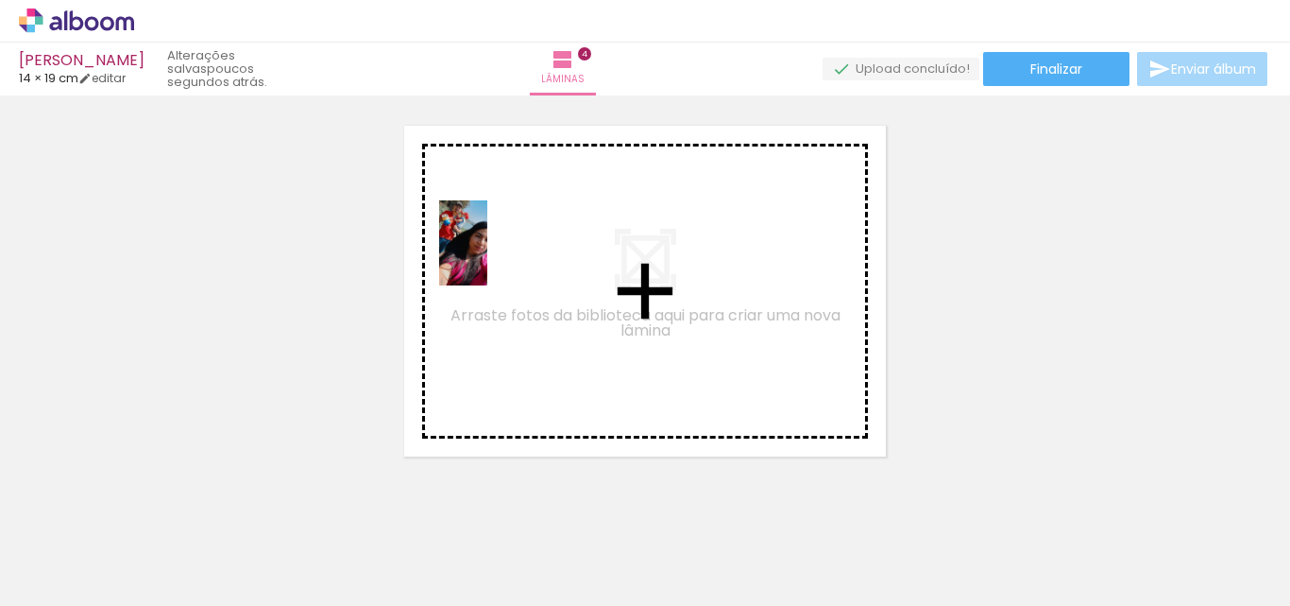
drag, startPoint x: 829, startPoint y: 563, endPoint x: 496, endPoint y: 257, distance: 452.6
click at [496, 257] on quentale-workspace at bounding box center [645, 303] width 1290 height 606
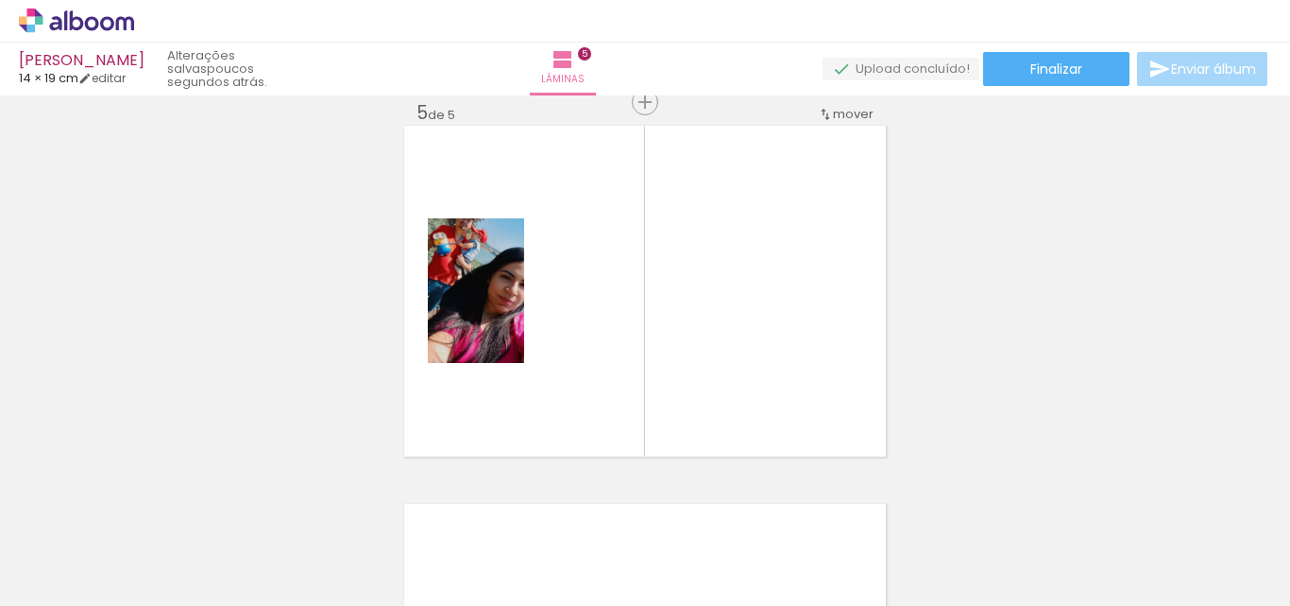
scroll to position [0, 1785]
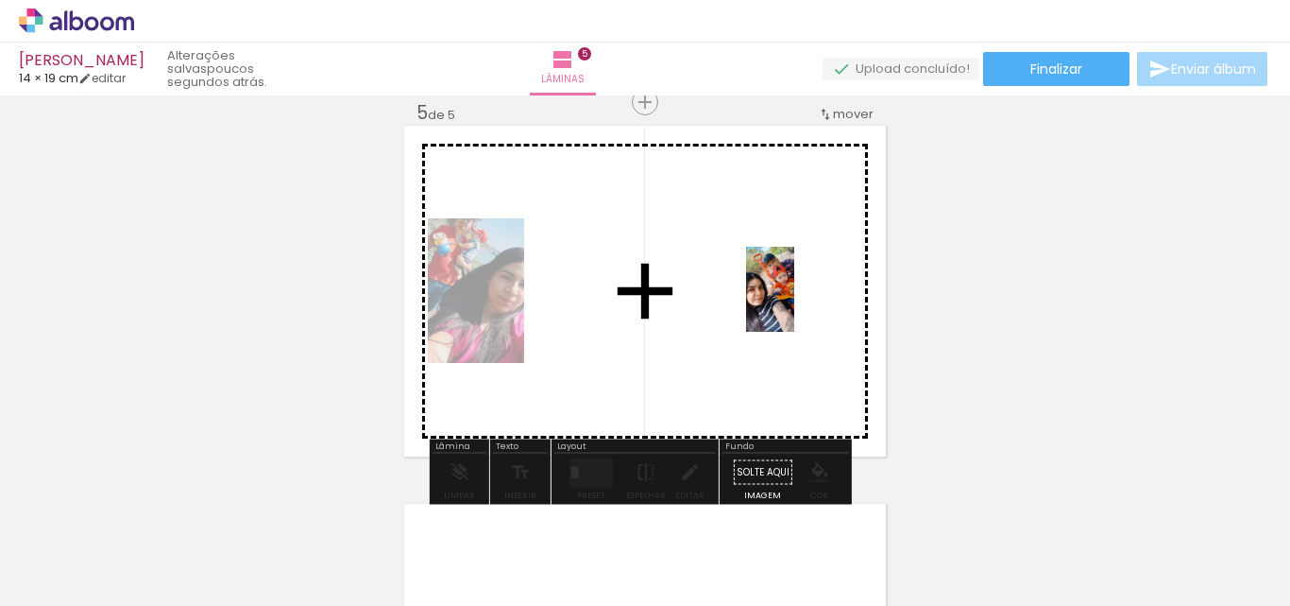
drag, startPoint x: 824, startPoint y: 564, endPoint x: 803, endPoint y: 303, distance: 261.6
click at [803, 303] on quentale-workspace at bounding box center [645, 303] width 1290 height 606
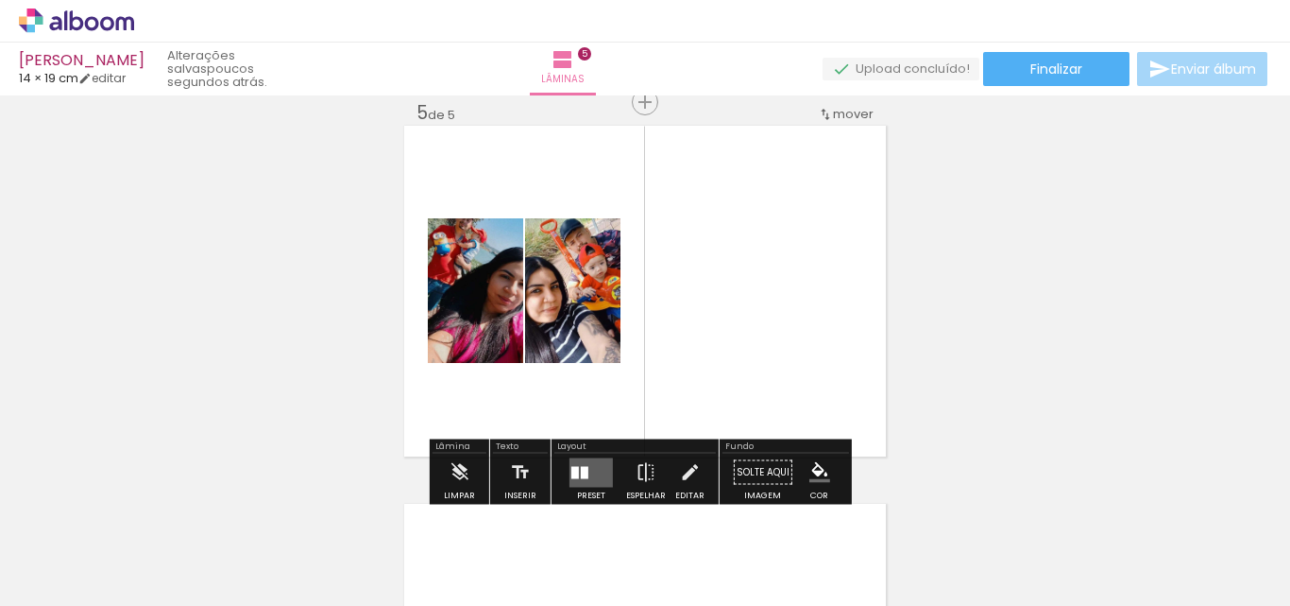
scroll to position [0, 1727]
click at [572, 470] on div at bounding box center [576, 472] width 8 height 12
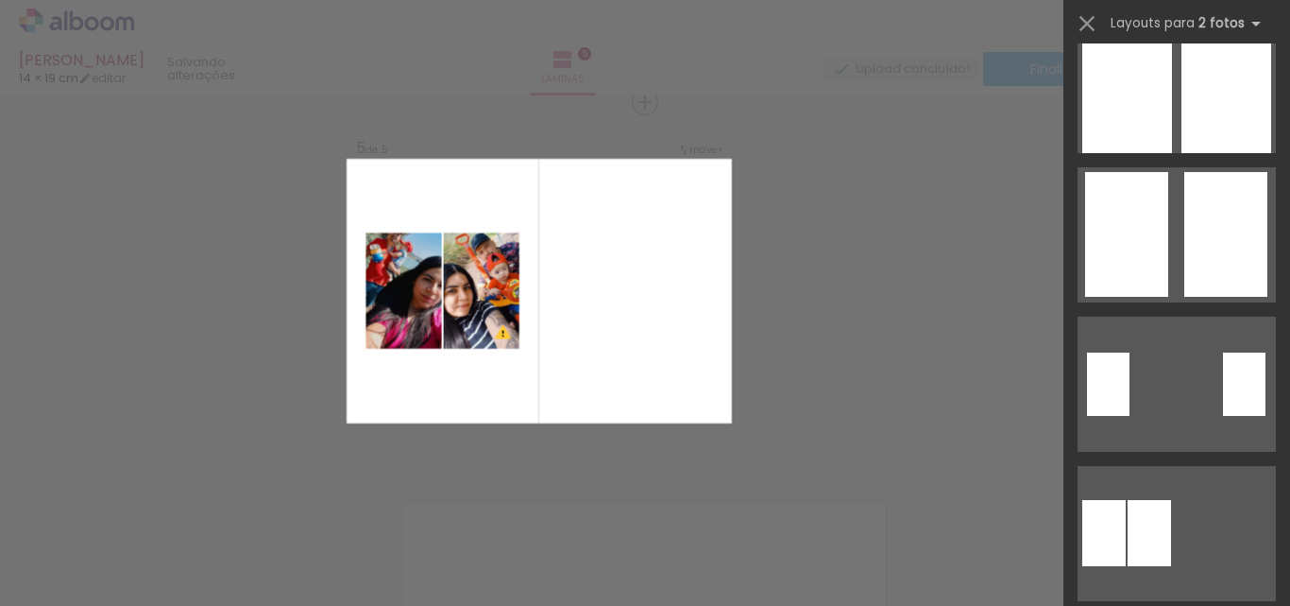
scroll to position [0, 0]
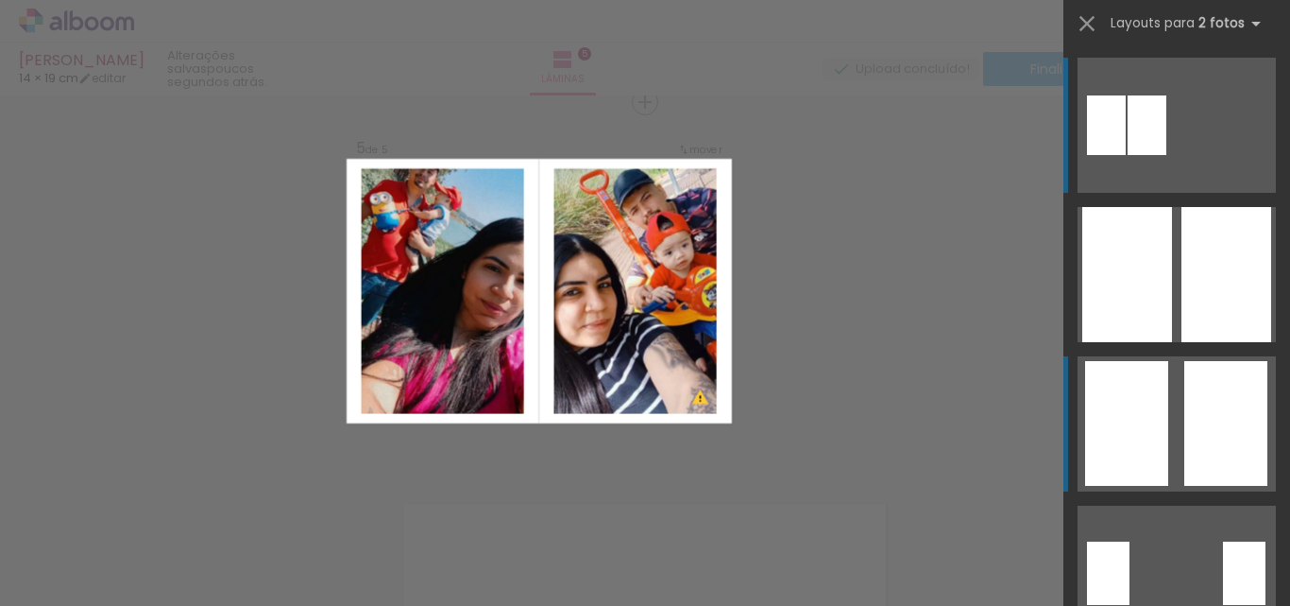
click at [1233, 435] on div at bounding box center [1226, 423] width 83 height 125
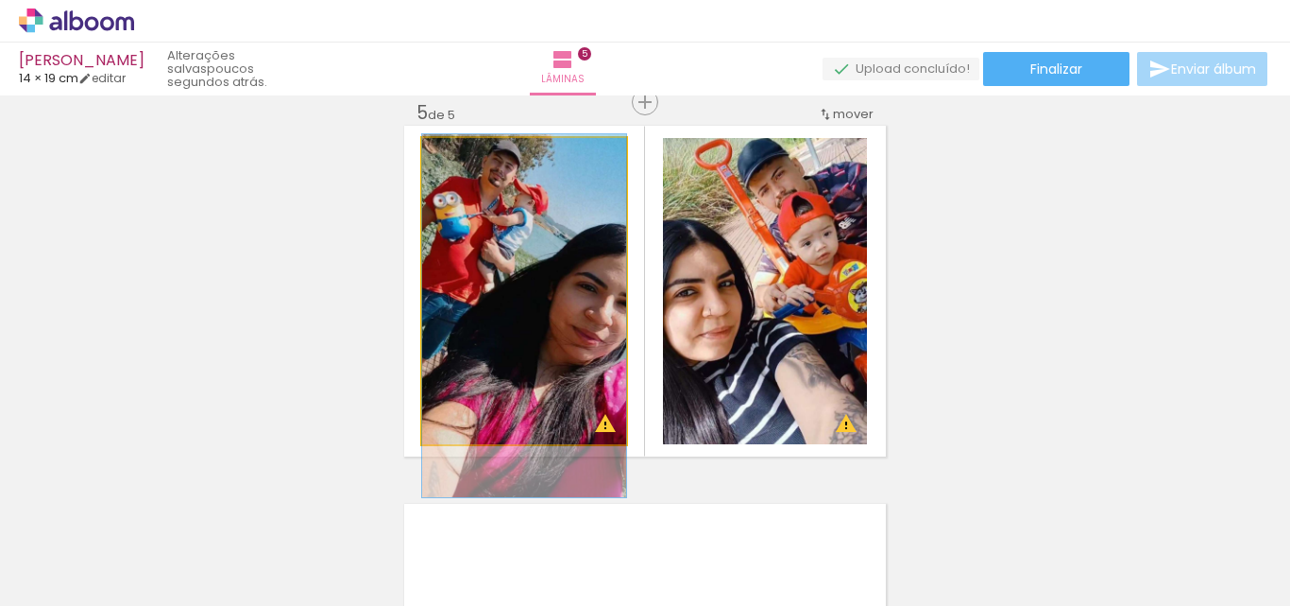
drag, startPoint x: 555, startPoint y: 315, endPoint x: 551, endPoint y: 339, distance: 25.0
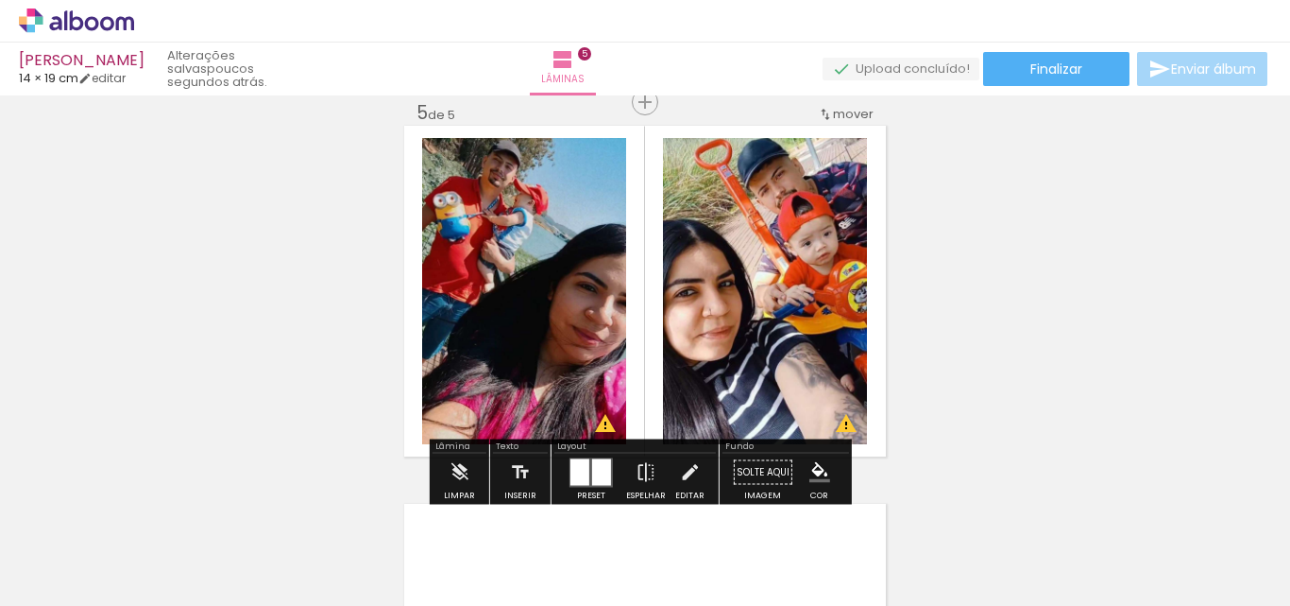
click at [551, 339] on quentale-photo at bounding box center [524, 291] width 204 height 306
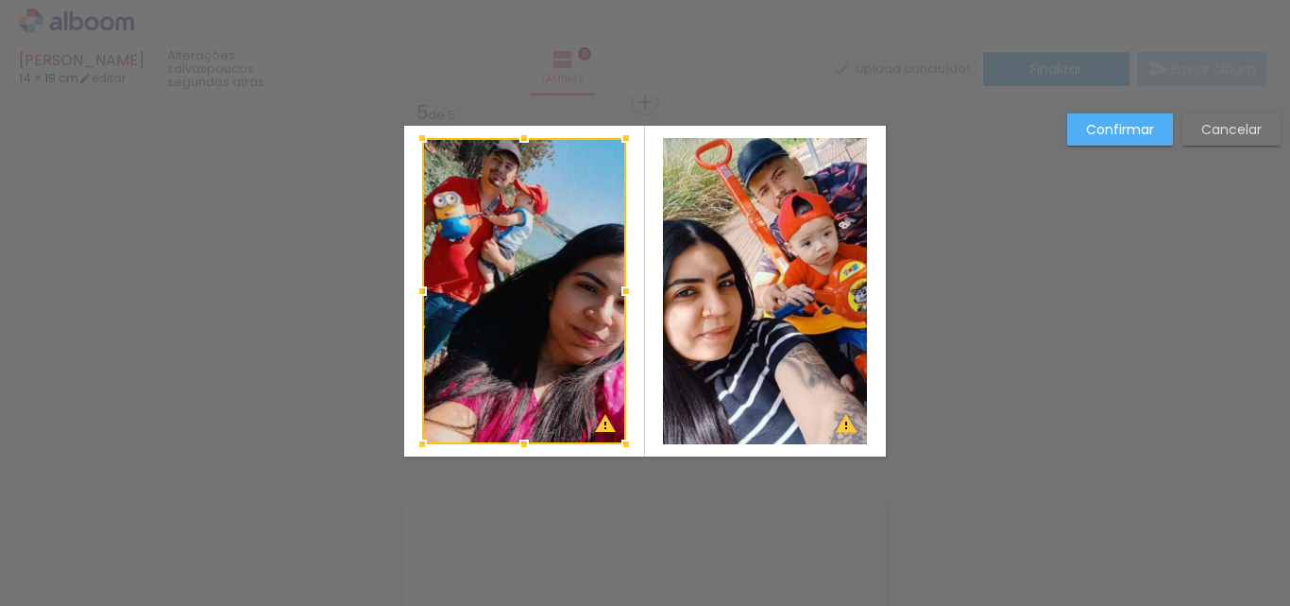
click at [0, 0] on slot "Cancelar" at bounding box center [0, 0] width 0 height 0
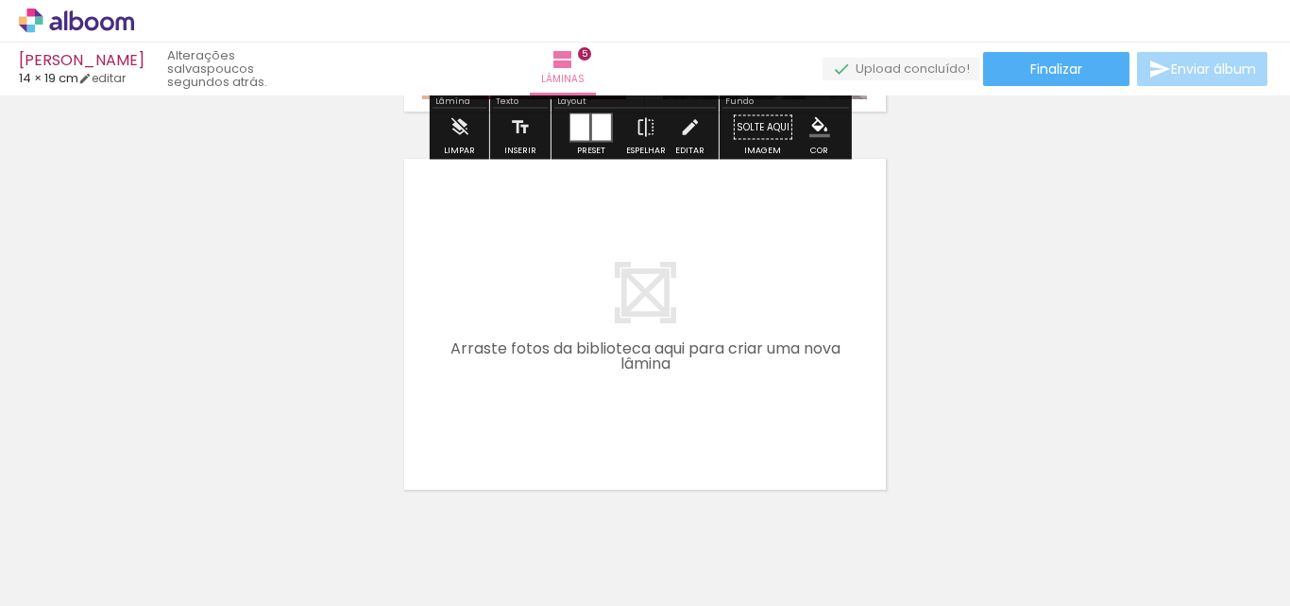
scroll to position [1914, 0]
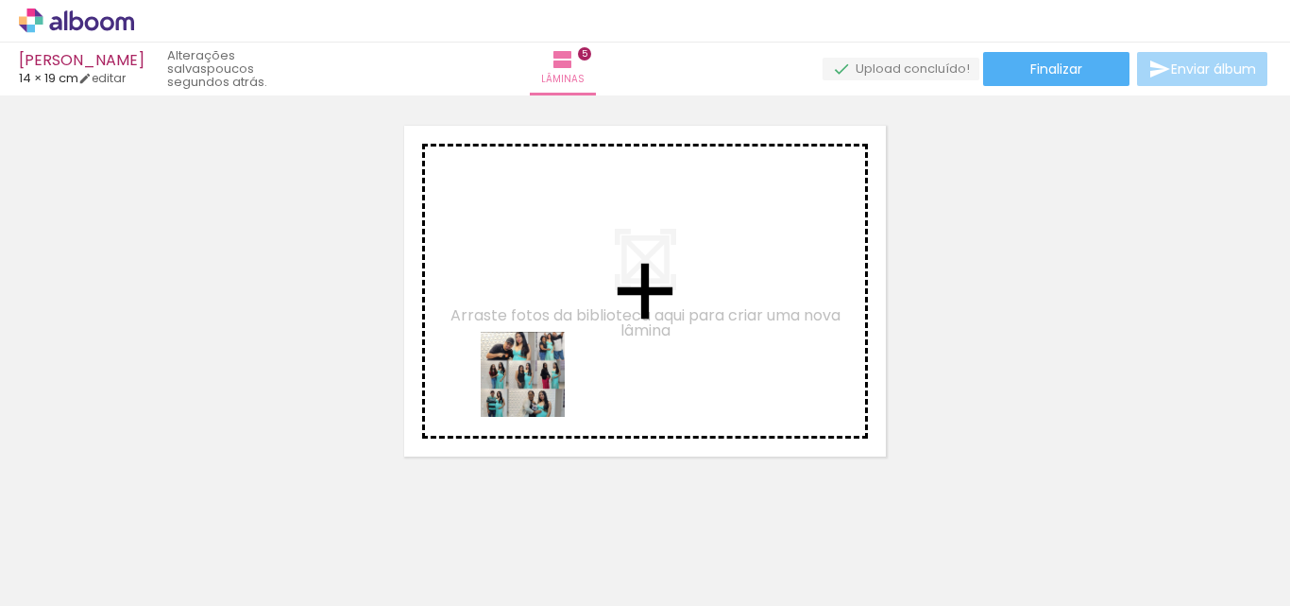
drag, startPoint x: 550, startPoint y: 567, endPoint x: 538, endPoint y: 388, distance: 179.0
click at [538, 388] on quentale-workspace at bounding box center [645, 303] width 1290 height 606
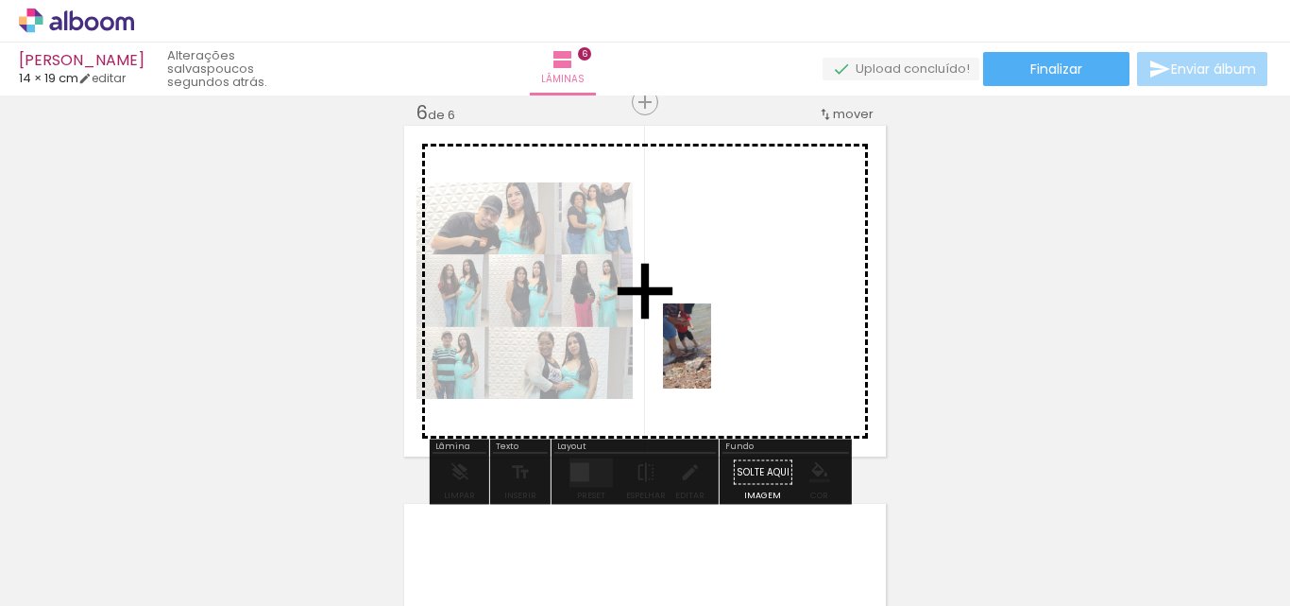
drag, startPoint x: 437, startPoint y: 560, endPoint x: 723, endPoint y: 358, distance: 349.6
click at [723, 358] on quentale-workspace at bounding box center [645, 303] width 1290 height 606
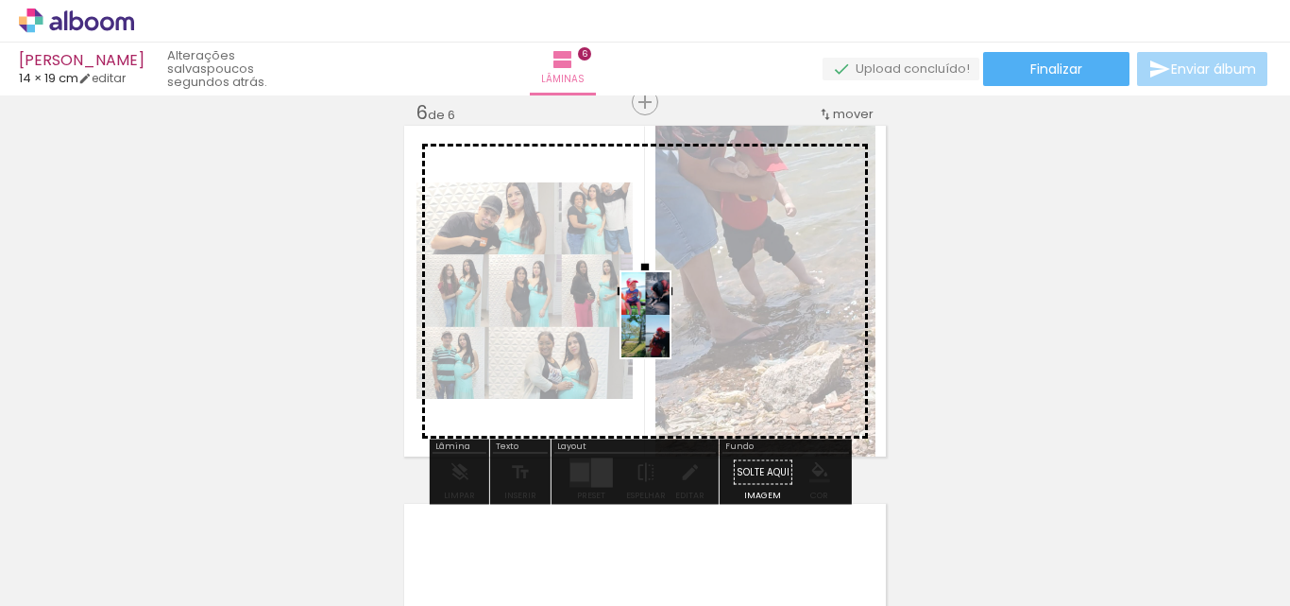
drag, startPoint x: 349, startPoint y: 540, endPoint x: 692, endPoint y: 322, distance: 407.2
click at [691, 322] on quentale-workspace at bounding box center [645, 303] width 1290 height 606
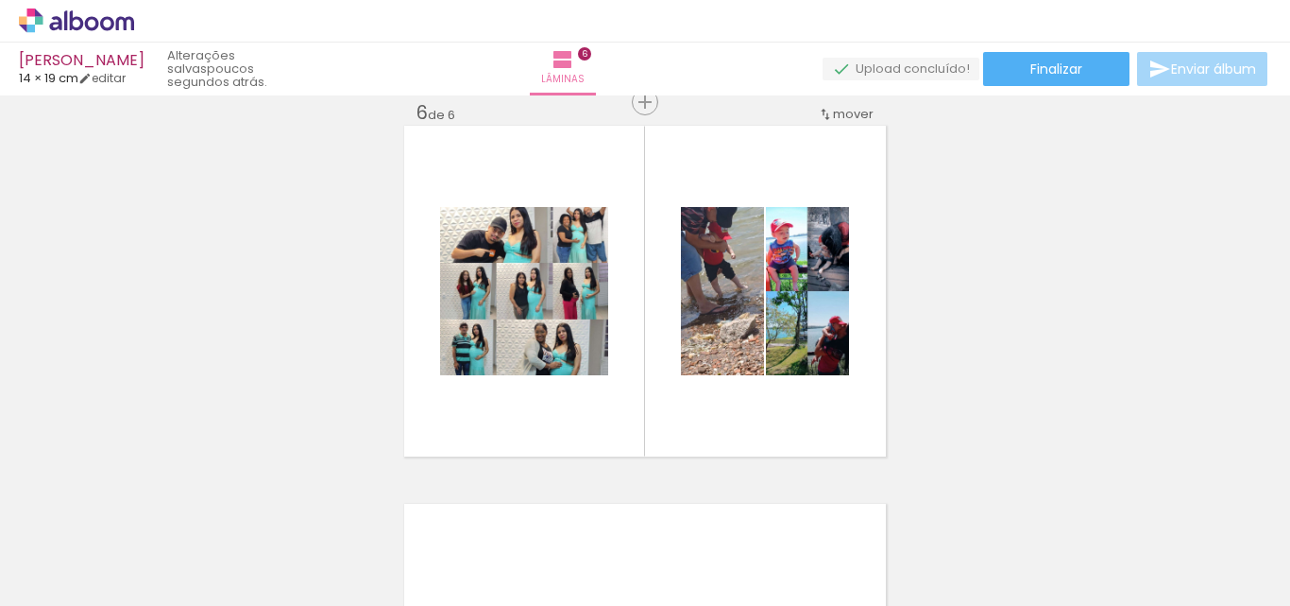
scroll to position [0, 0]
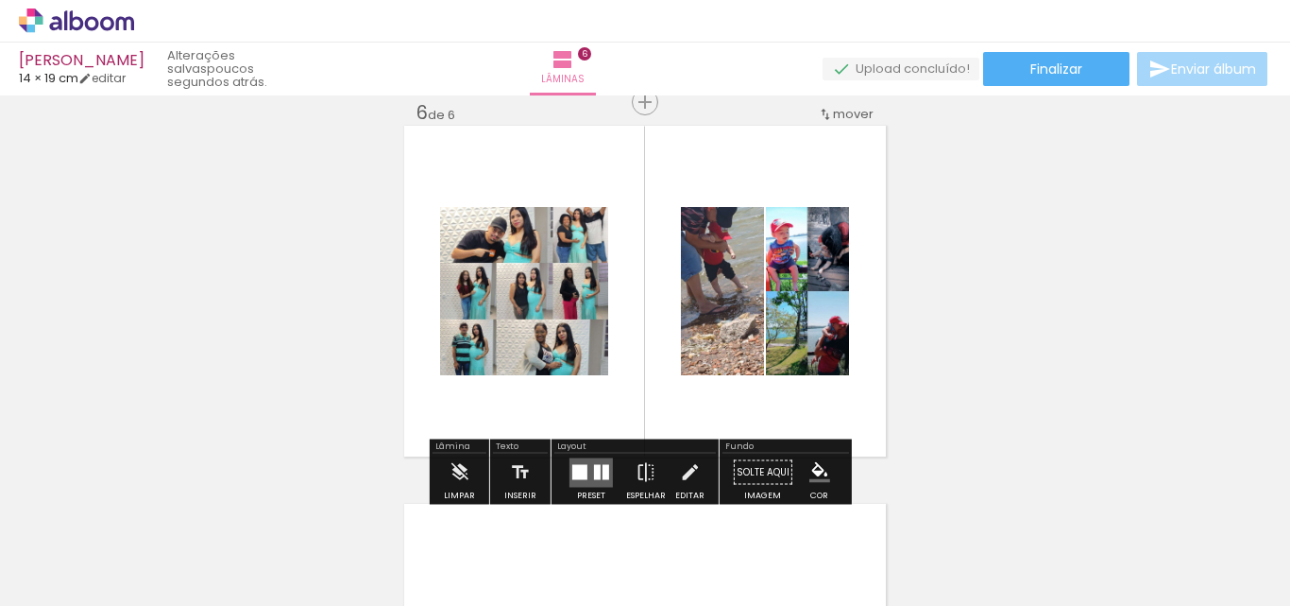
click at [589, 468] on quentale-layouter at bounding box center [591, 471] width 43 height 29
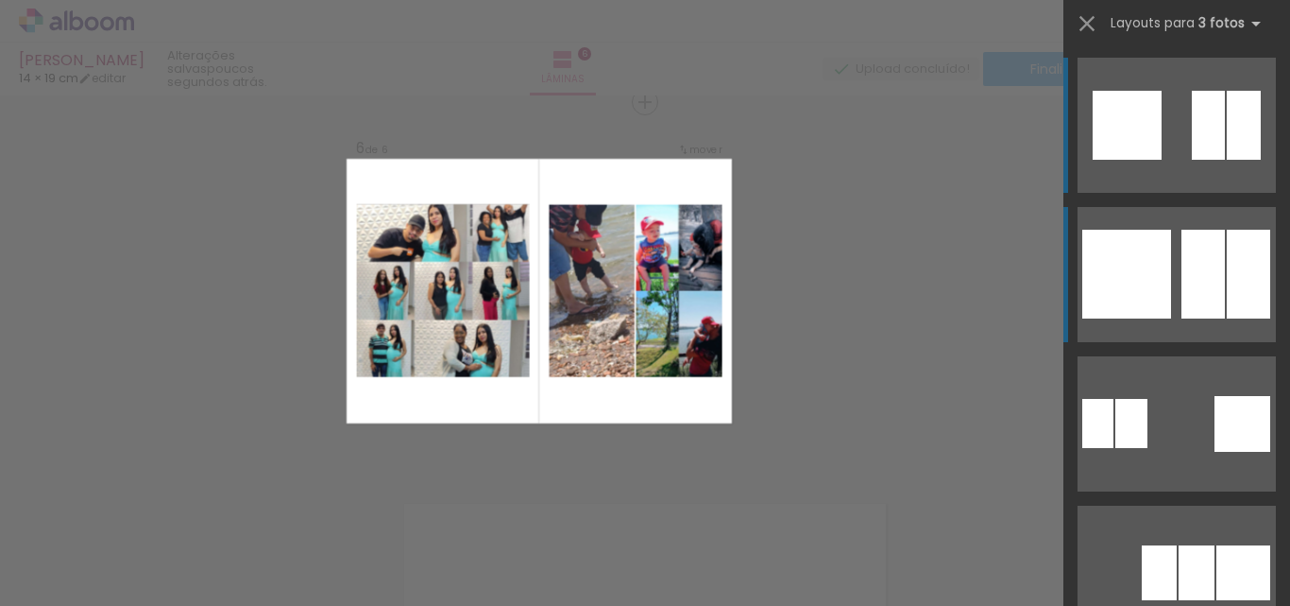
click at [1137, 286] on div at bounding box center [1127, 274] width 89 height 89
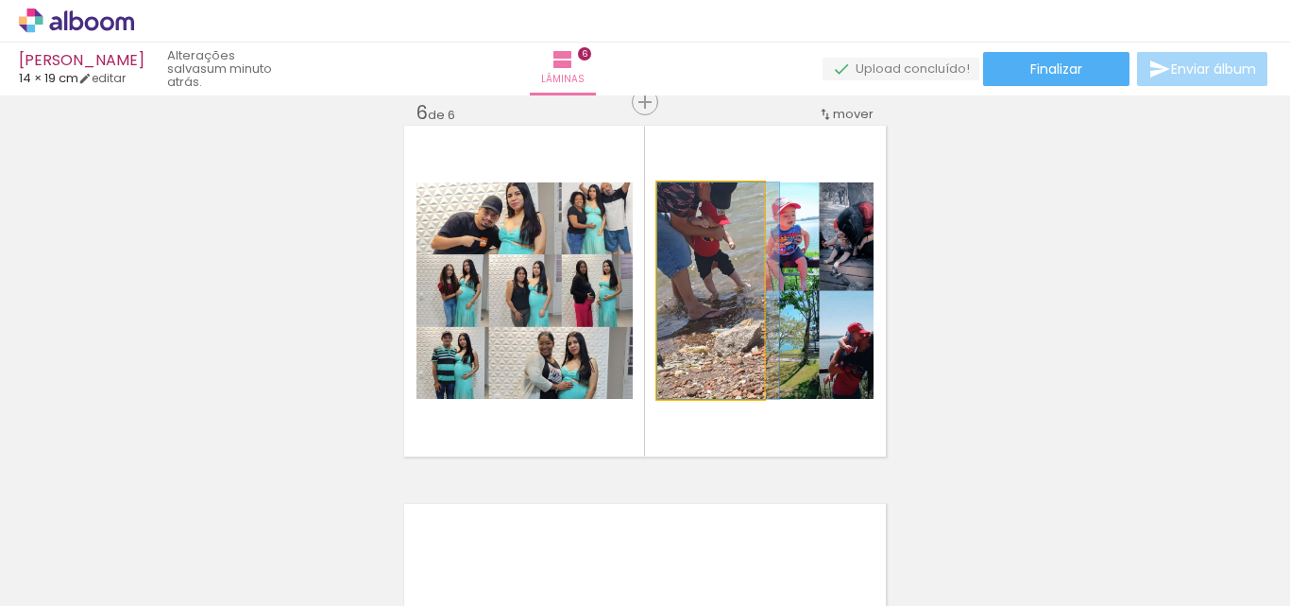
drag, startPoint x: 706, startPoint y: 291, endPoint x: 726, endPoint y: 297, distance: 21.5
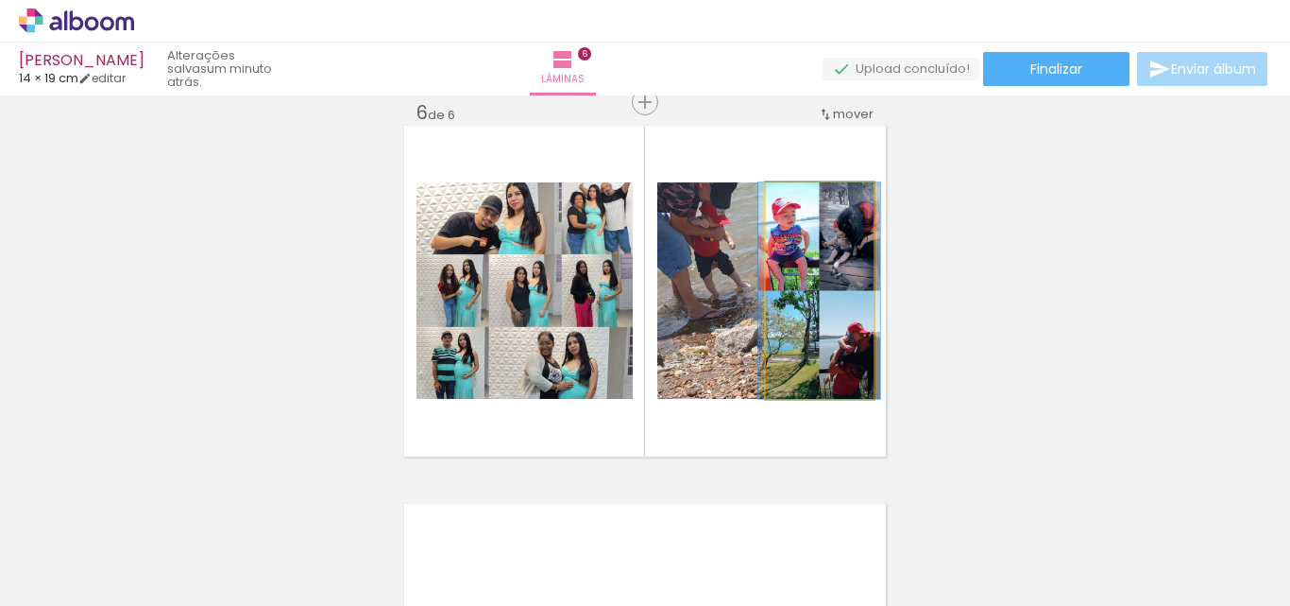
click at [789, 297] on quentale-photo at bounding box center [820, 290] width 108 height 216
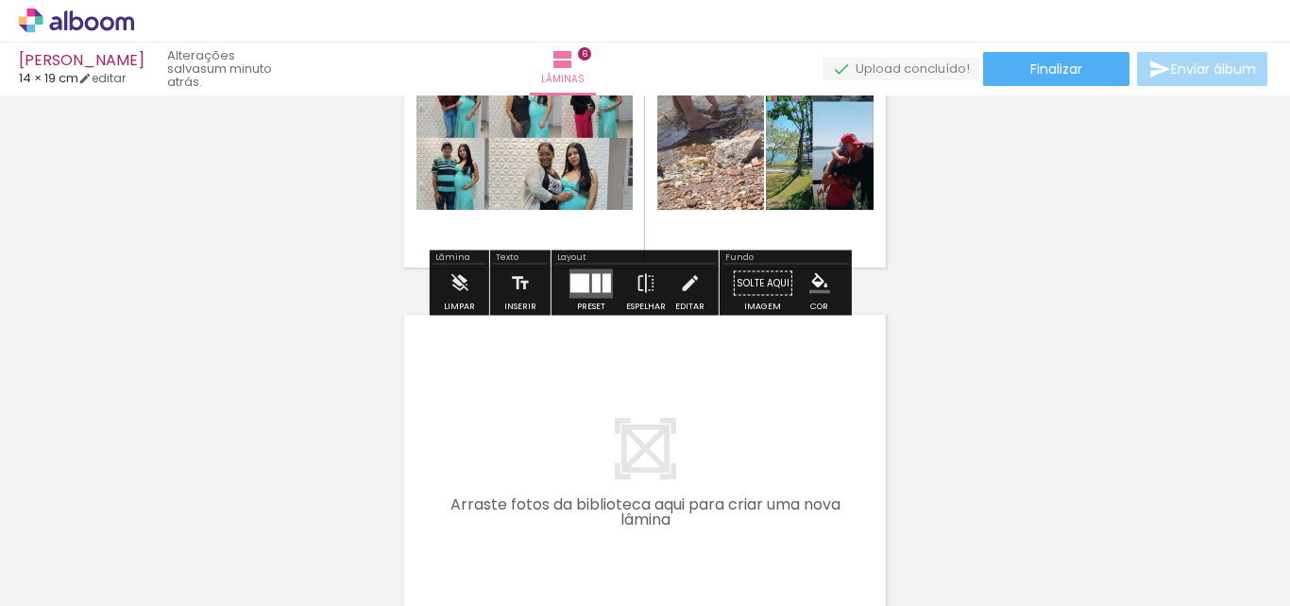
scroll to position [2152, 0]
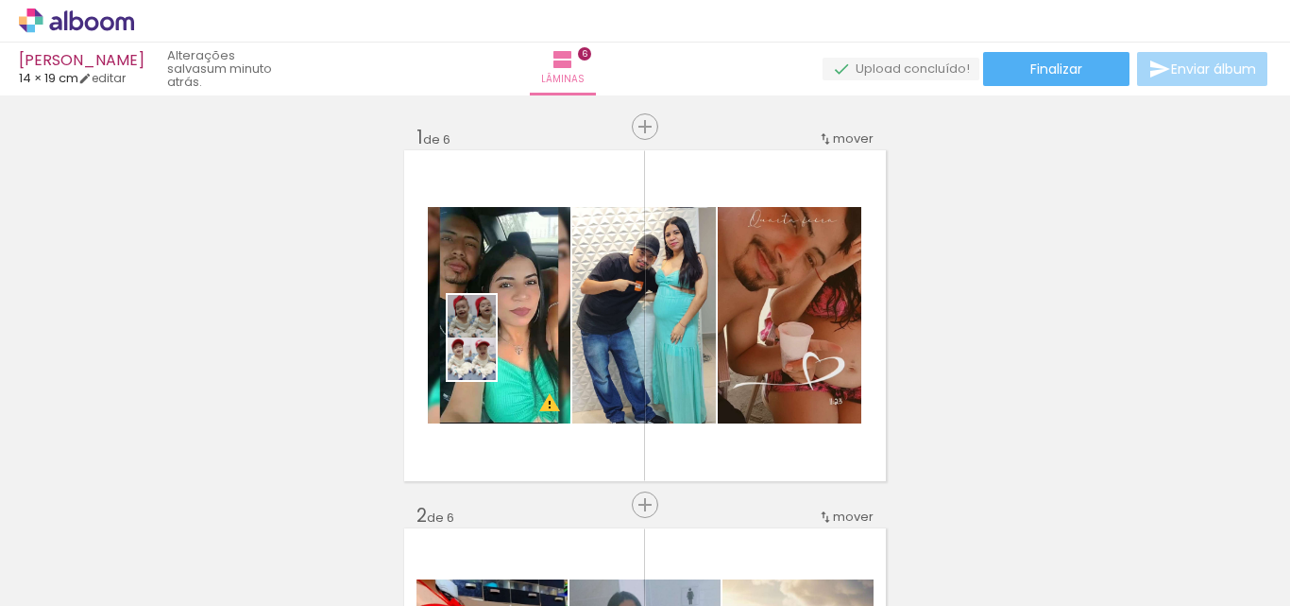
scroll to position [2292, 0]
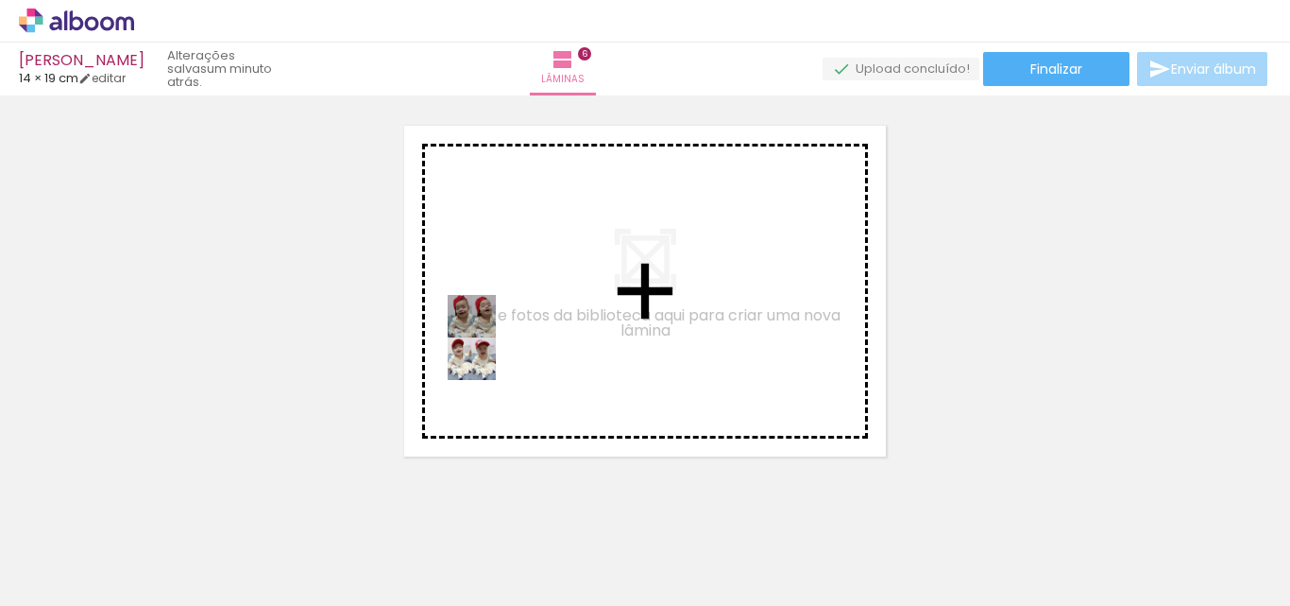
drag, startPoint x: 497, startPoint y: 369, endPoint x: 504, endPoint y: 351, distance: 19.5
click at [504, 351] on quentale-workspace at bounding box center [645, 303] width 1290 height 606
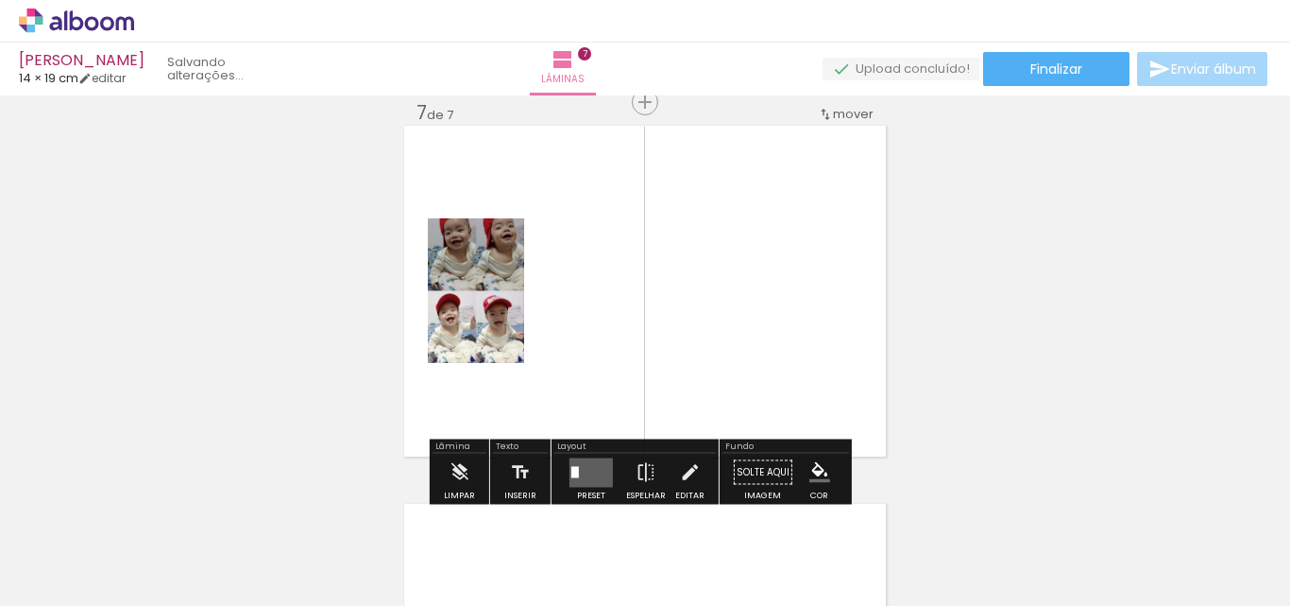
scroll to position [0, 0]
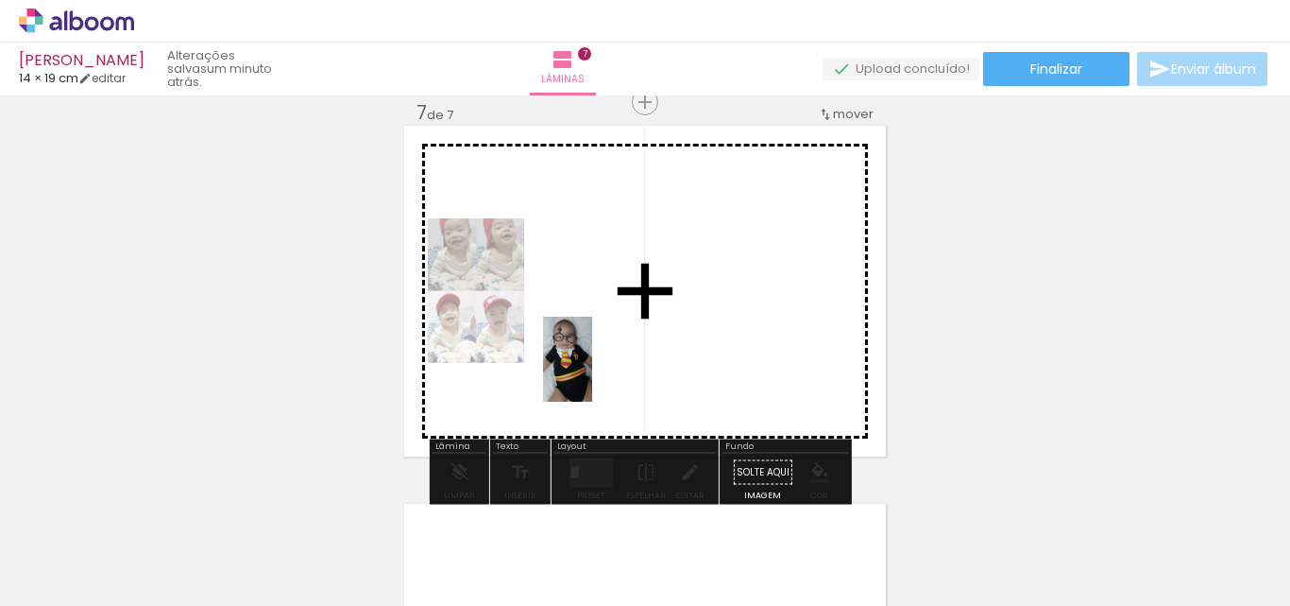
drag, startPoint x: 304, startPoint y: 568, endPoint x: 600, endPoint y: 373, distance: 354.0
click at [600, 373] on quentale-workspace at bounding box center [645, 303] width 1290 height 606
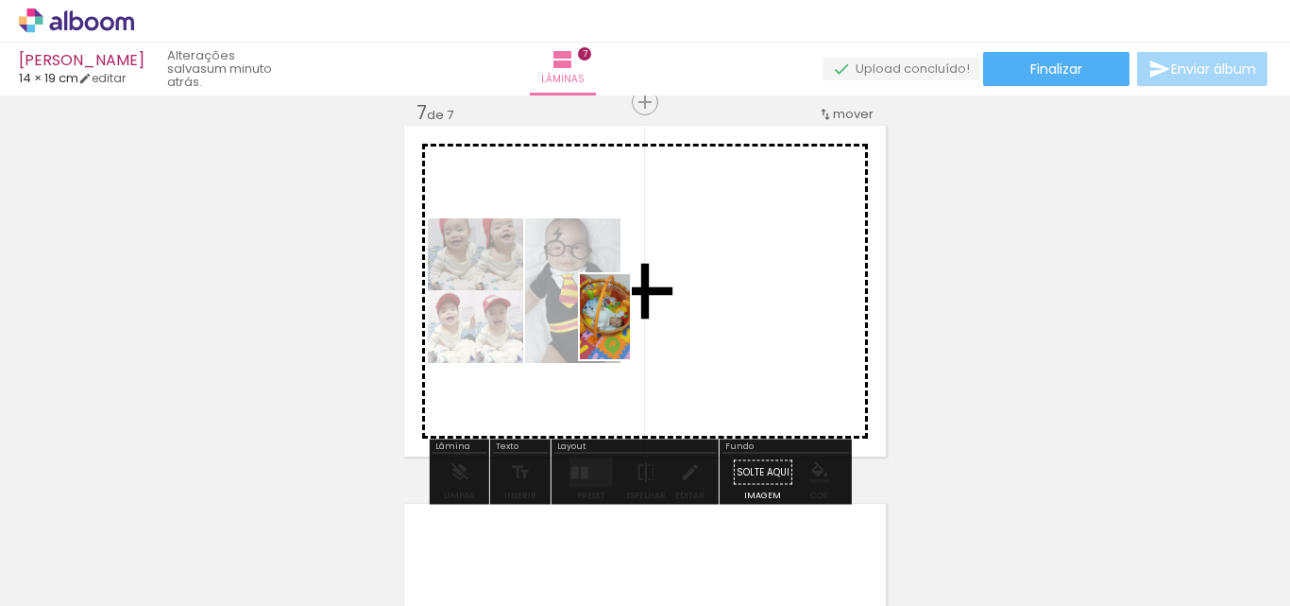
drag, startPoint x: 206, startPoint y: 552, endPoint x: 637, endPoint y: 331, distance: 484.2
click at [637, 331] on quentale-workspace at bounding box center [645, 303] width 1290 height 606
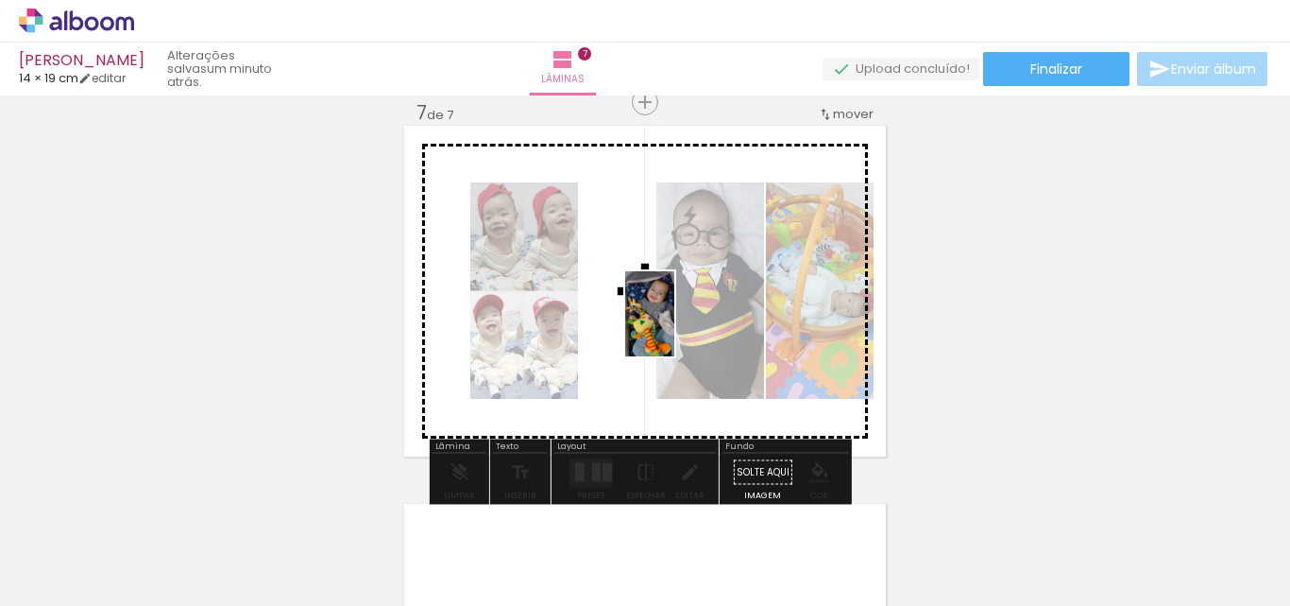
drag, startPoint x: 939, startPoint y: 551, endPoint x: 682, endPoint y: 328, distance: 340.2
click at [682, 328] on quentale-workspace at bounding box center [645, 303] width 1290 height 606
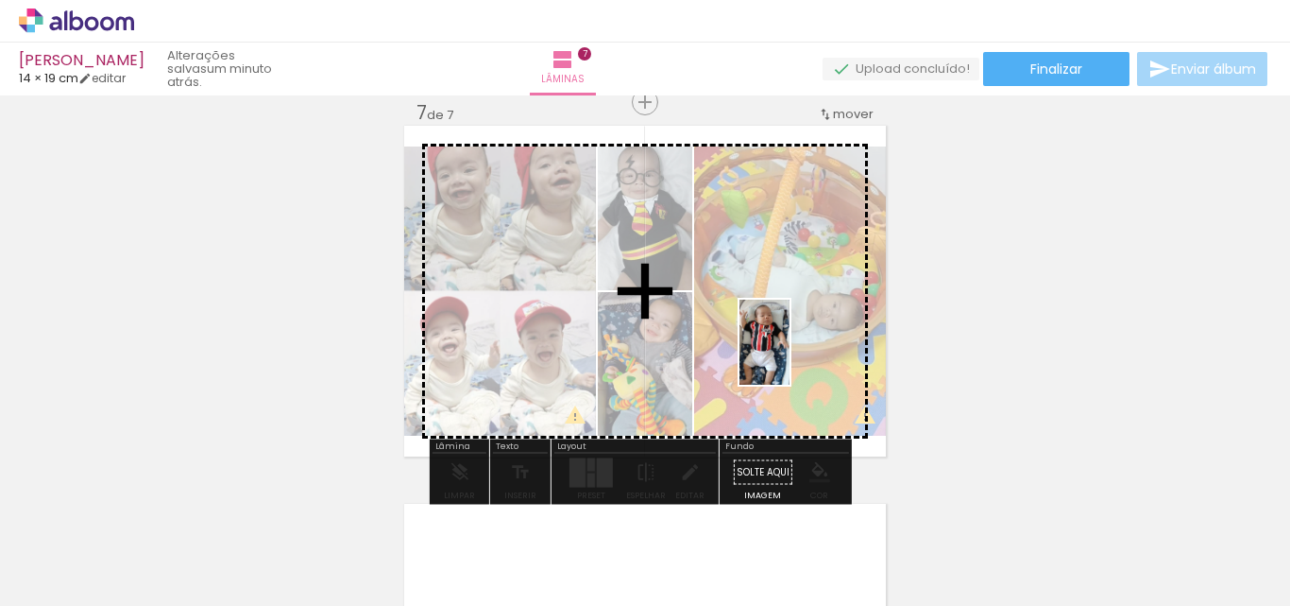
drag, startPoint x: 1147, startPoint y: 548, endPoint x: 719, endPoint y: 344, distance: 474.1
click at [719, 344] on quentale-workspace at bounding box center [645, 303] width 1290 height 606
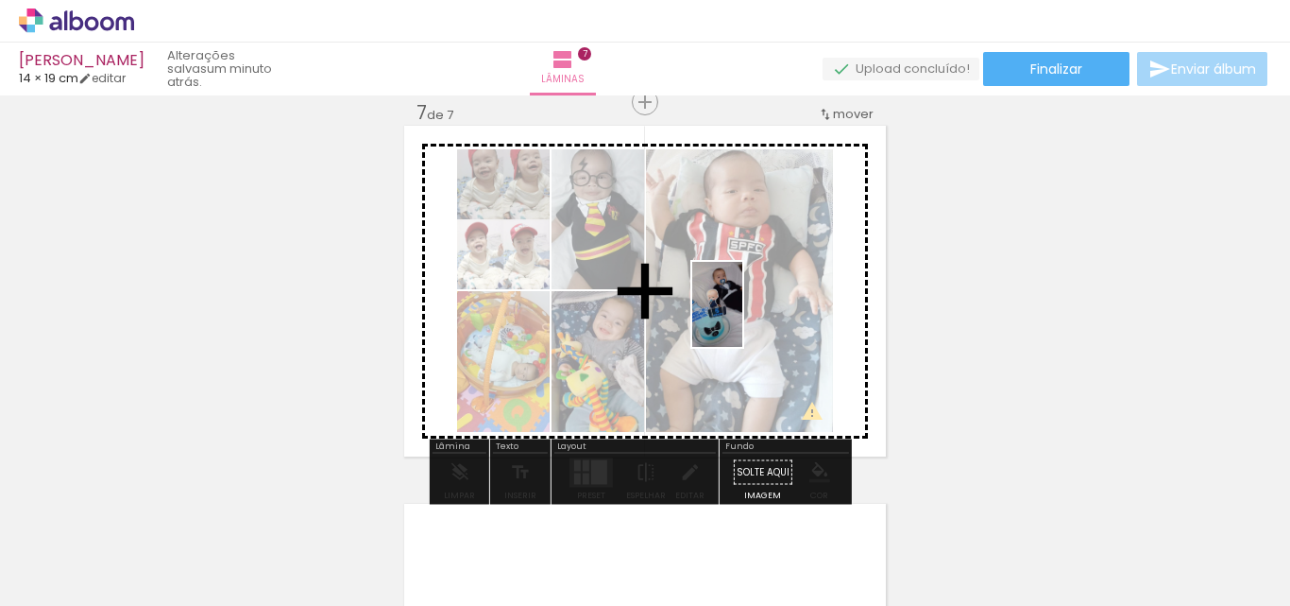
drag, startPoint x: 1047, startPoint y: 563, endPoint x: 749, endPoint y: 318, distance: 385.2
click at [749, 318] on quentale-workspace at bounding box center [645, 303] width 1290 height 606
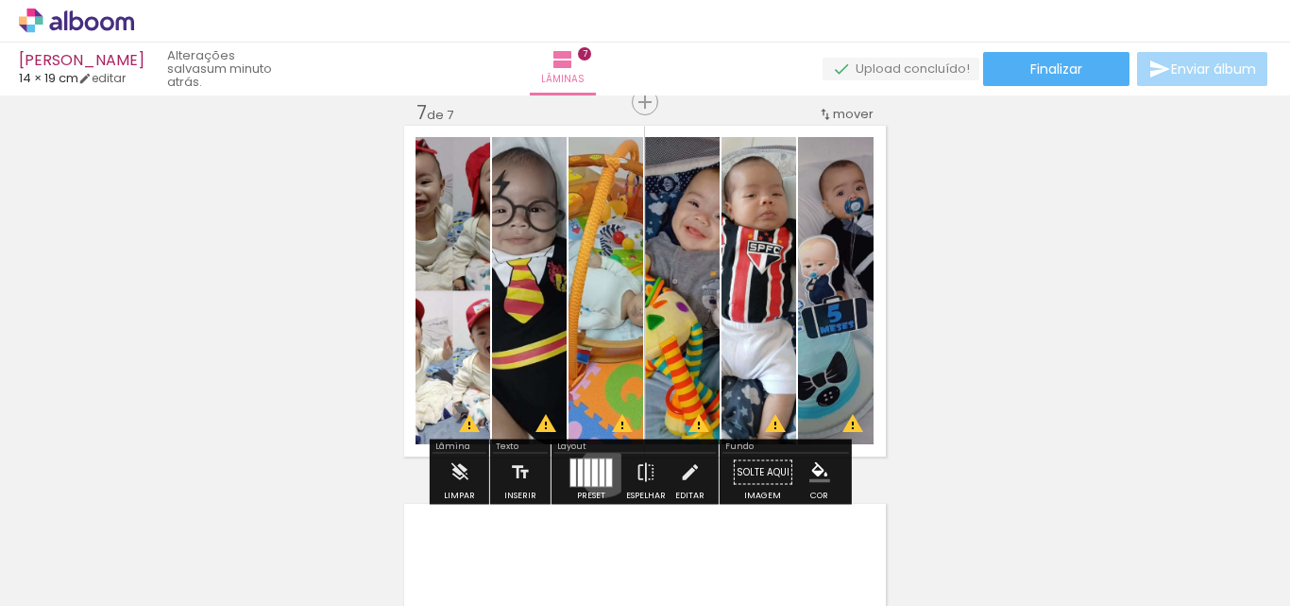
click at [601, 470] on quentale-layouter at bounding box center [591, 471] width 43 height 29
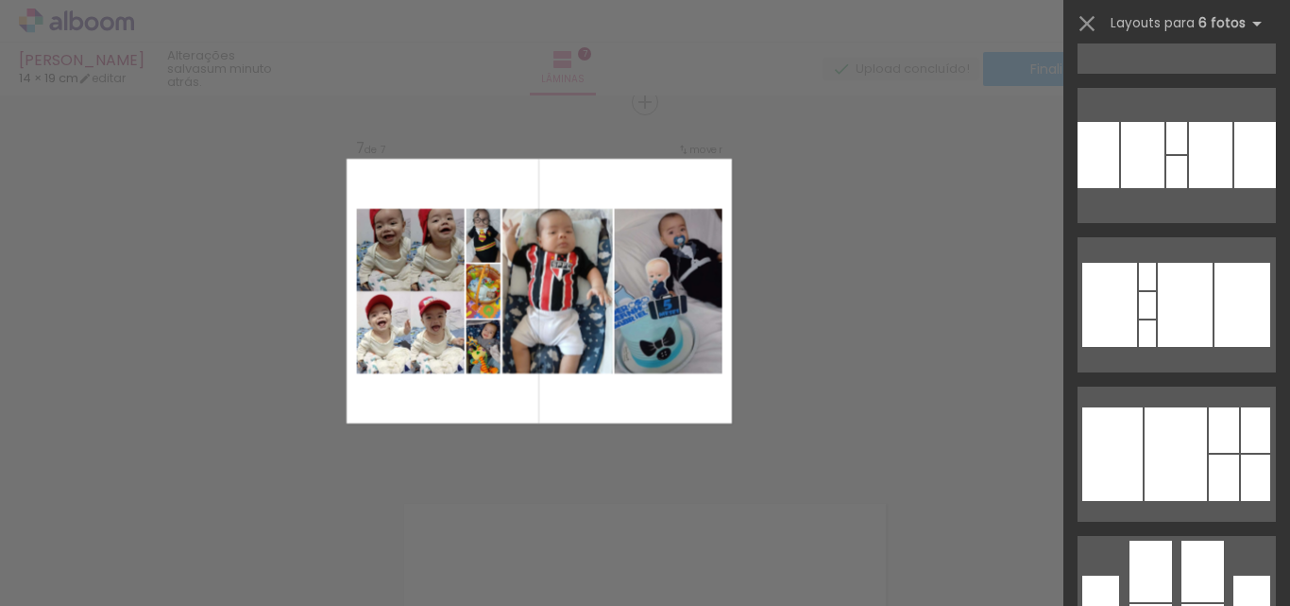
scroll to position [756, 0]
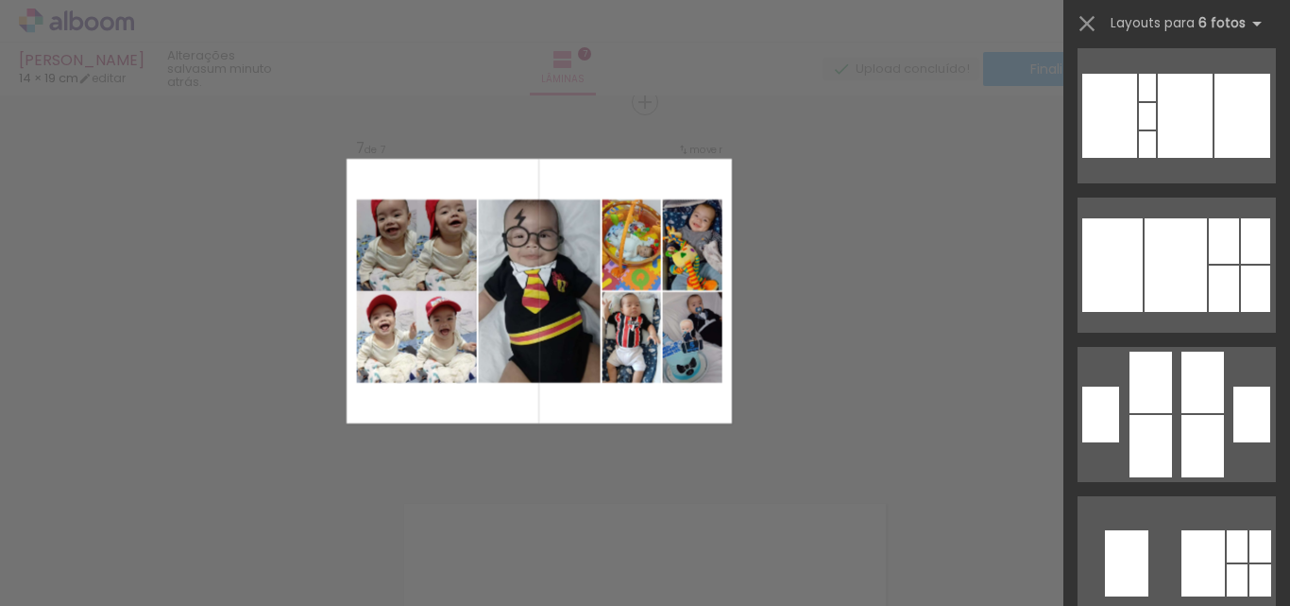
click at [1218, 268] on div at bounding box center [1224, 288] width 30 height 46
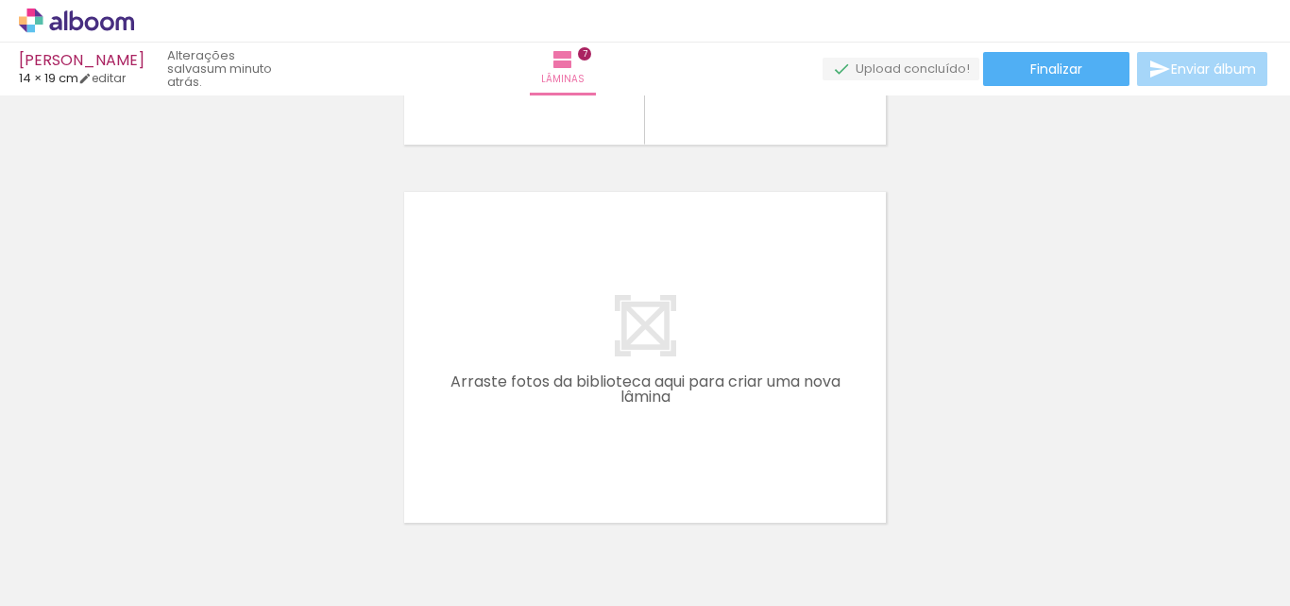
scroll to position [2610, 0]
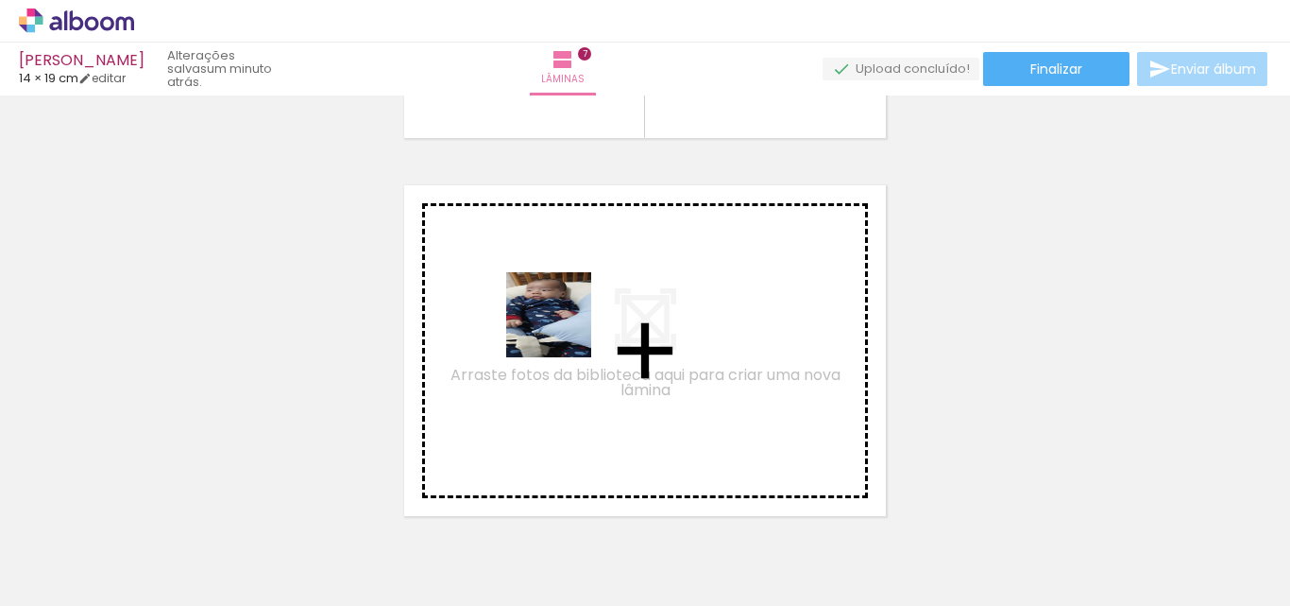
drag, startPoint x: 196, startPoint y: 536, endPoint x: 567, endPoint y: 328, distance: 425.5
click at [567, 328] on quentale-workspace at bounding box center [645, 303] width 1290 height 606
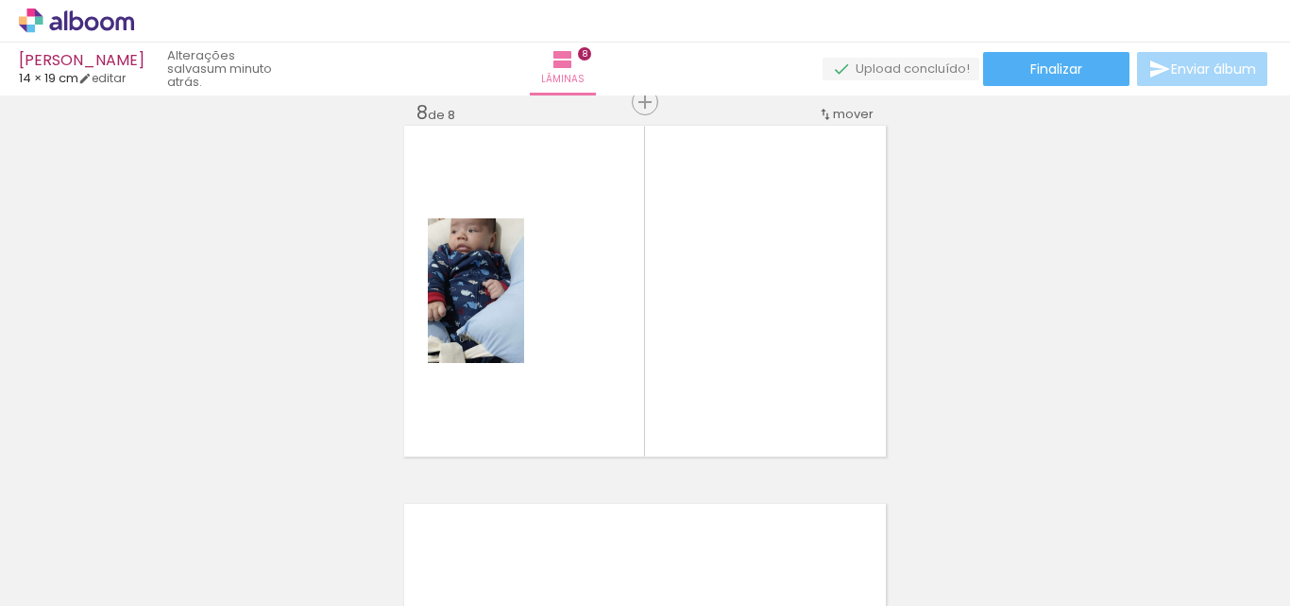
scroll to position [0, 0]
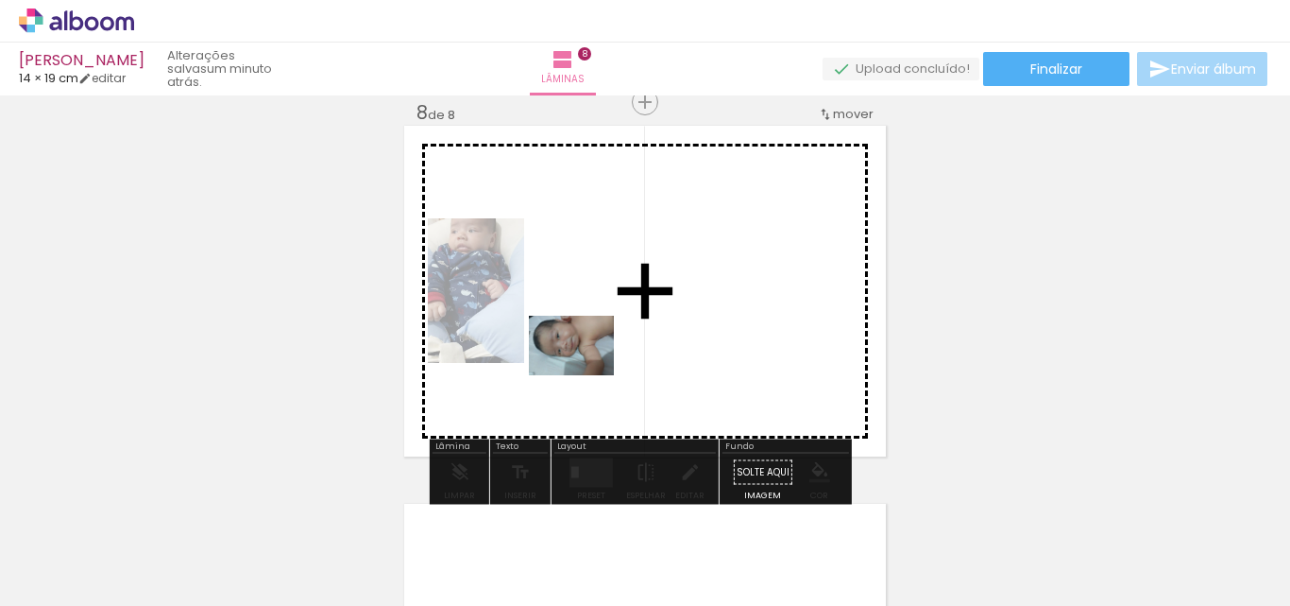
drag, startPoint x: 254, startPoint y: 539, endPoint x: 265, endPoint y: 557, distance: 21.2
click at [587, 370] on quentale-workspace at bounding box center [645, 303] width 1290 height 606
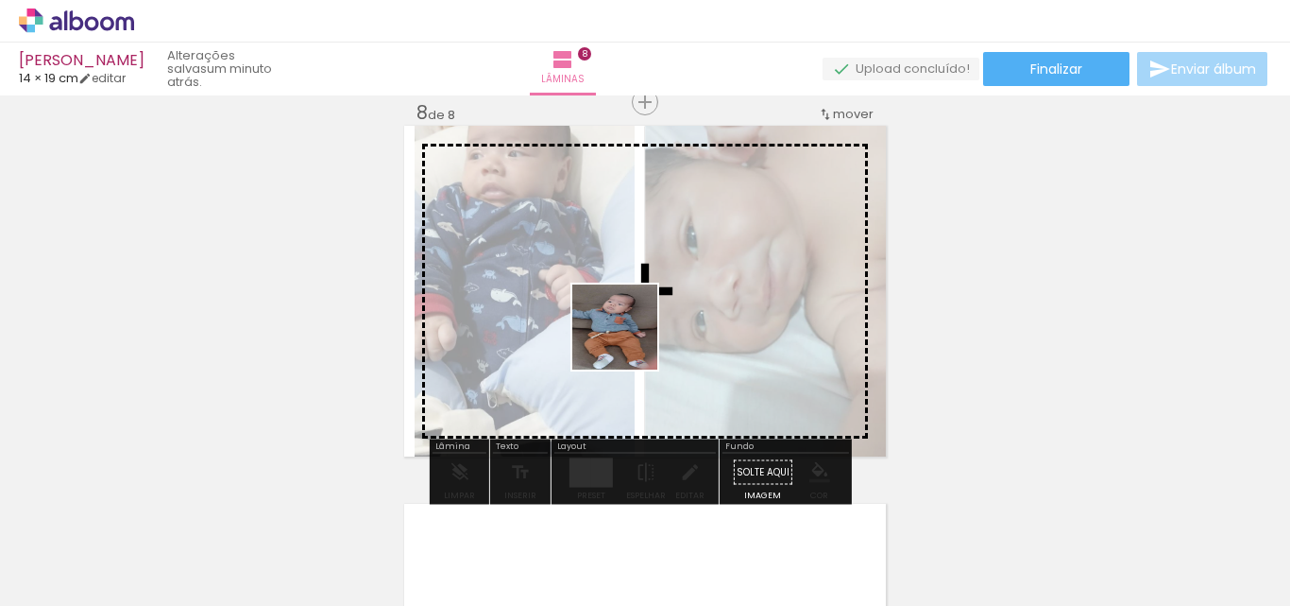
drag, startPoint x: 203, startPoint y: 556, endPoint x: 680, endPoint y: 316, distance: 534.0
click at [680, 316] on quentale-workspace at bounding box center [645, 303] width 1290 height 606
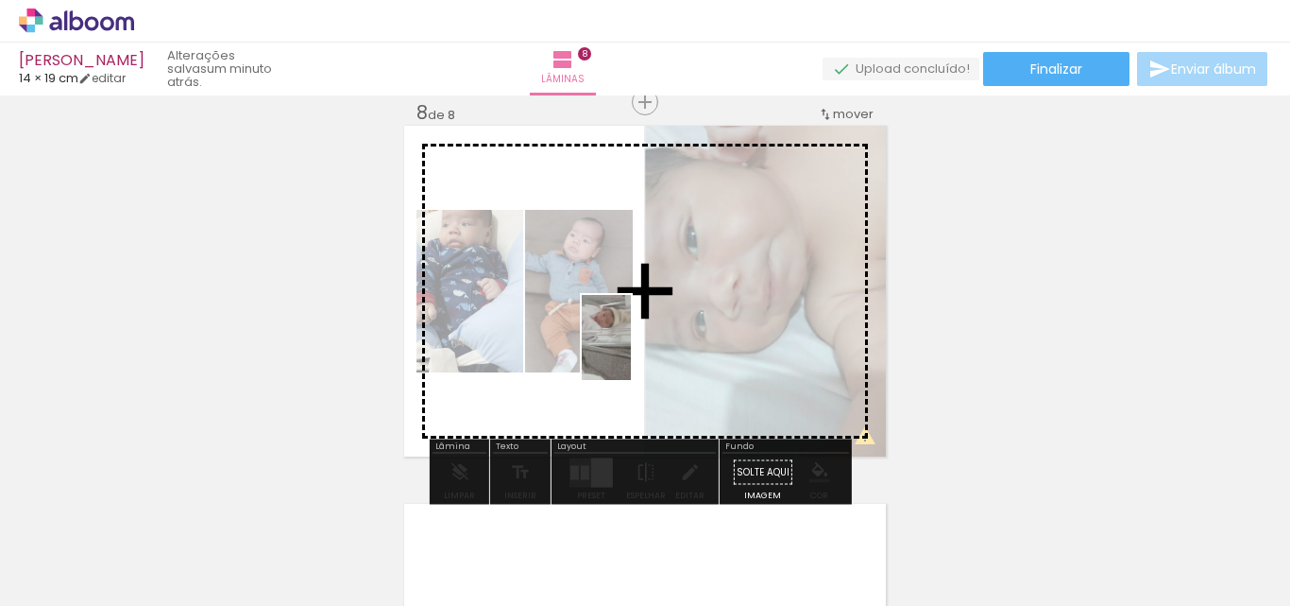
drag, startPoint x: 205, startPoint y: 536, endPoint x: 639, endPoint y: 351, distance: 471.1
click at [639, 351] on quentale-workspace at bounding box center [645, 303] width 1290 height 606
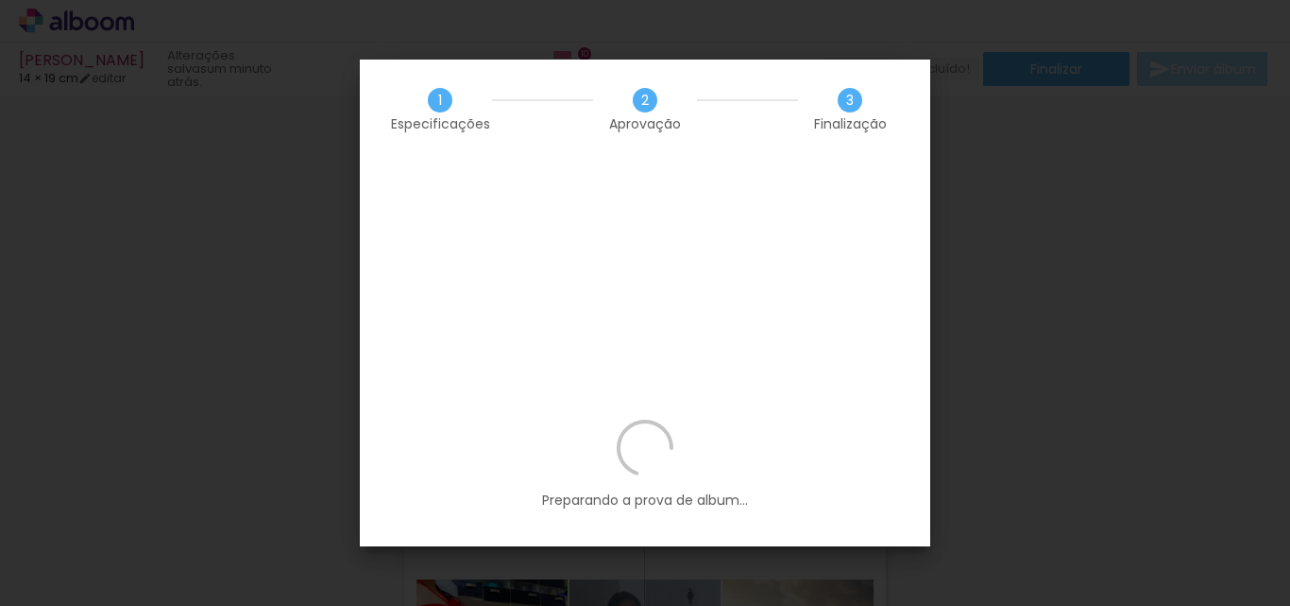
click at [1082, 198] on iron-overlay-backdrop at bounding box center [645, 303] width 1290 height 606
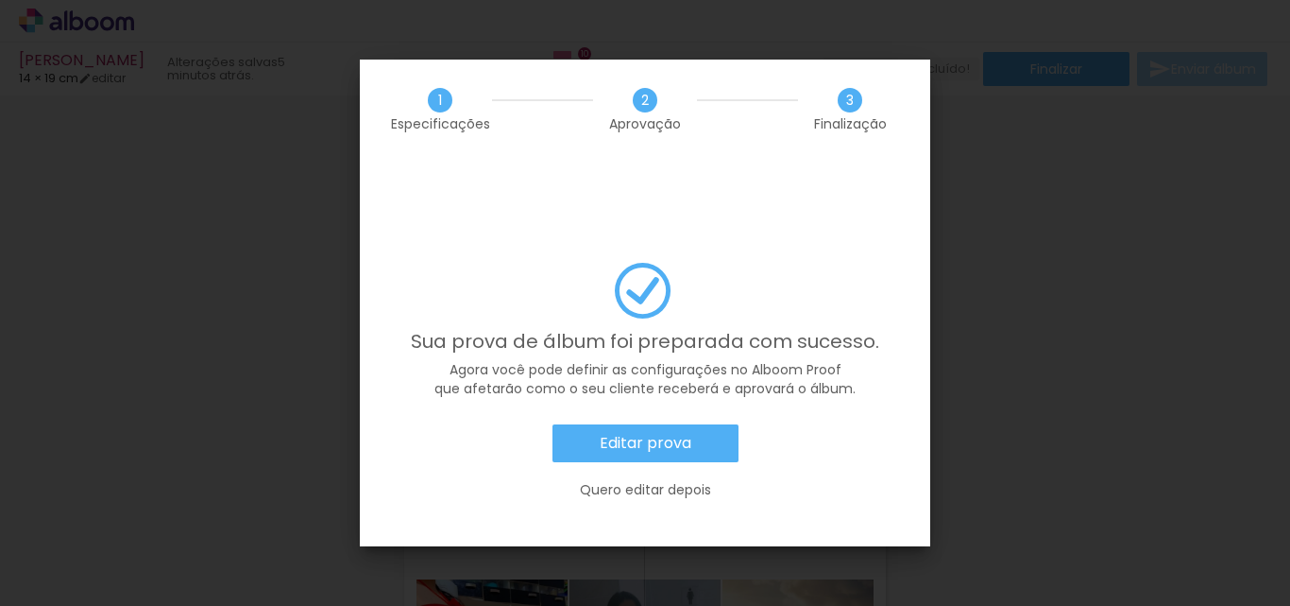
scroll to position [1134, 0]
click at [1166, 336] on iron-overlay-backdrop at bounding box center [645, 303] width 1290 height 606
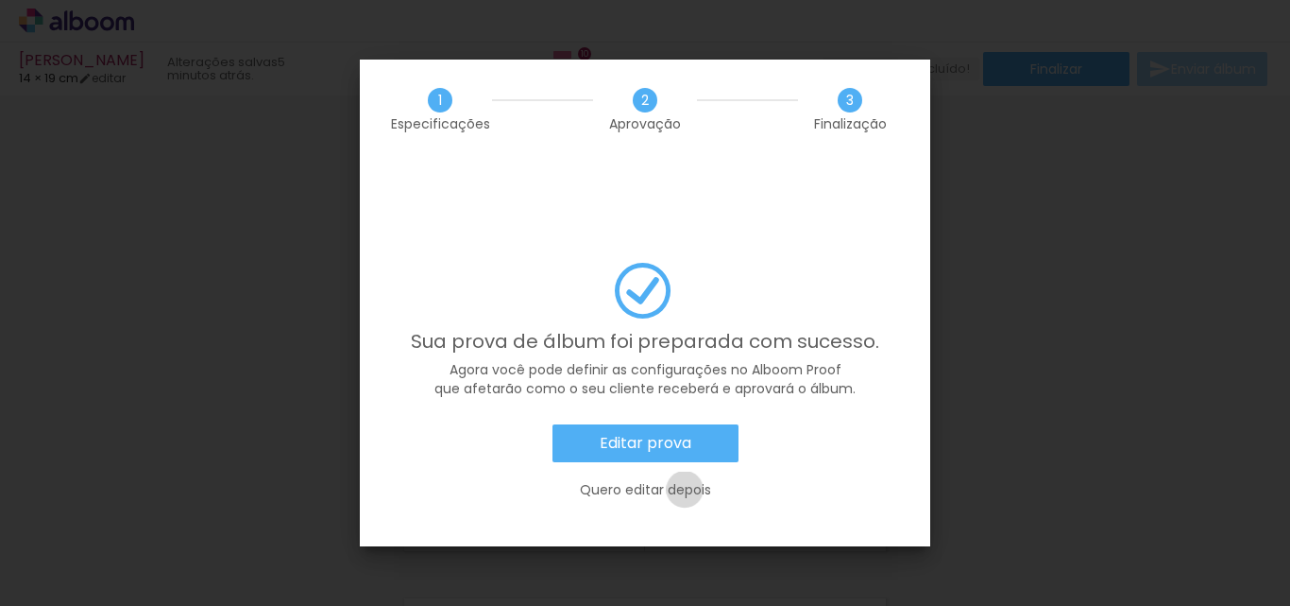
drag, startPoint x: 685, startPoint y: 437, endPoint x: 845, endPoint y: 448, distance: 160.9
click at [0, 0] on slot "Quero editar depois" at bounding box center [0, 0] width 0 height 0
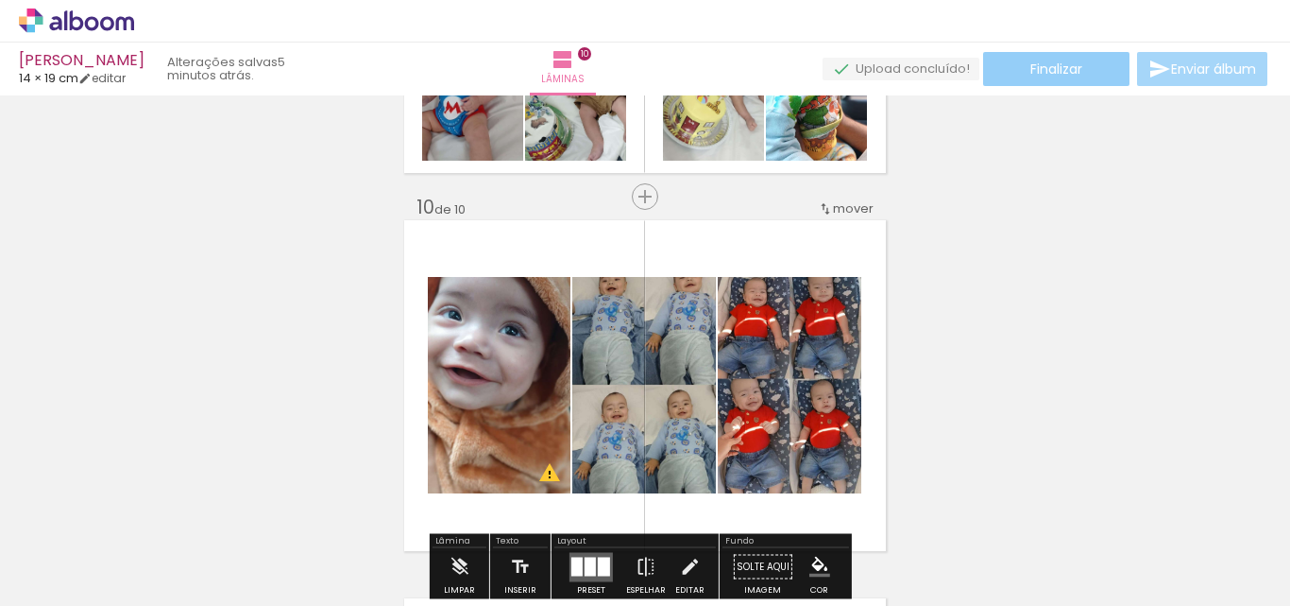
click at [1067, 80] on paper-button "Finalizar" at bounding box center [1056, 69] width 146 height 34
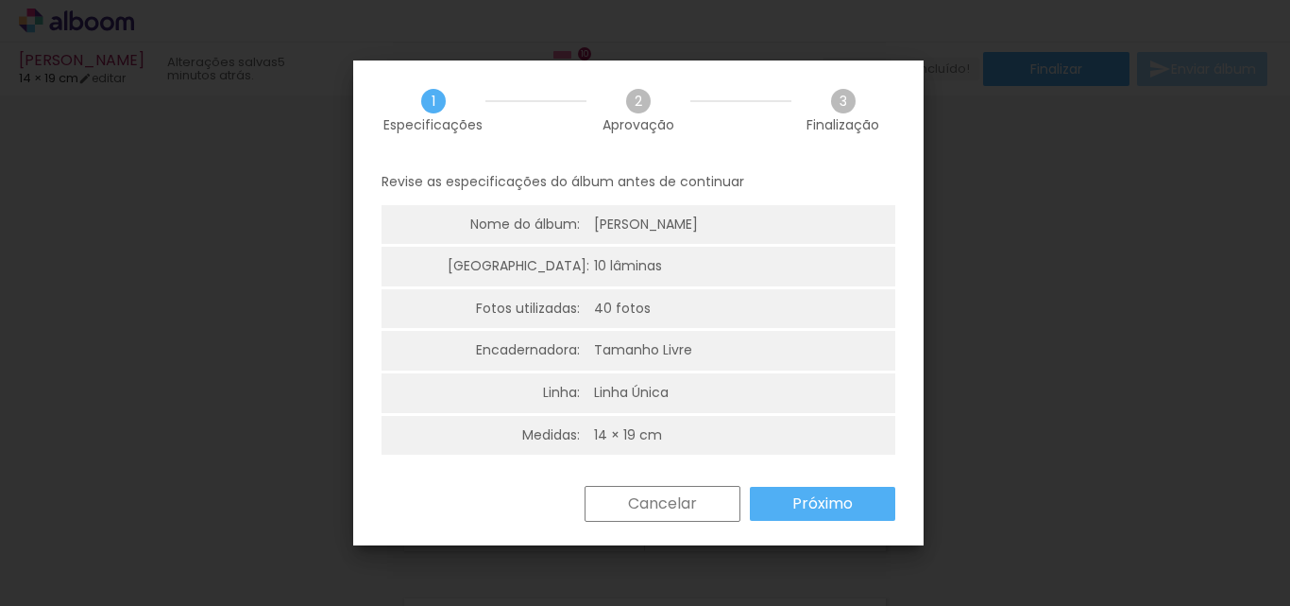
click at [0, 0] on slot "Próximo" at bounding box center [0, 0] width 0 height 0
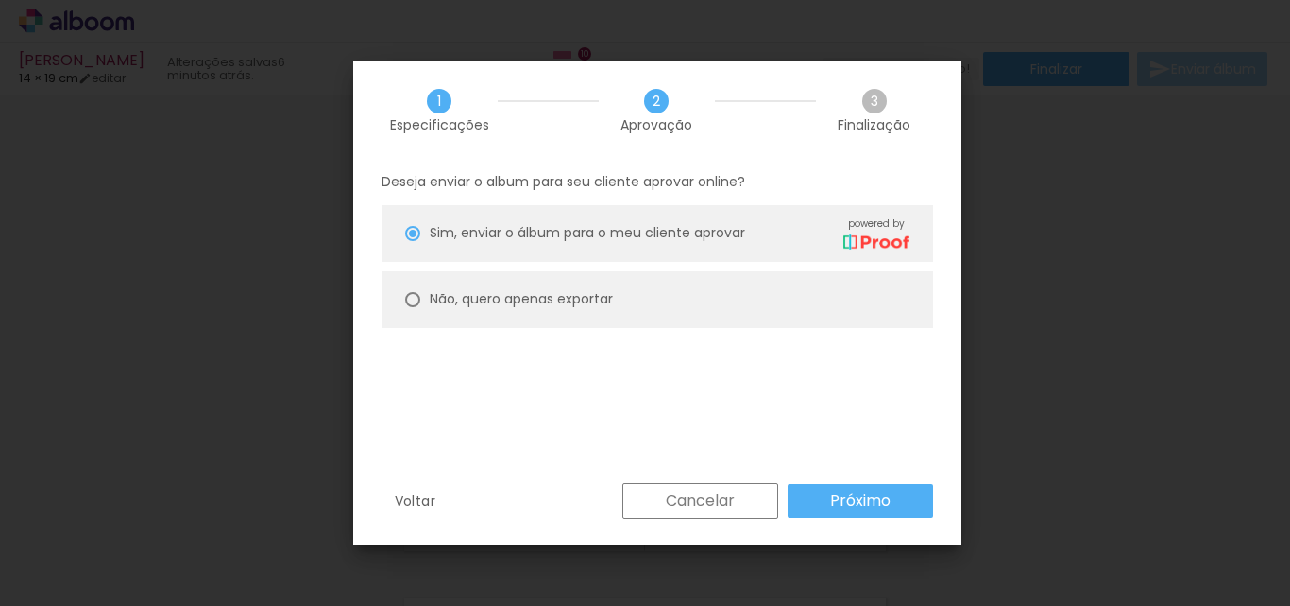
click at [408, 287] on paper-radio-button "Não, quero apenas exportar" at bounding box center [658, 299] width 552 height 57
type paper-radio-button "on"
click at [886, 516] on paper-button "Próximo" at bounding box center [860, 501] width 145 height 34
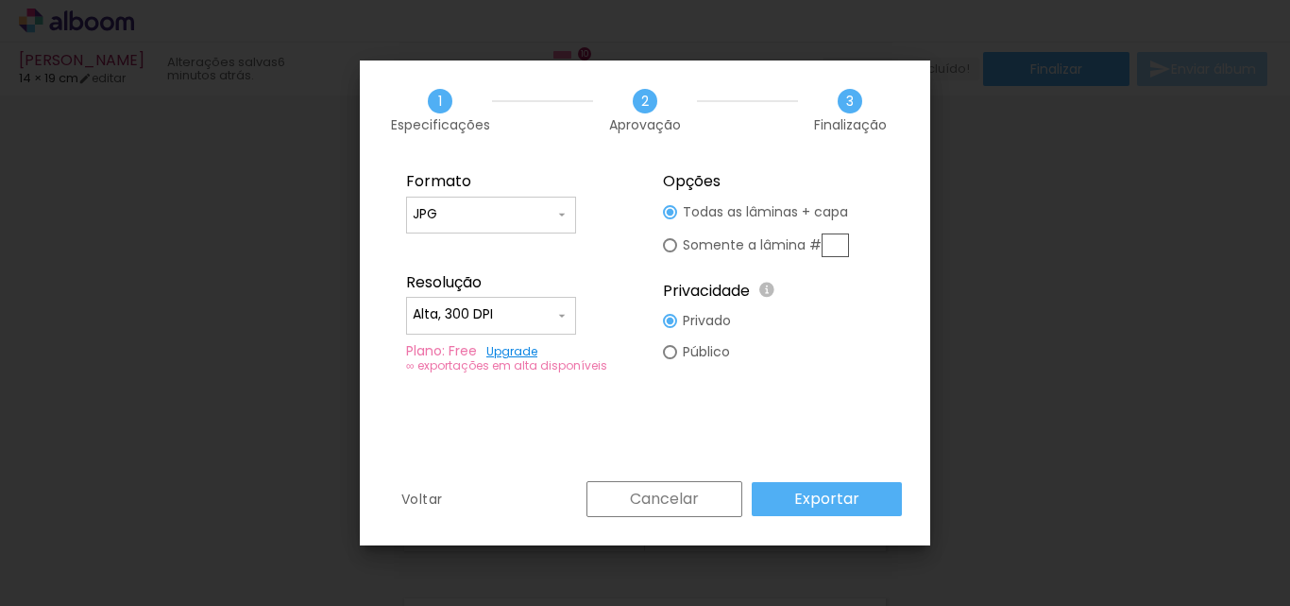
click at [509, 282] on div "Resolução" at bounding box center [516, 282] width 221 height 19
click at [530, 324] on div at bounding box center [491, 325] width 157 height 2
click at [462, 346] on paper-item "Baixa" at bounding box center [491, 350] width 170 height 38
type input "Baixa"
click at [864, 504] on paper-button "Exportar" at bounding box center [827, 499] width 150 height 34
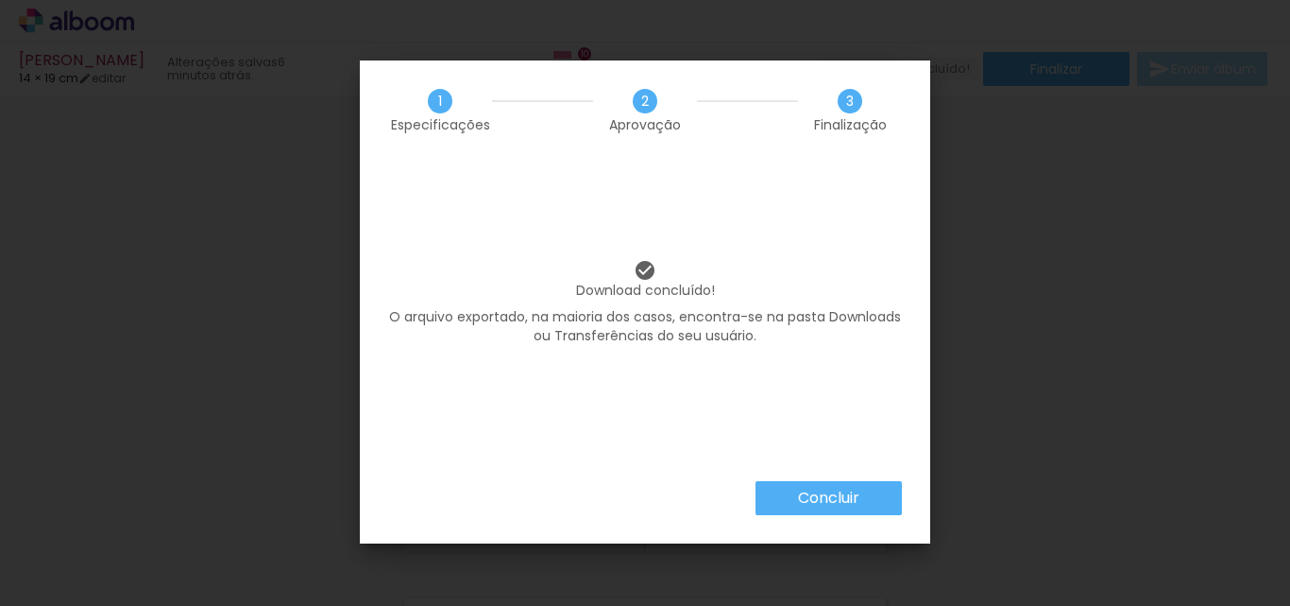
scroll to position [1134, 0]
click at [0, 0] on slot "Concluir" at bounding box center [0, 0] width 0 height 0
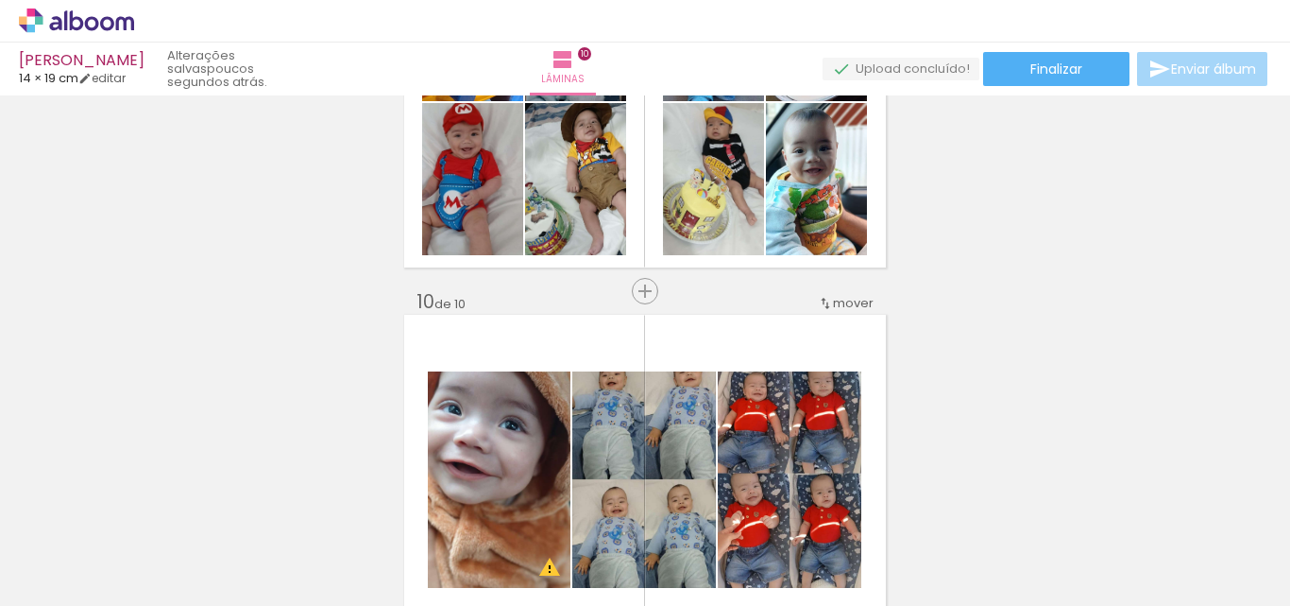
scroll to position [3142, 0]
